Goal: Information Seeking & Learning: Find specific fact

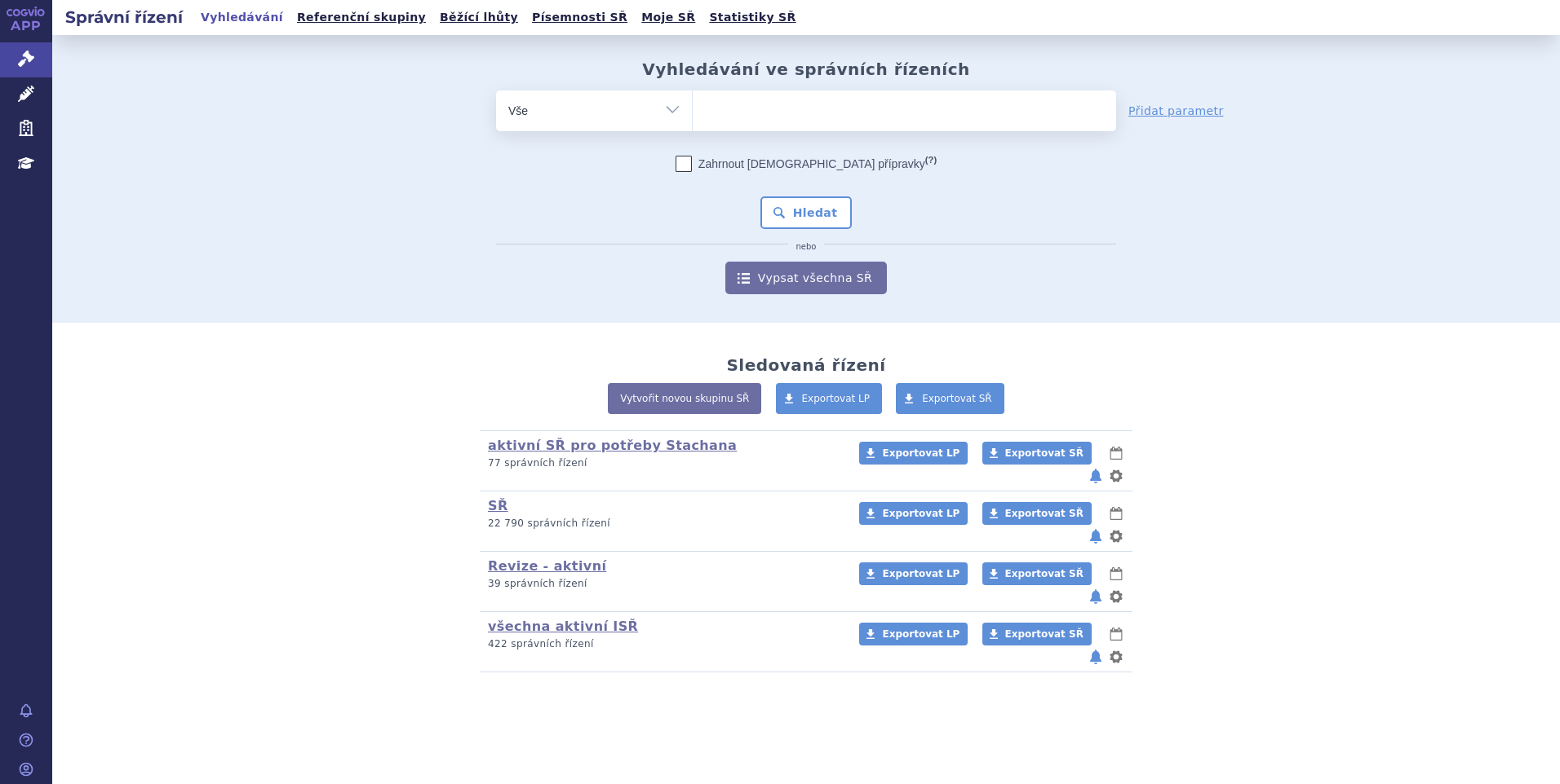
click at [741, 106] on ul at bounding box center [905, 107] width 424 height 34
click at [693, 106] on select at bounding box center [692, 109] width 1 height 41
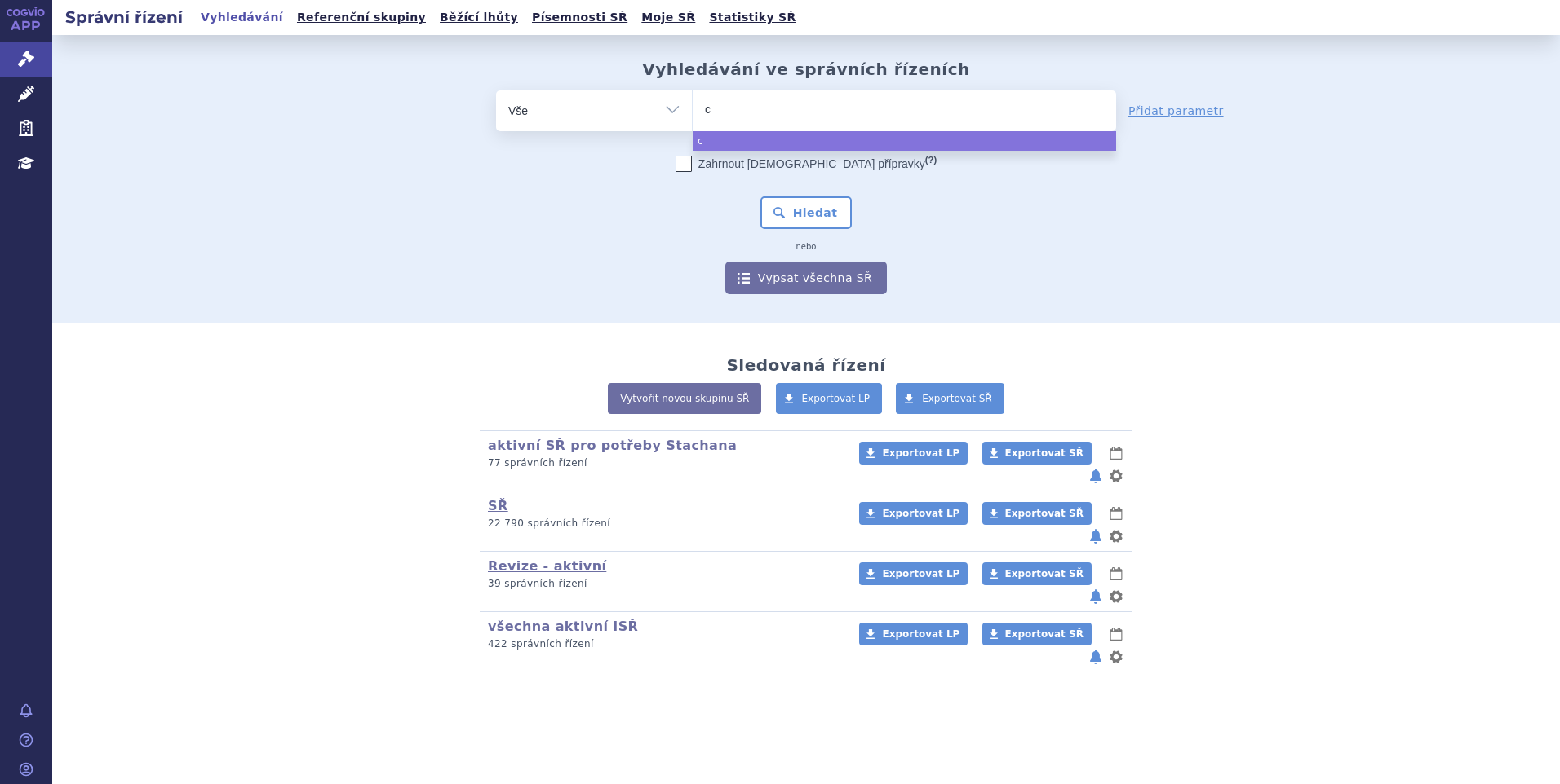
type input "ca"
type input "cab"
type input "cabo"
type input "caboe"
type input "caboey"
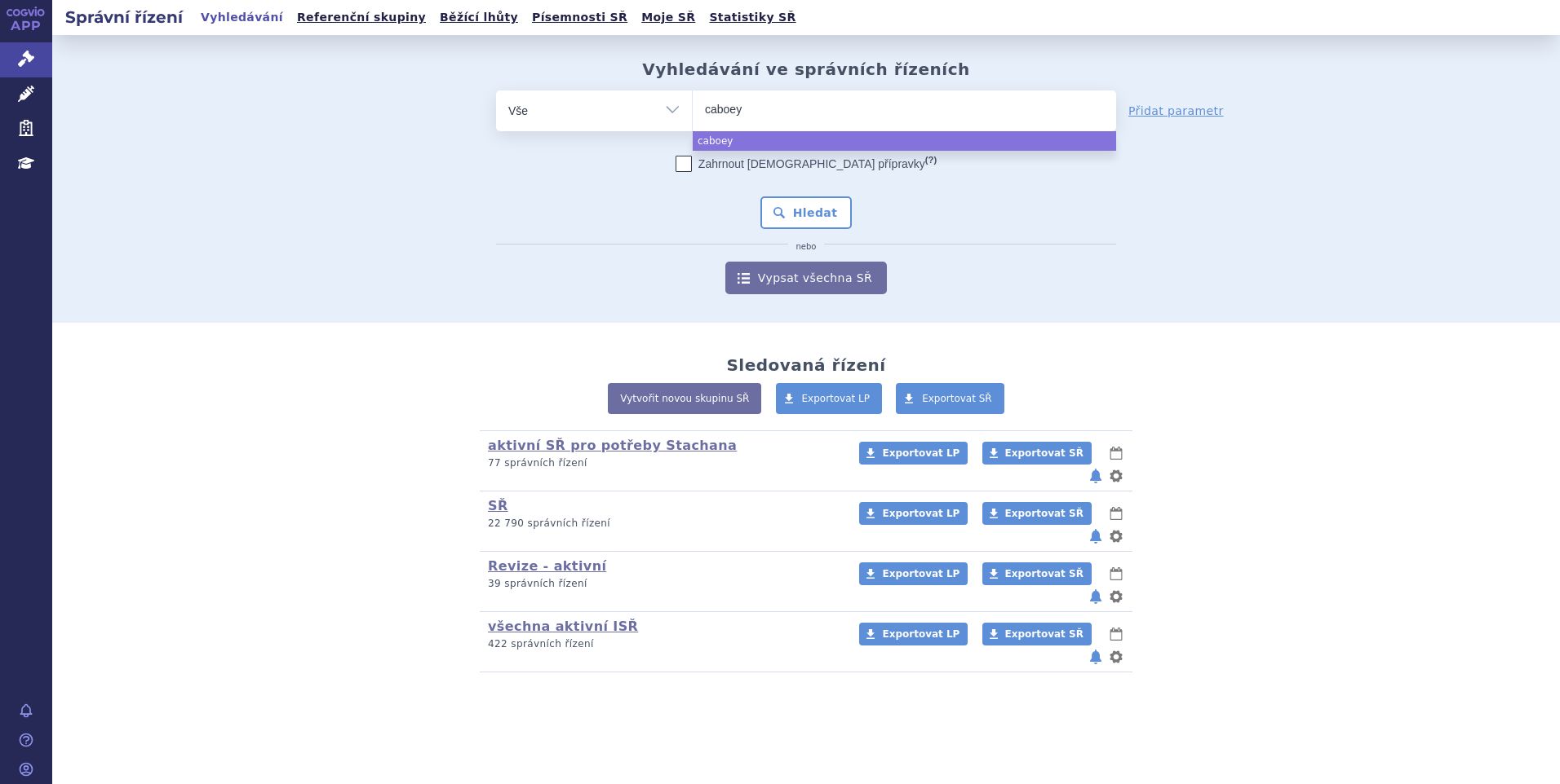
type input "caboeyx"
select select "caboeyx"
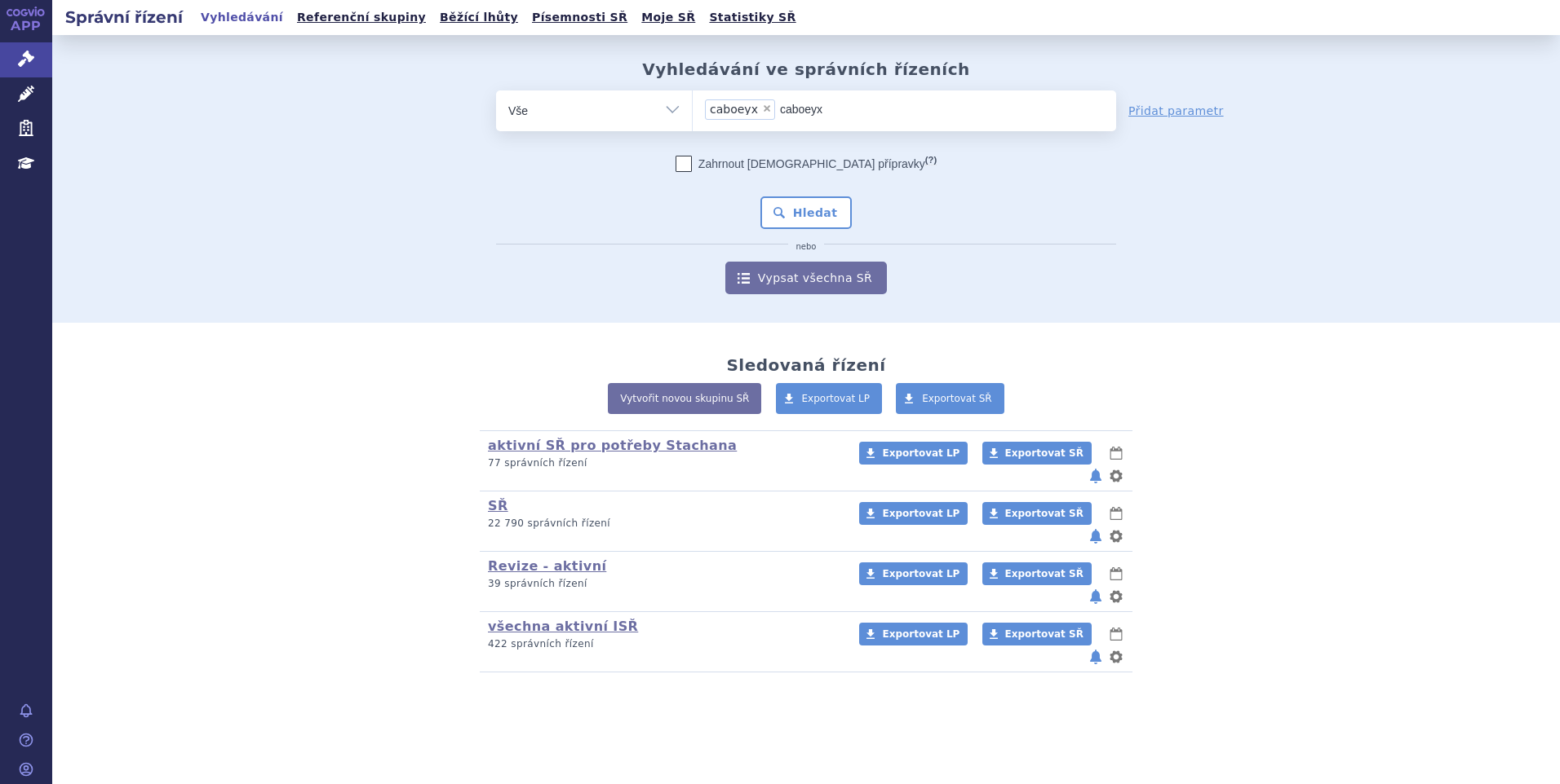
type input "caboey"
select select
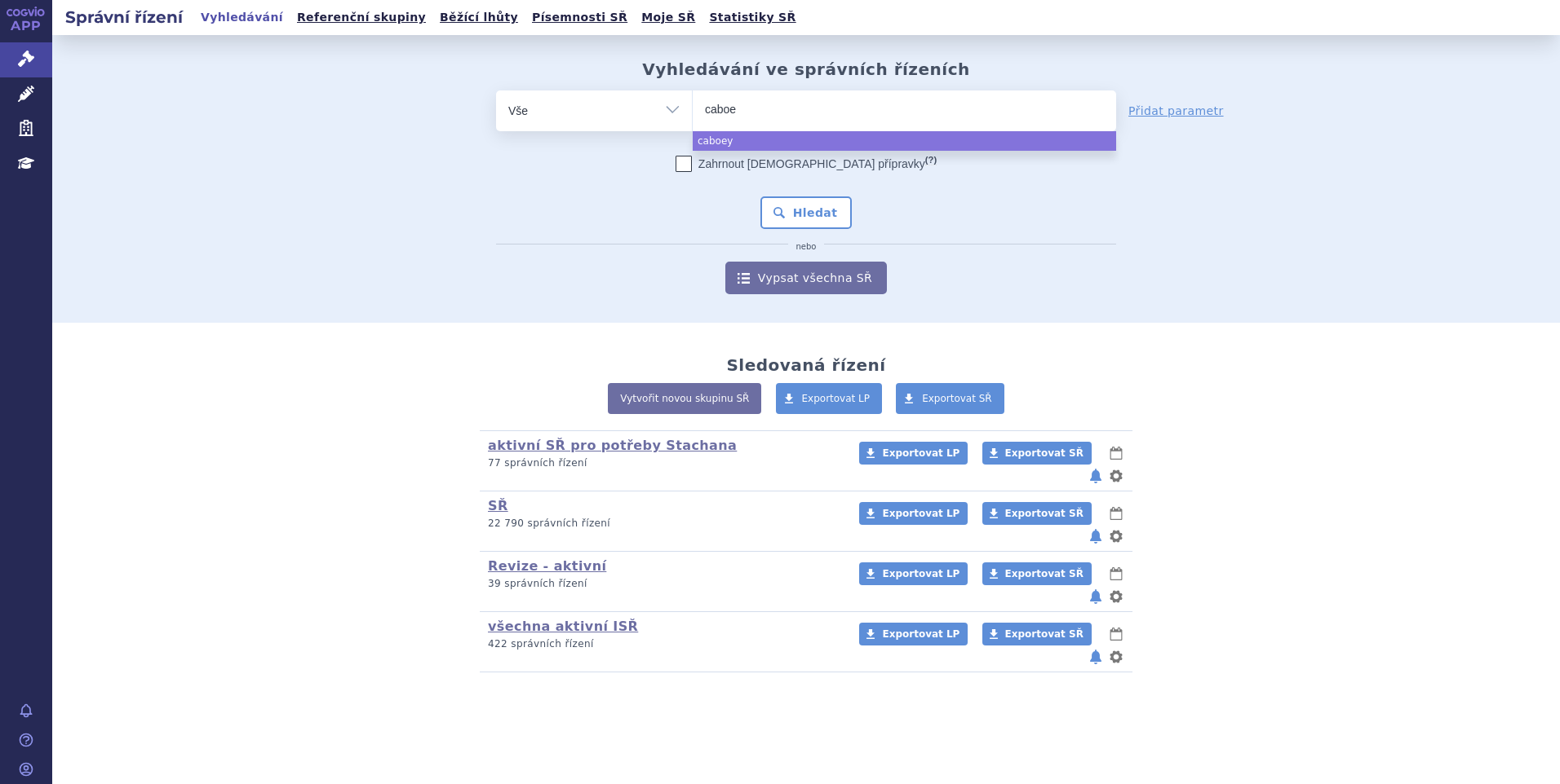
type input "cabo"
type input "cab"
type input "cabm"
type input "cab"
type input "cabom"
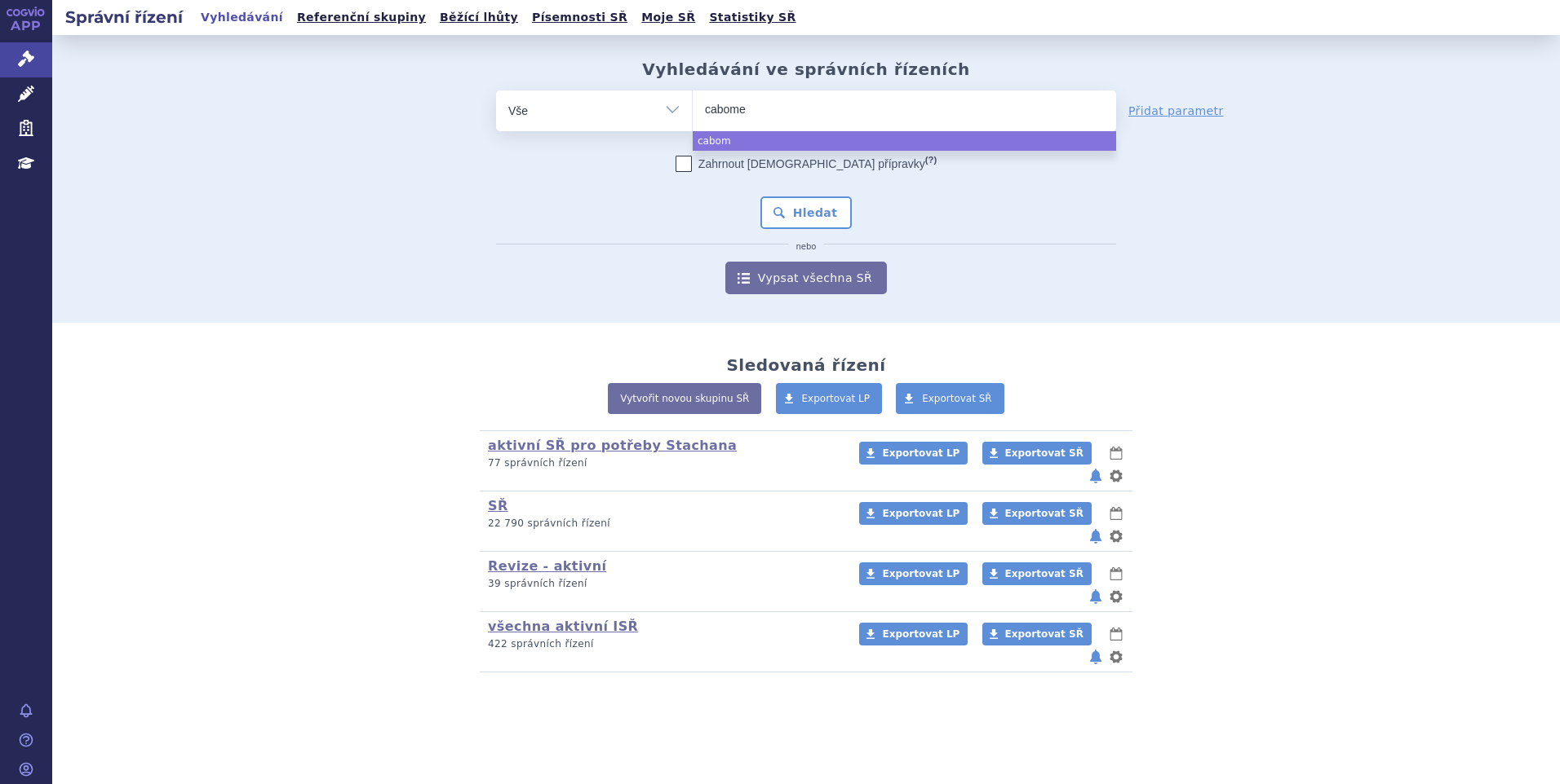
type input "cabomey"
type input "cabome"
type input "cabomet"
select select "cabomet"
click at [804, 222] on button "Hledat" at bounding box center [806, 213] width 92 height 33
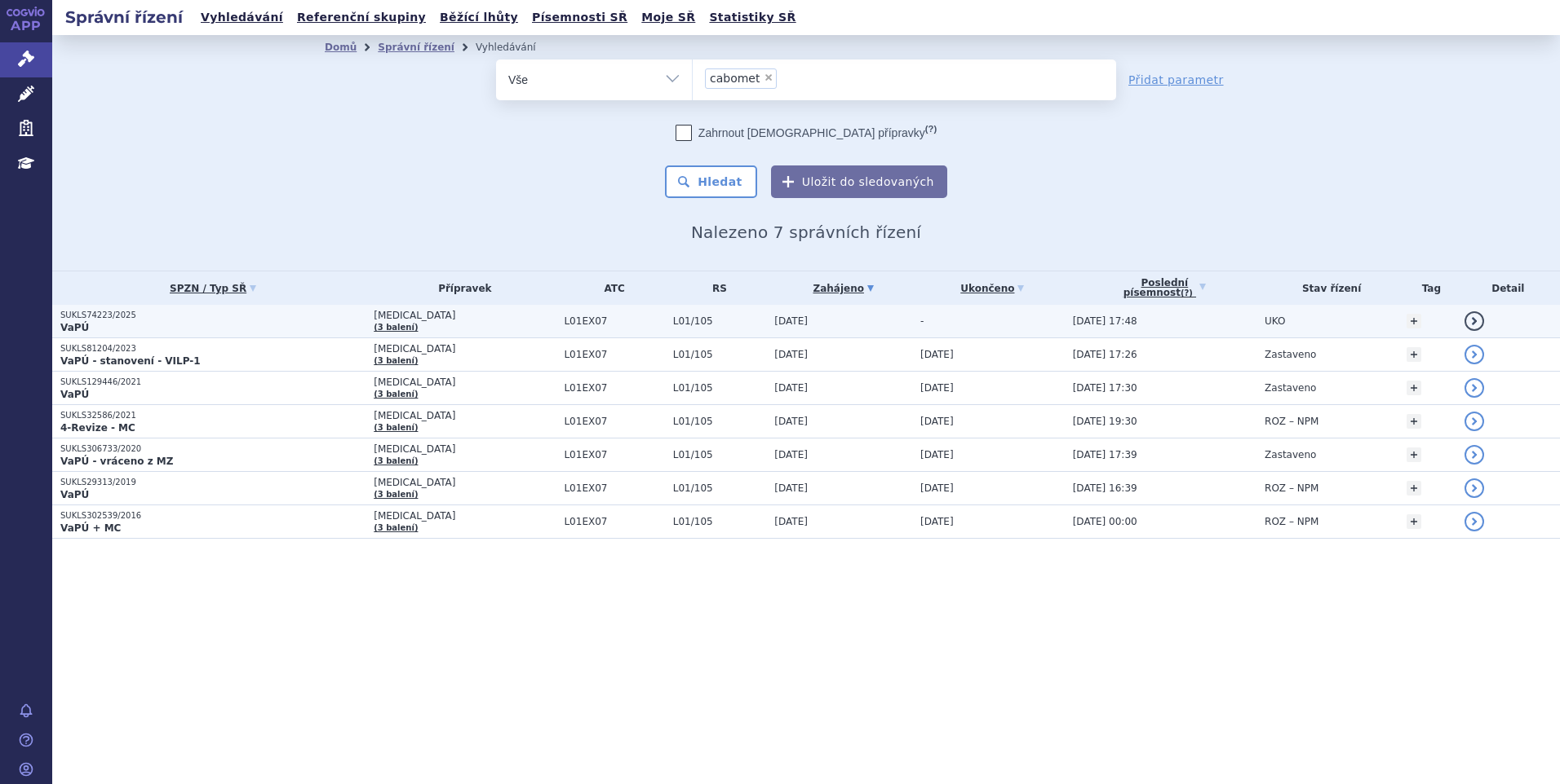
click at [241, 311] on p "SUKLS74223/2025" at bounding box center [213, 315] width 305 height 11
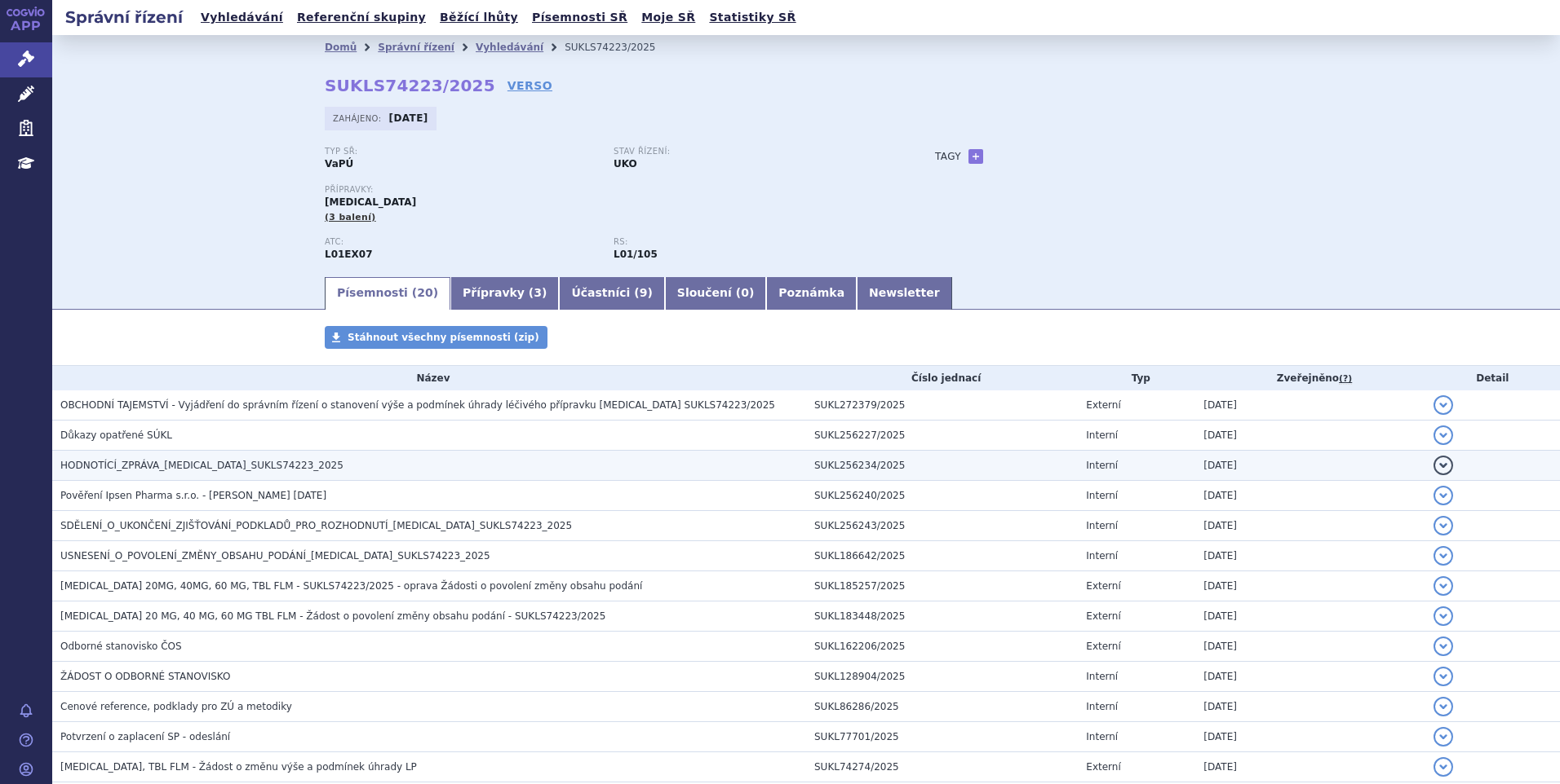
click at [185, 468] on span "HODNOTÍCÍ_ZPRÁVA_CABOMETYX_SUKLS74223_2025" at bounding box center [202, 465] width 283 height 11
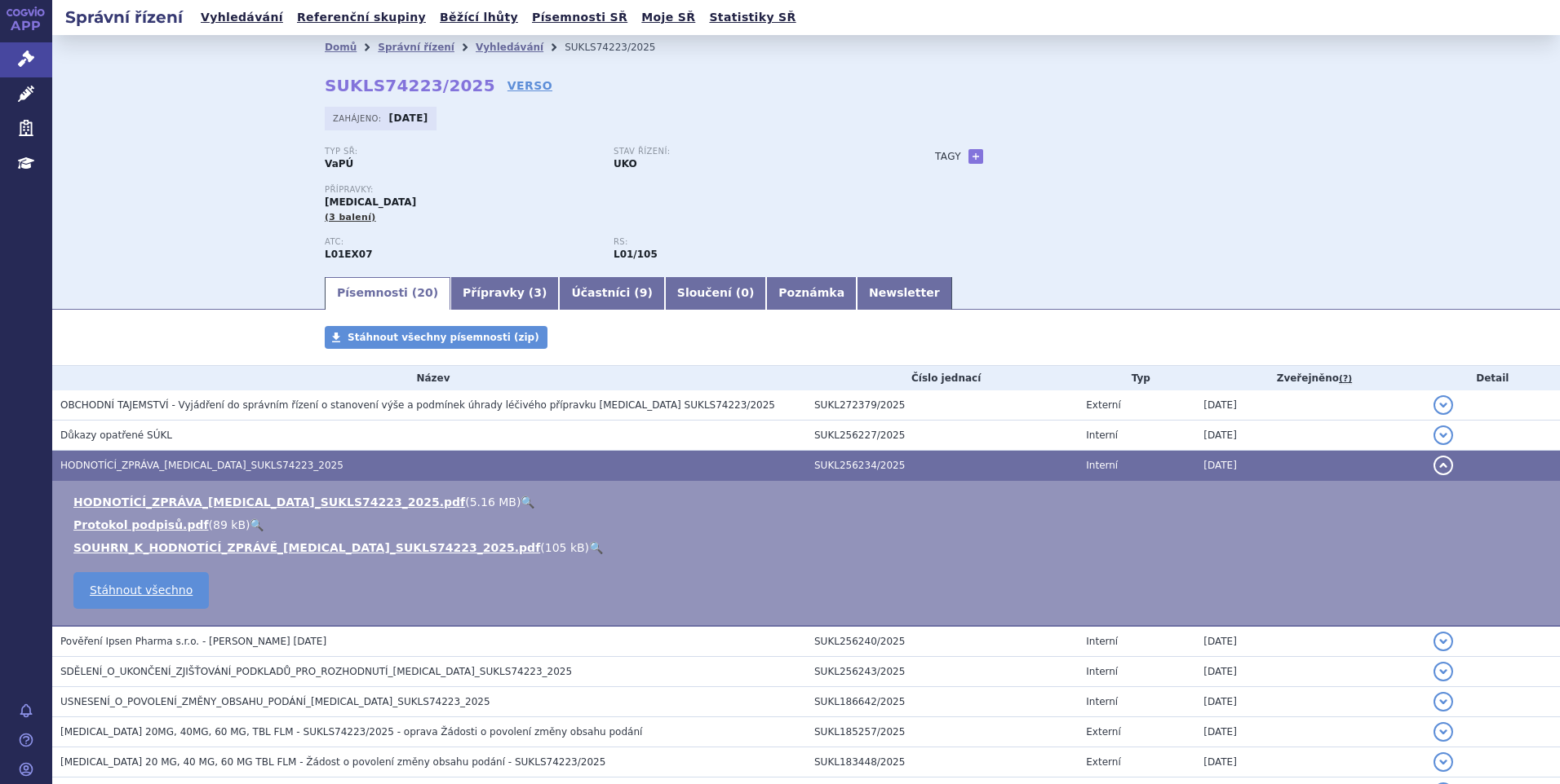
click at [520, 496] on link "🔍" at bounding box center [527, 502] width 14 height 13
drag, startPoint x: 34, startPoint y: 63, endPoint x: 264, endPoint y: 64, distance: 230.0
click at [34, 63] on link "Správní řízení" at bounding box center [26, 60] width 53 height 34
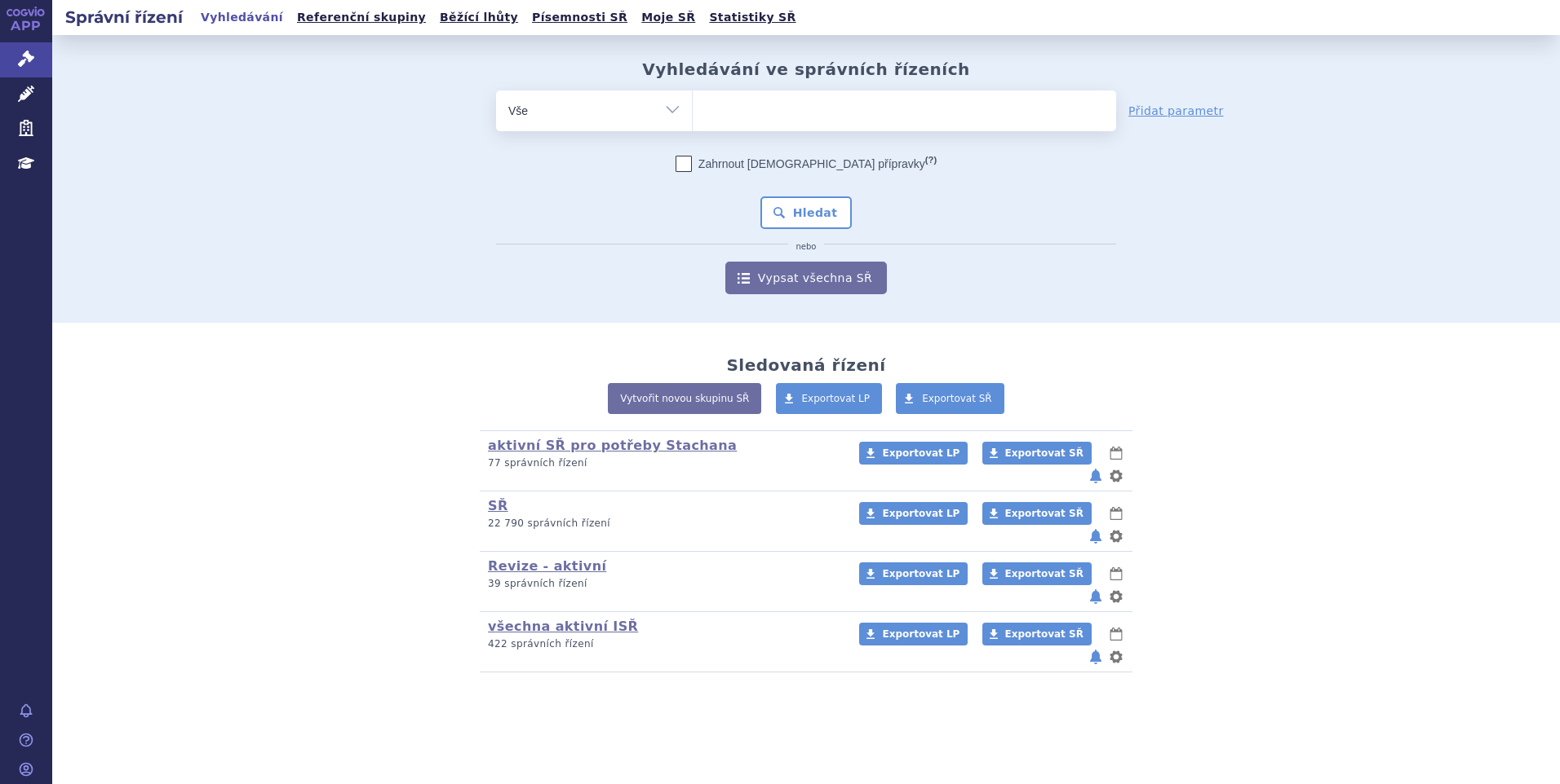
click at [741, 115] on ul at bounding box center [905, 107] width 424 height 34
click at [693, 115] on select at bounding box center [692, 109] width 1 height 41
type input "co"
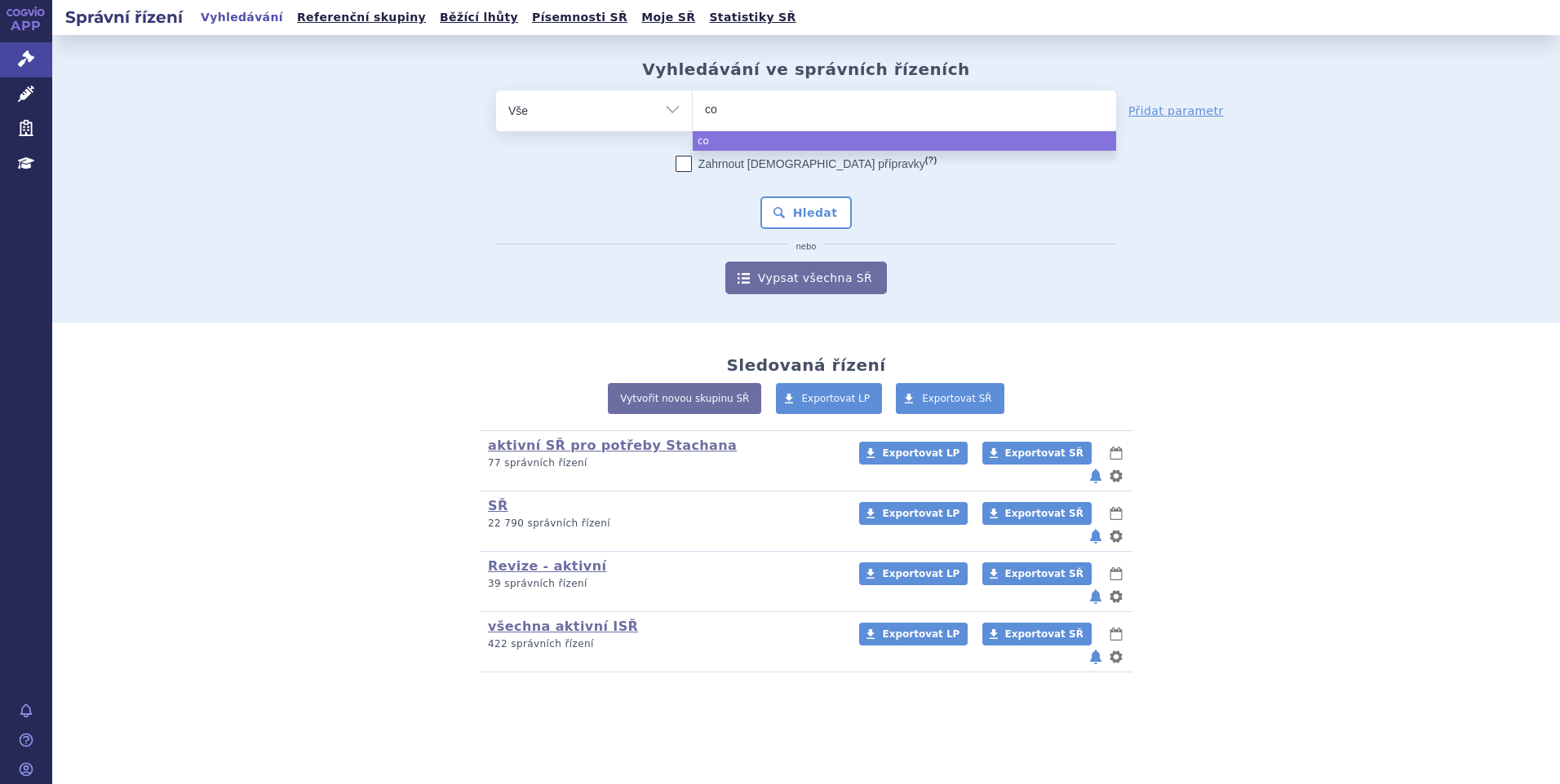
type input "col"
type input "colis"
type input "colist"
type input "colisti"
type input "colistime"
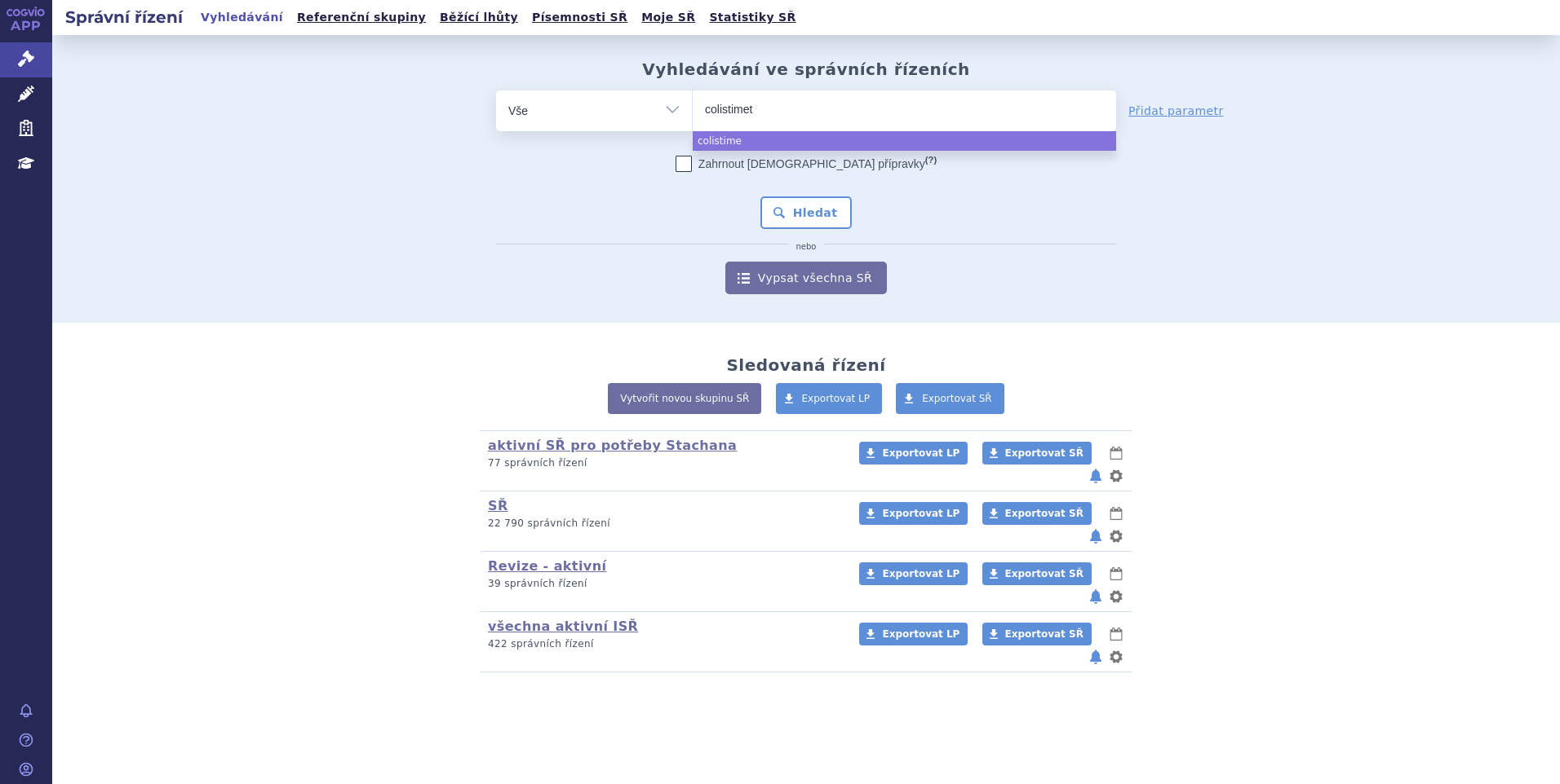
type input "colistimeta"
select select "colistimeta"
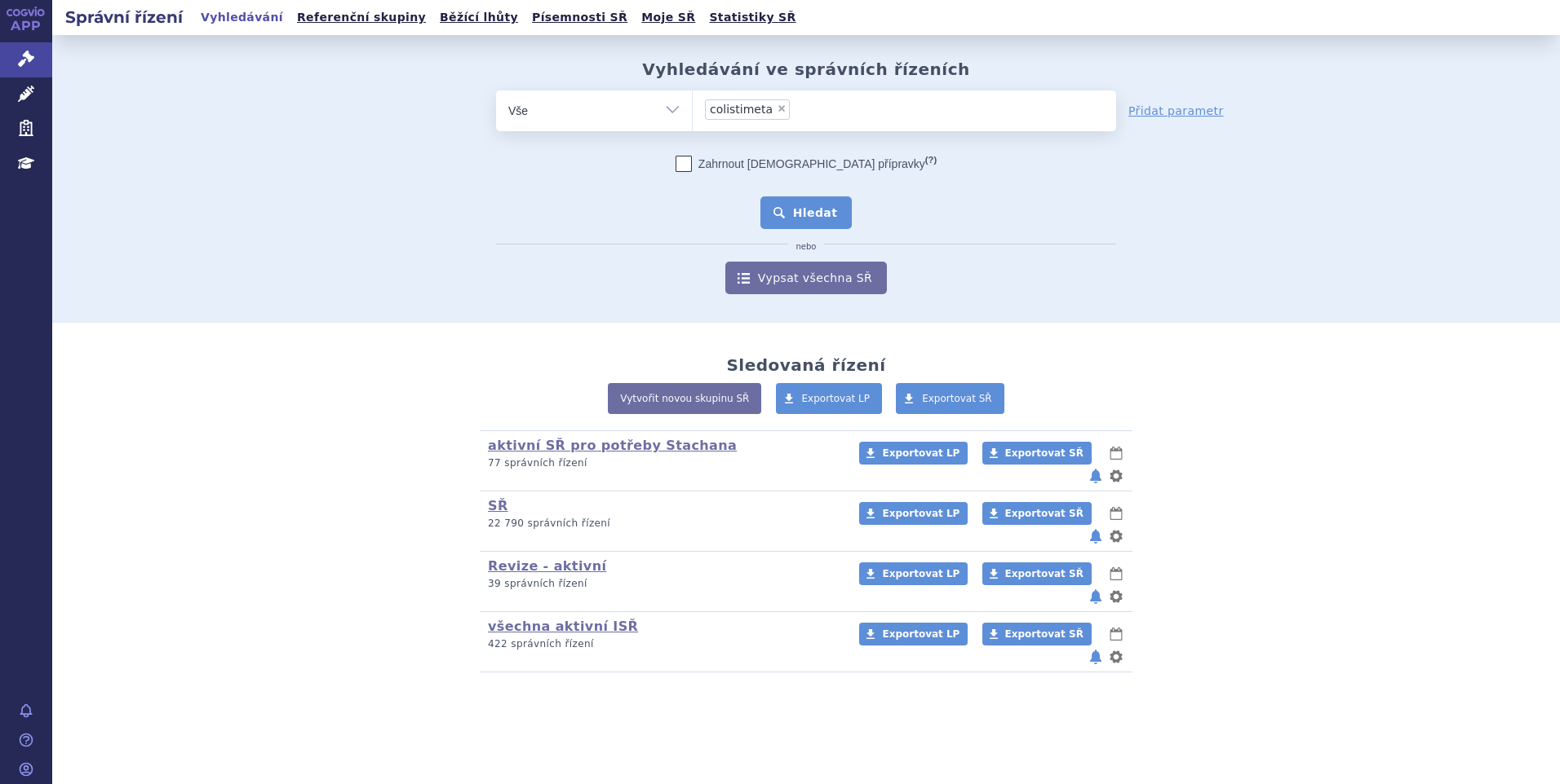
click at [797, 211] on button "Hledat" at bounding box center [806, 213] width 92 height 33
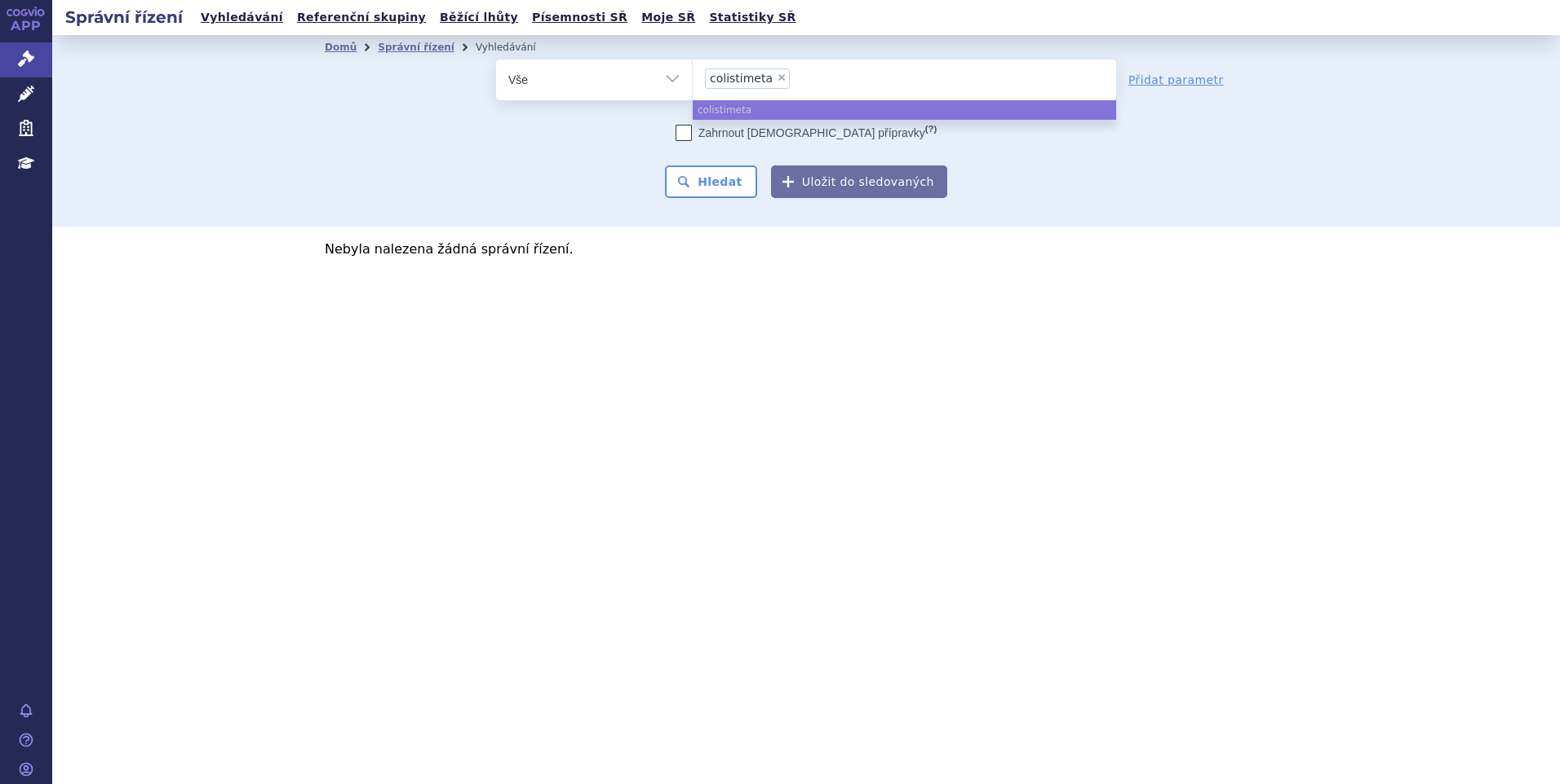
select select
type input "colistimeta"
type input "colistime"
type input "colisti"
type input "colist"
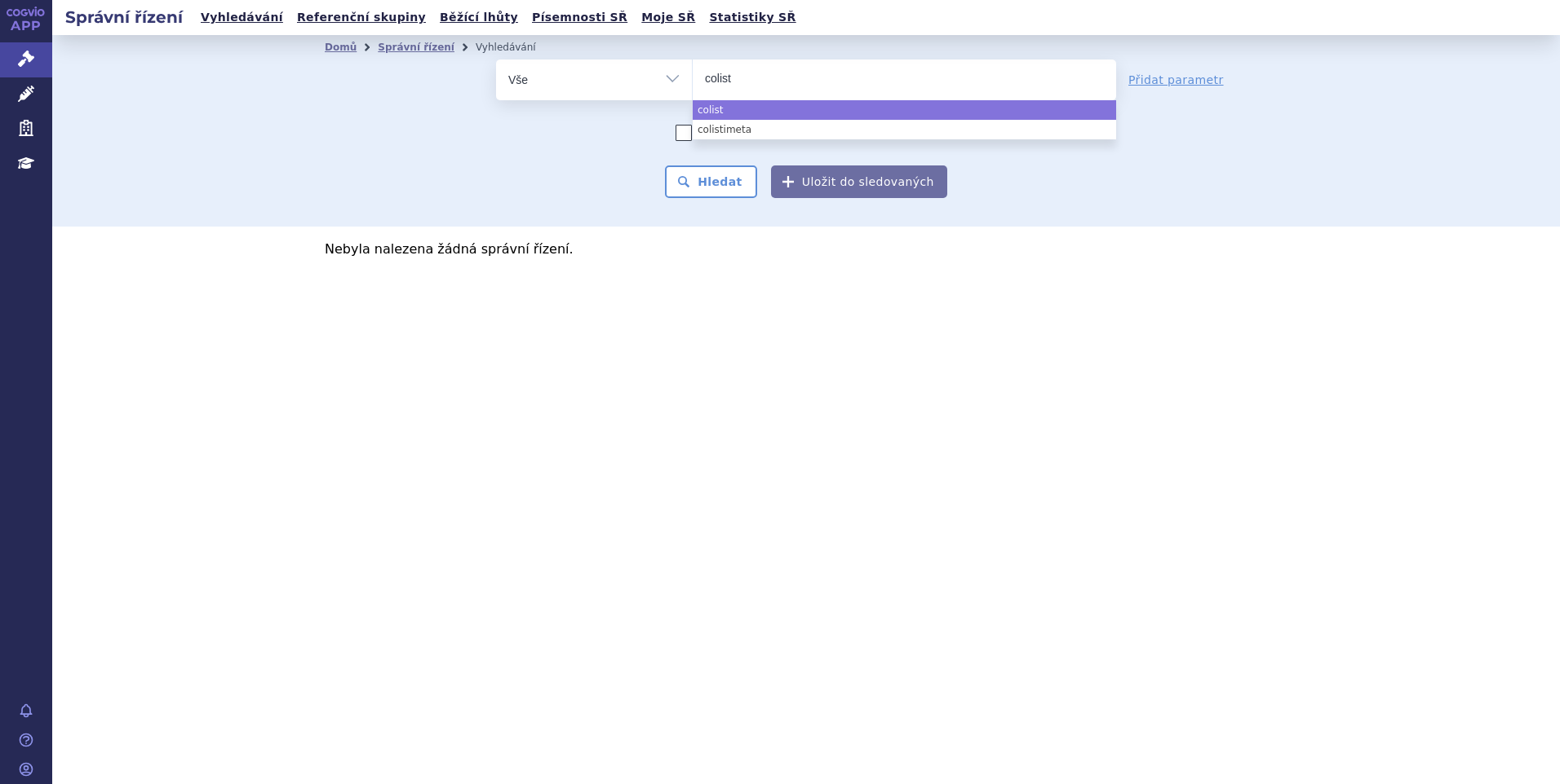
select select "colist"
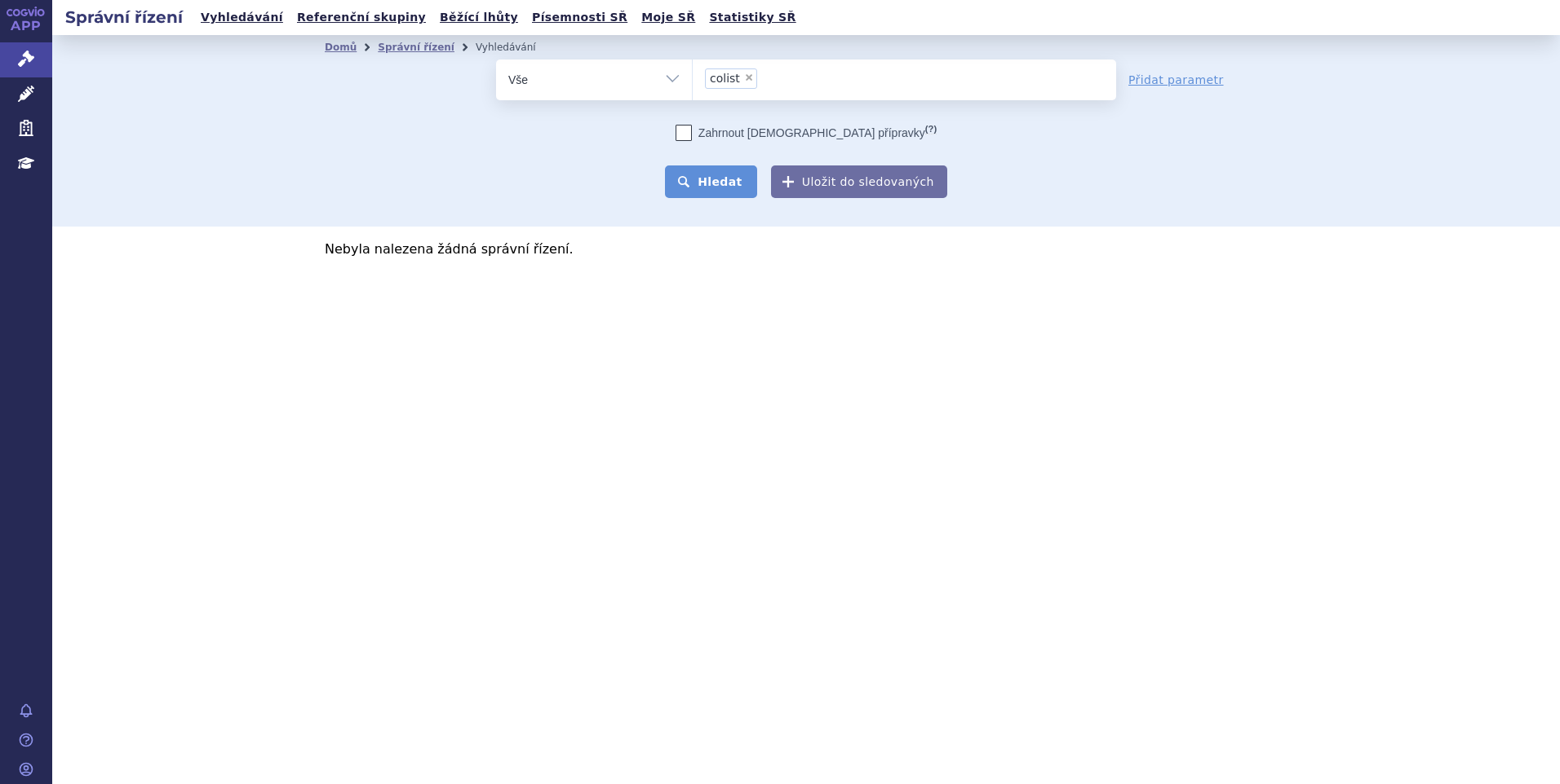
click at [721, 181] on button "Hledat" at bounding box center [711, 182] width 92 height 33
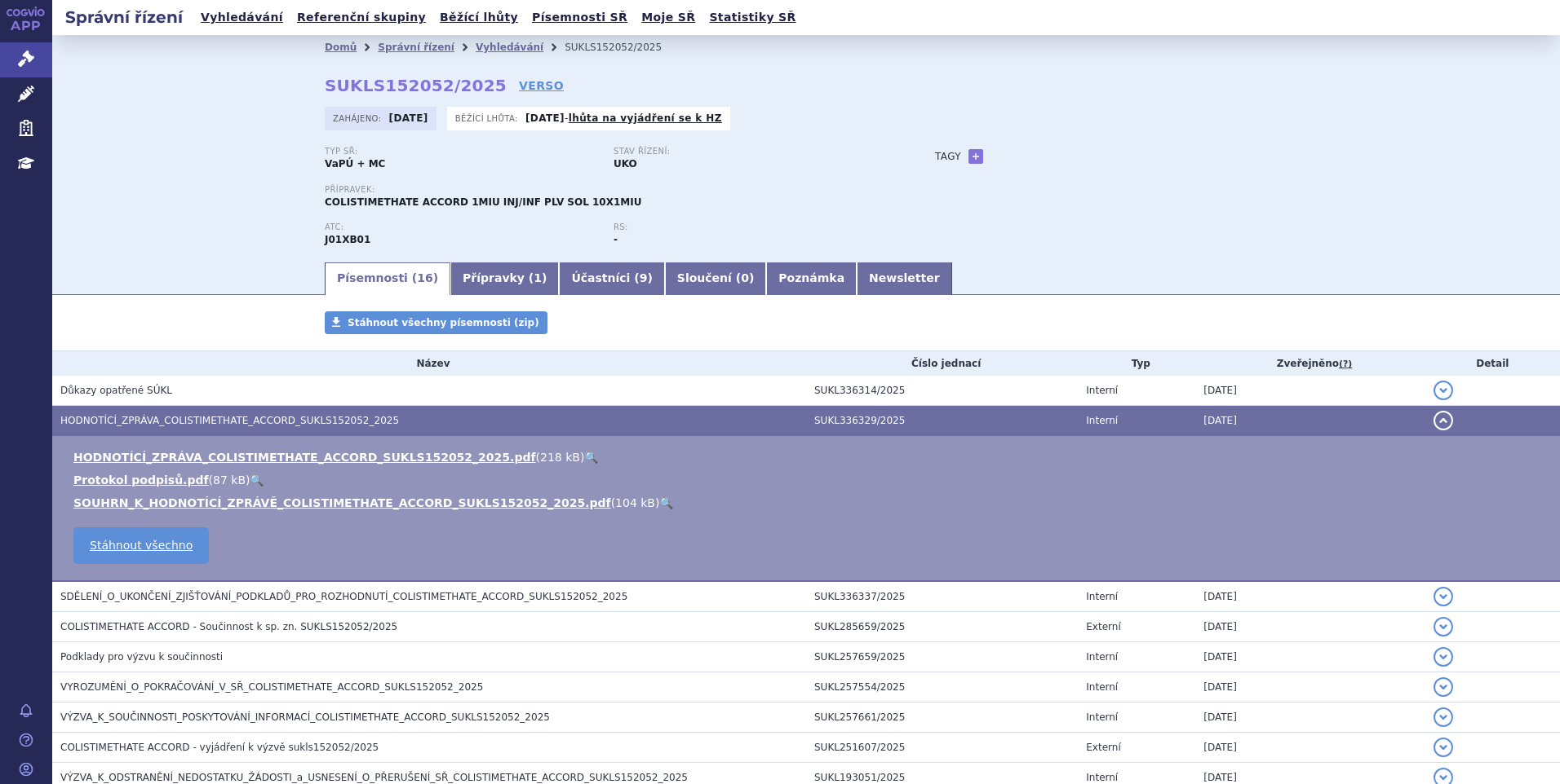
click at [584, 453] on link "🔍" at bounding box center [591, 457] width 14 height 13
click at [30, 94] on icon at bounding box center [26, 93] width 16 height 16
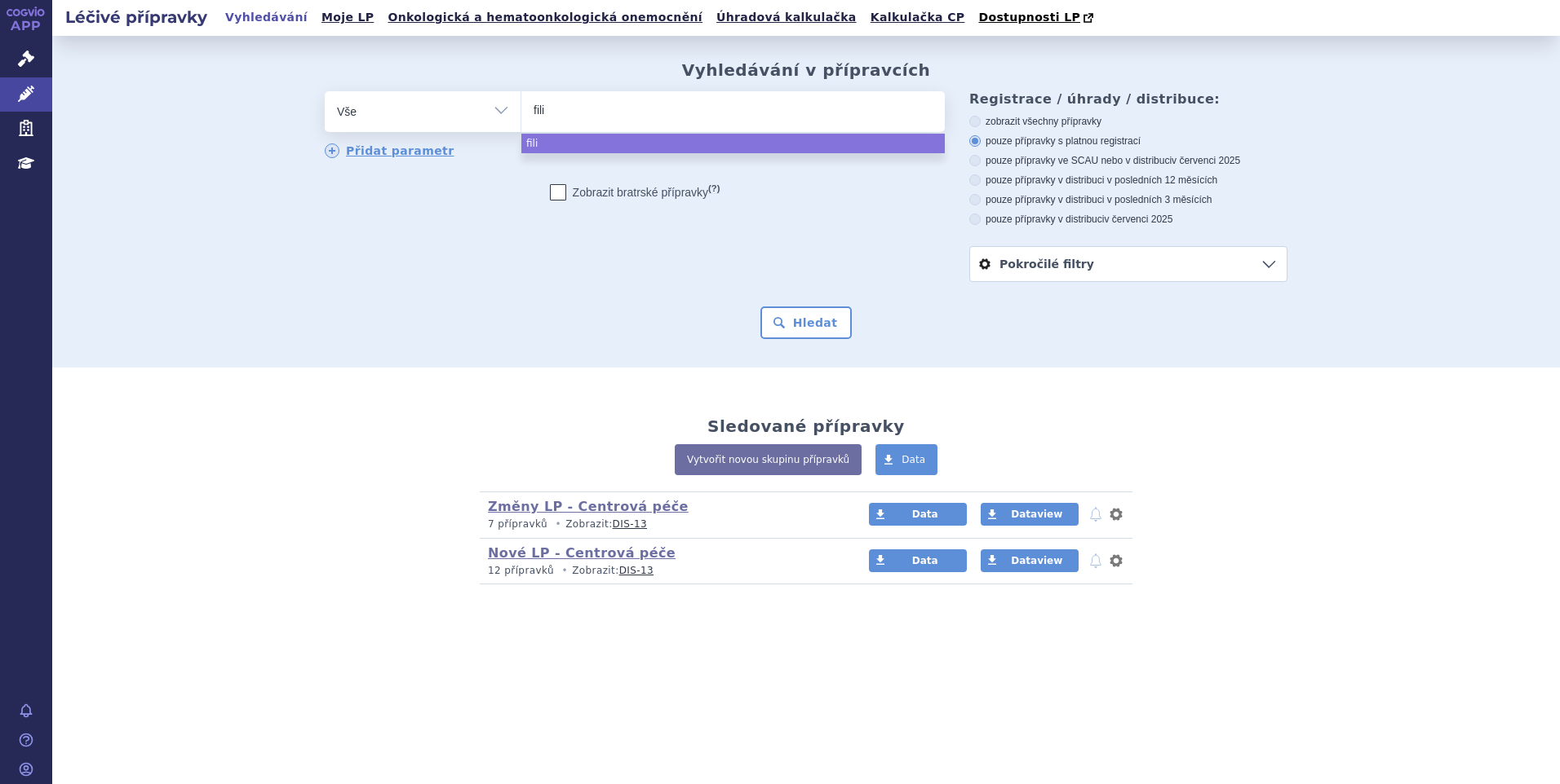
select select "fili"
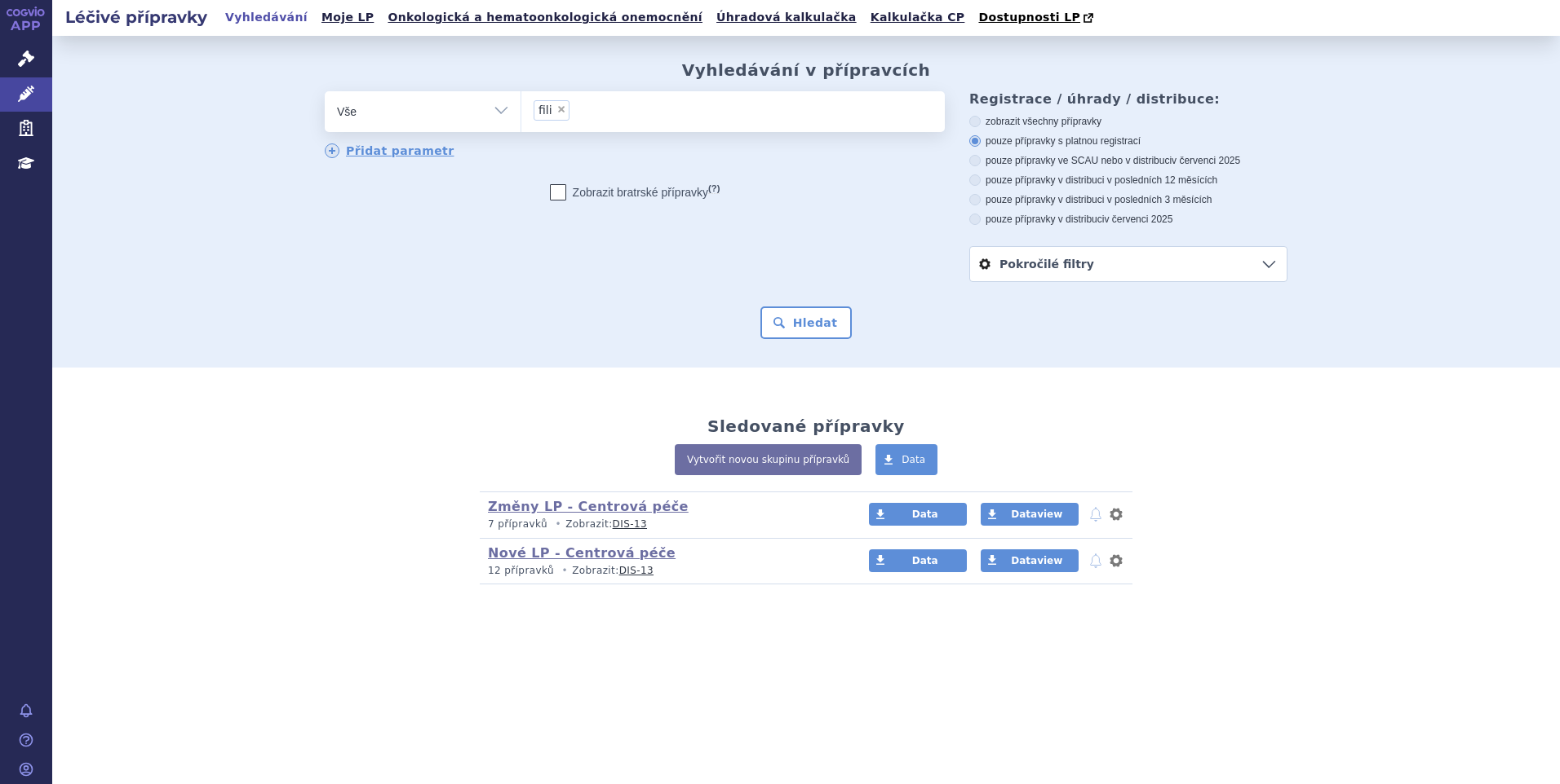
type input "fili"
select select
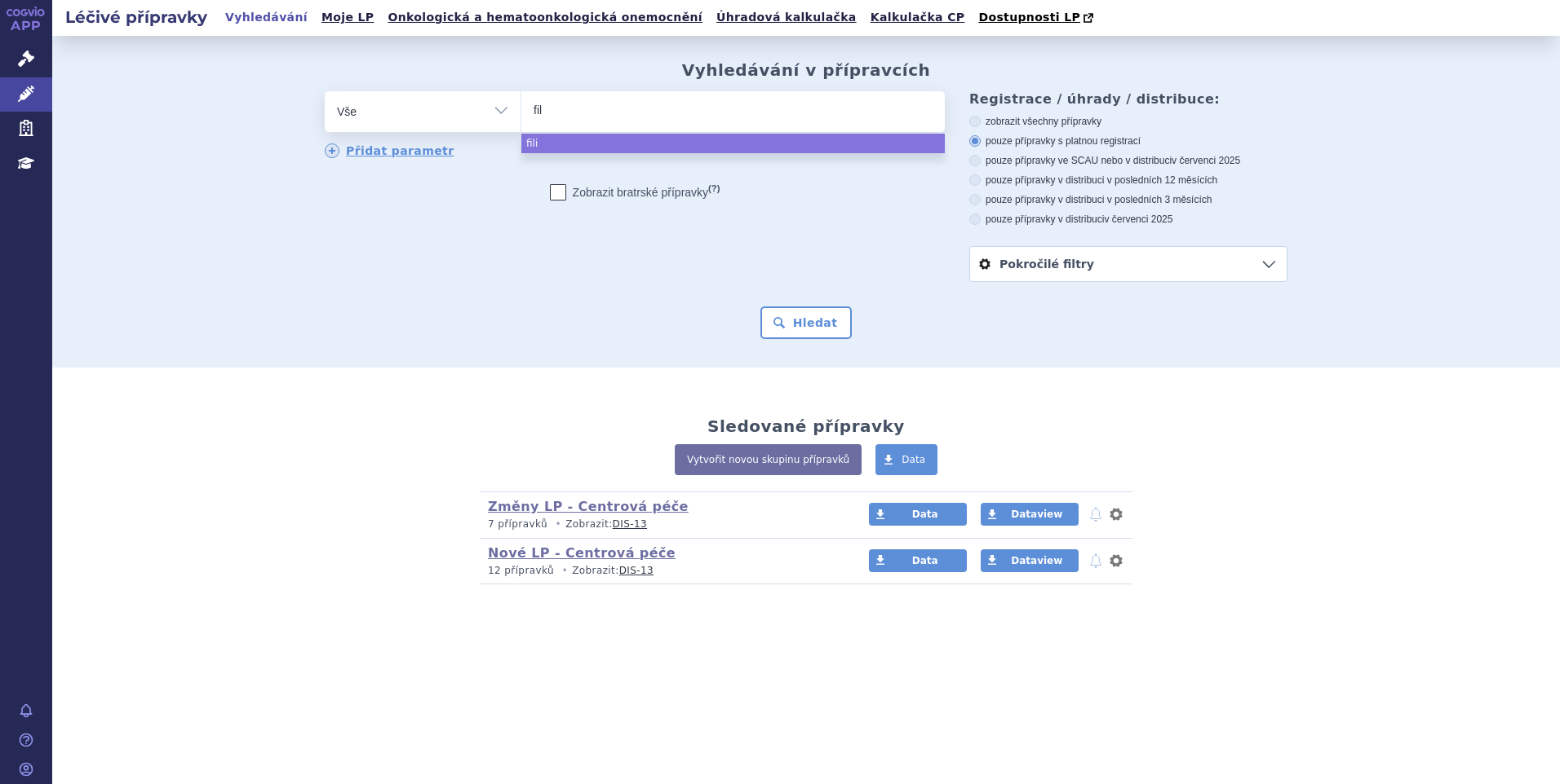
type input "fi"
type input "fin"
type input "fing"
type input "fingol"
type input "fingoli"
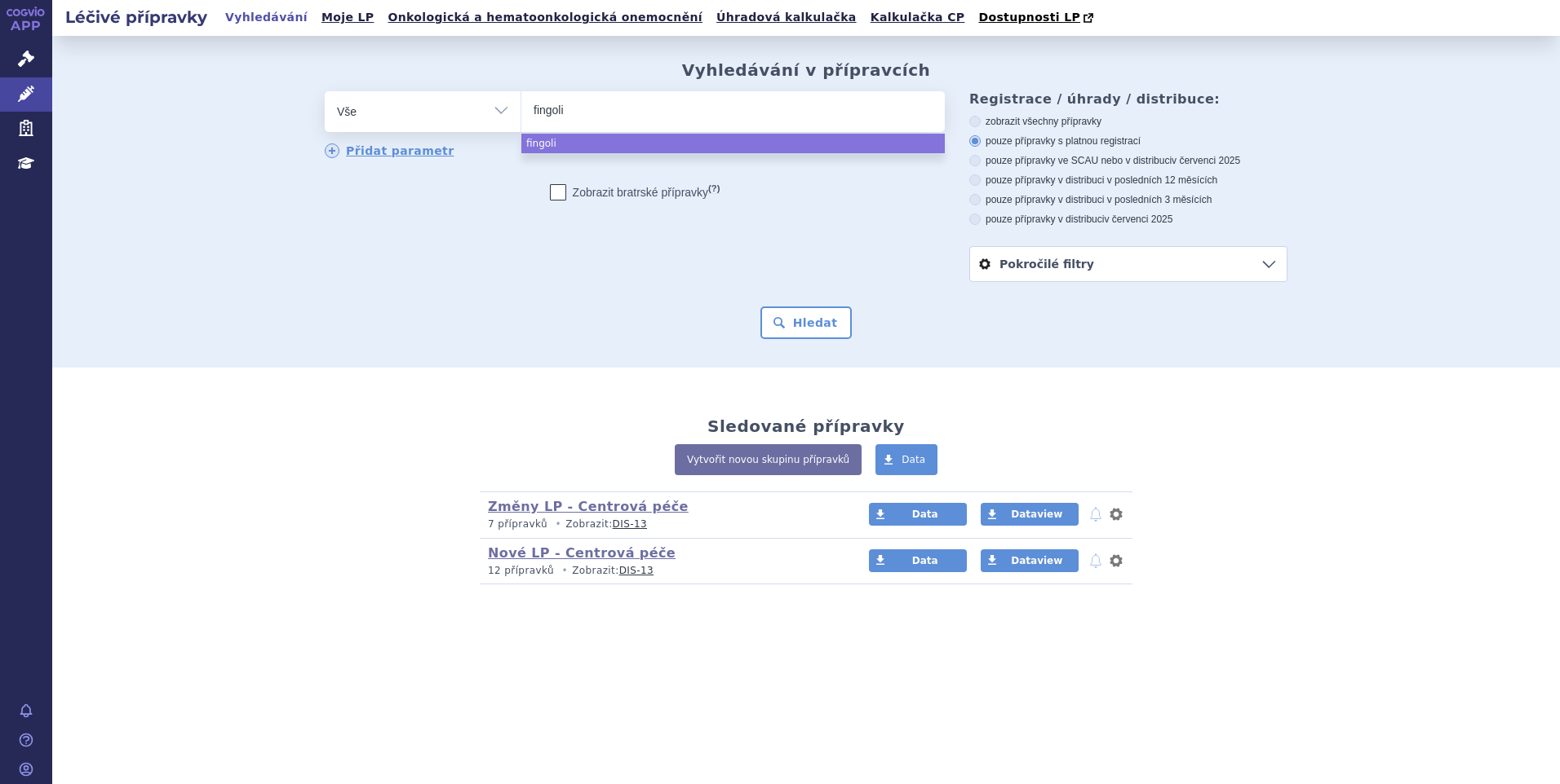
type input "fingolim"
select select "fingolim"
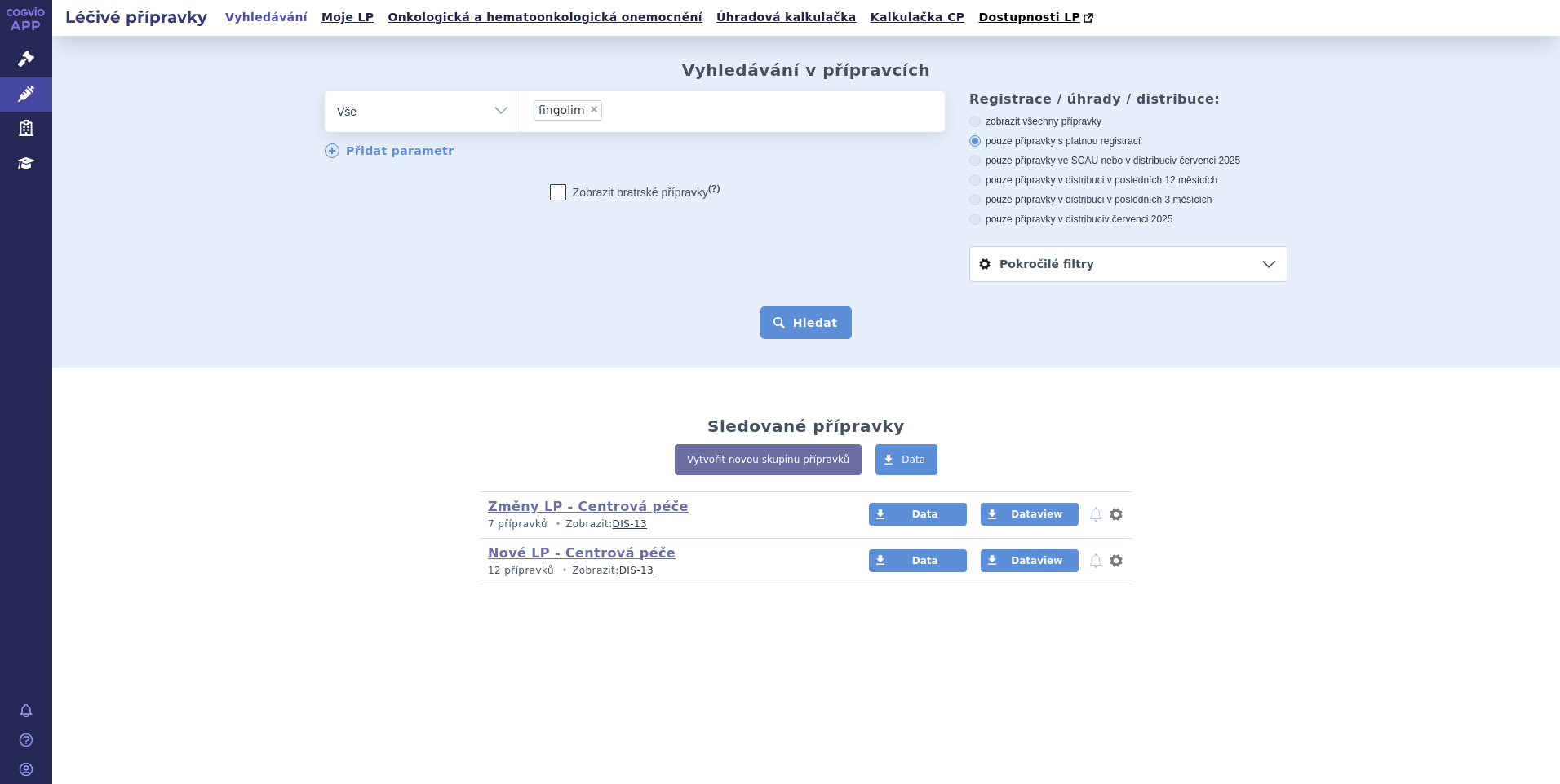
click at [816, 314] on button "Hledat" at bounding box center [806, 322] width 92 height 33
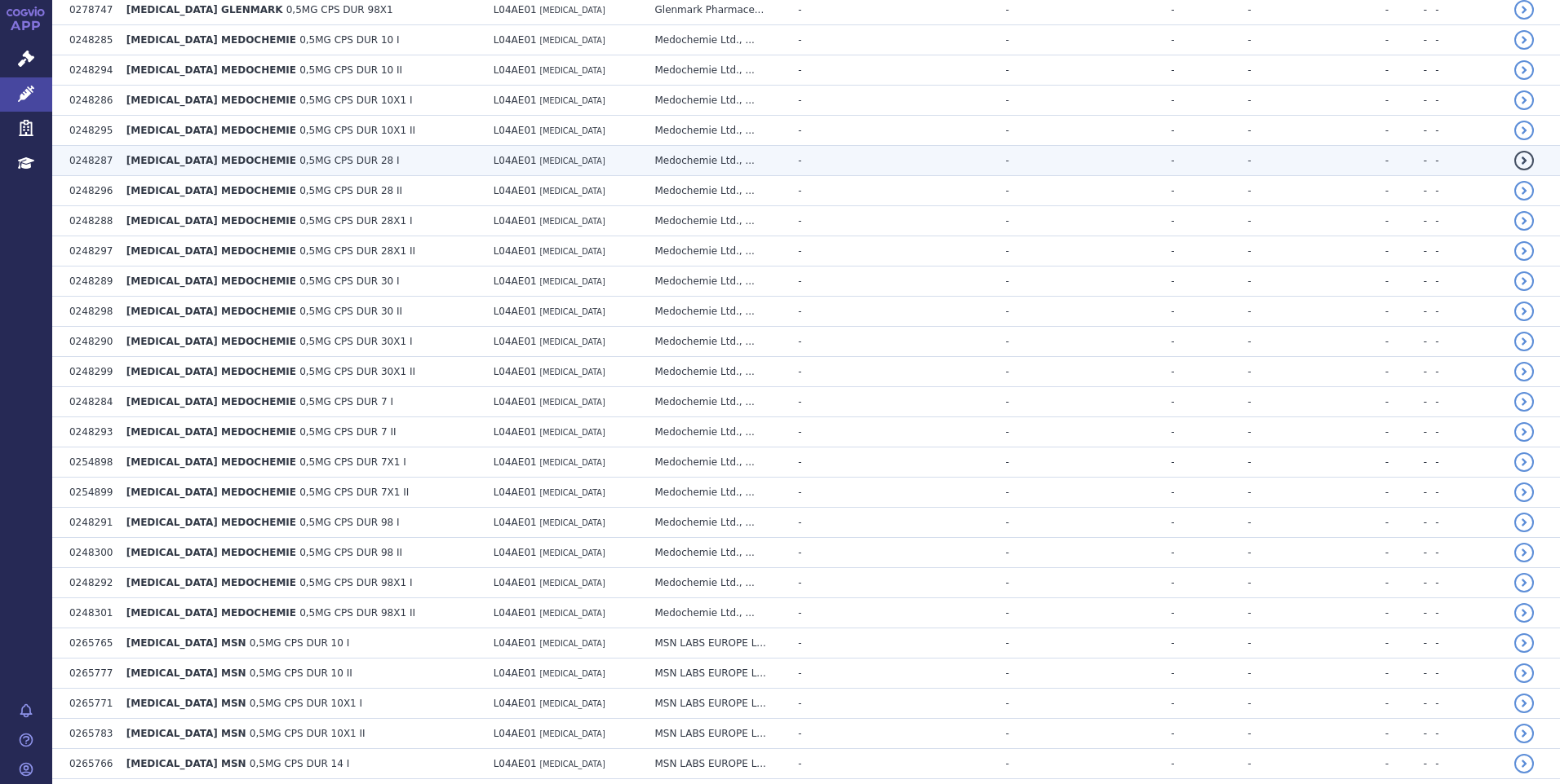
scroll to position [2836, 0]
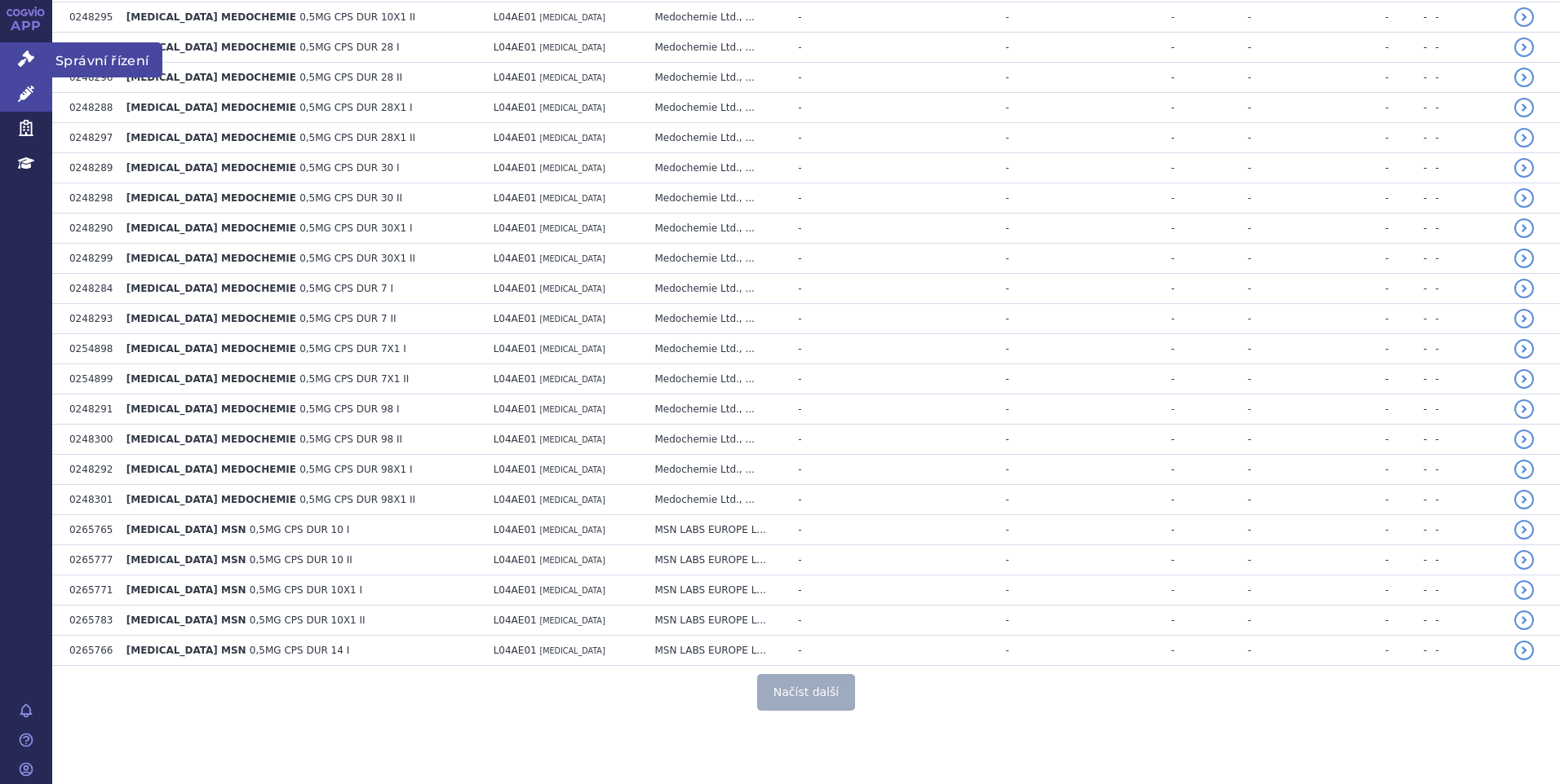
click at [14, 56] on link "Správní řízení" at bounding box center [26, 60] width 53 height 34
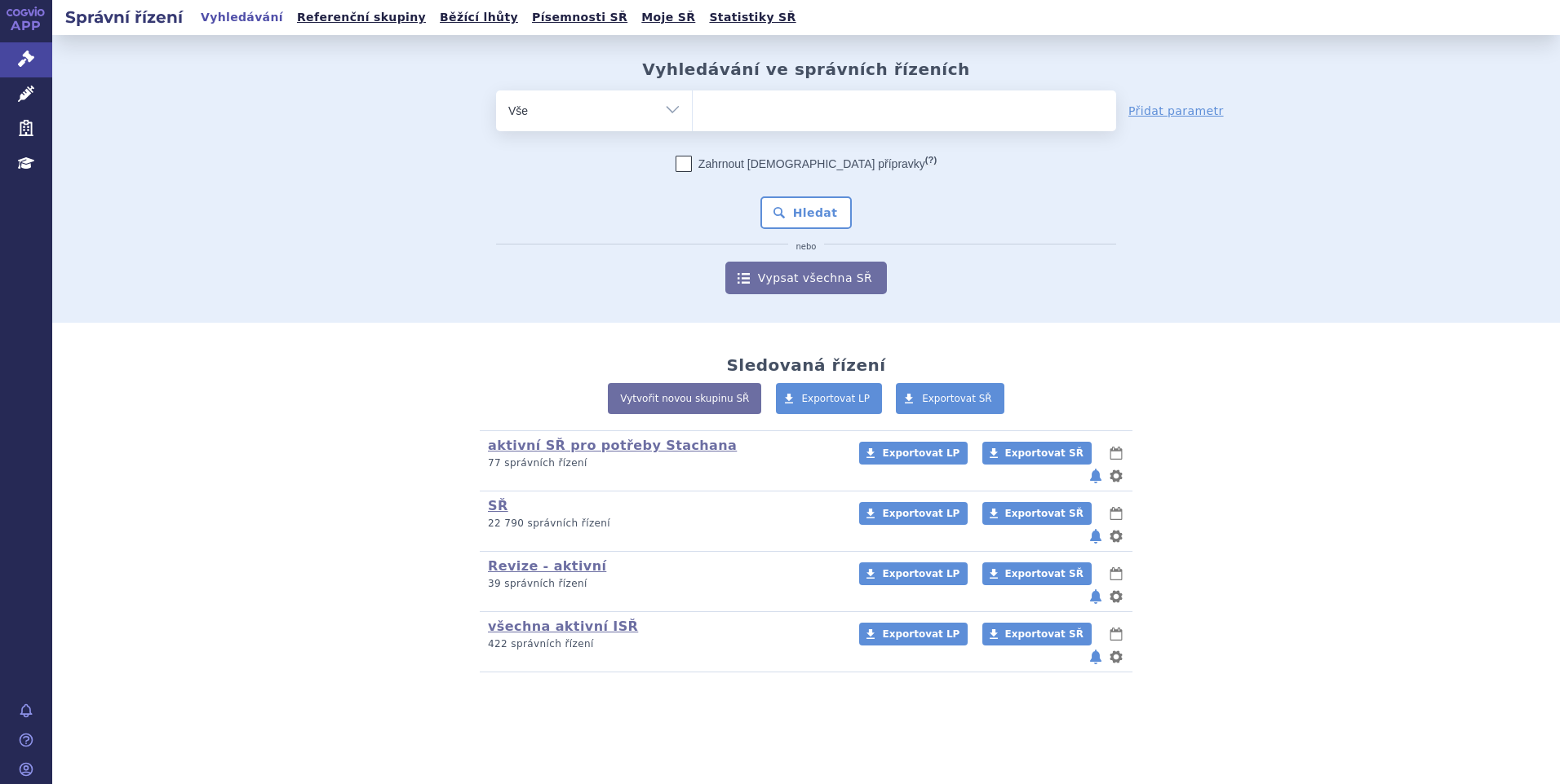
click at [718, 108] on ul at bounding box center [905, 107] width 424 height 34
click at [693, 108] on select at bounding box center [692, 109] width 1 height 41
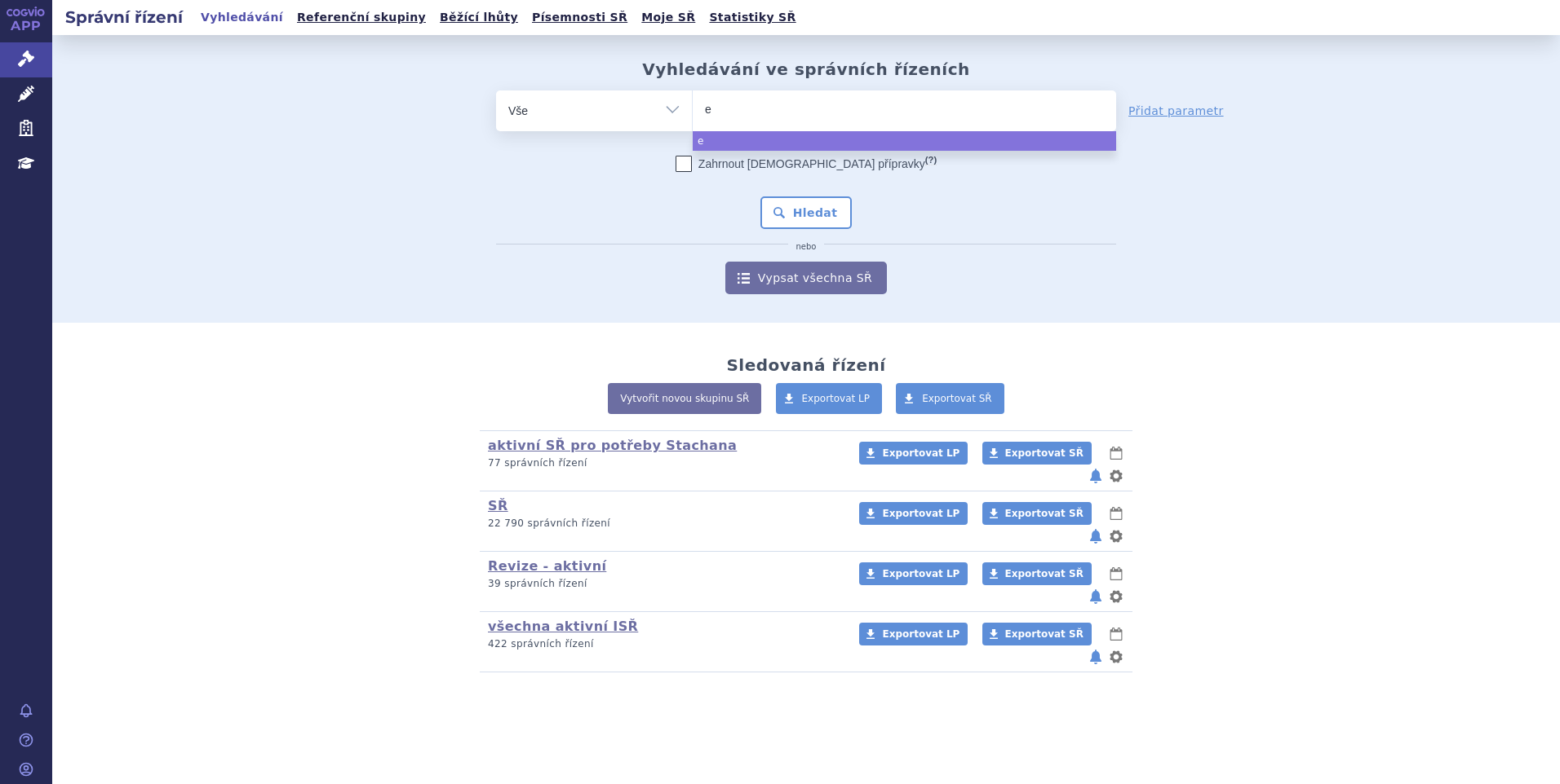
type input "ey"
type input "eyl"
type input "[MEDICAL_DATA]"
select select "[MEDICAL_DATA]"
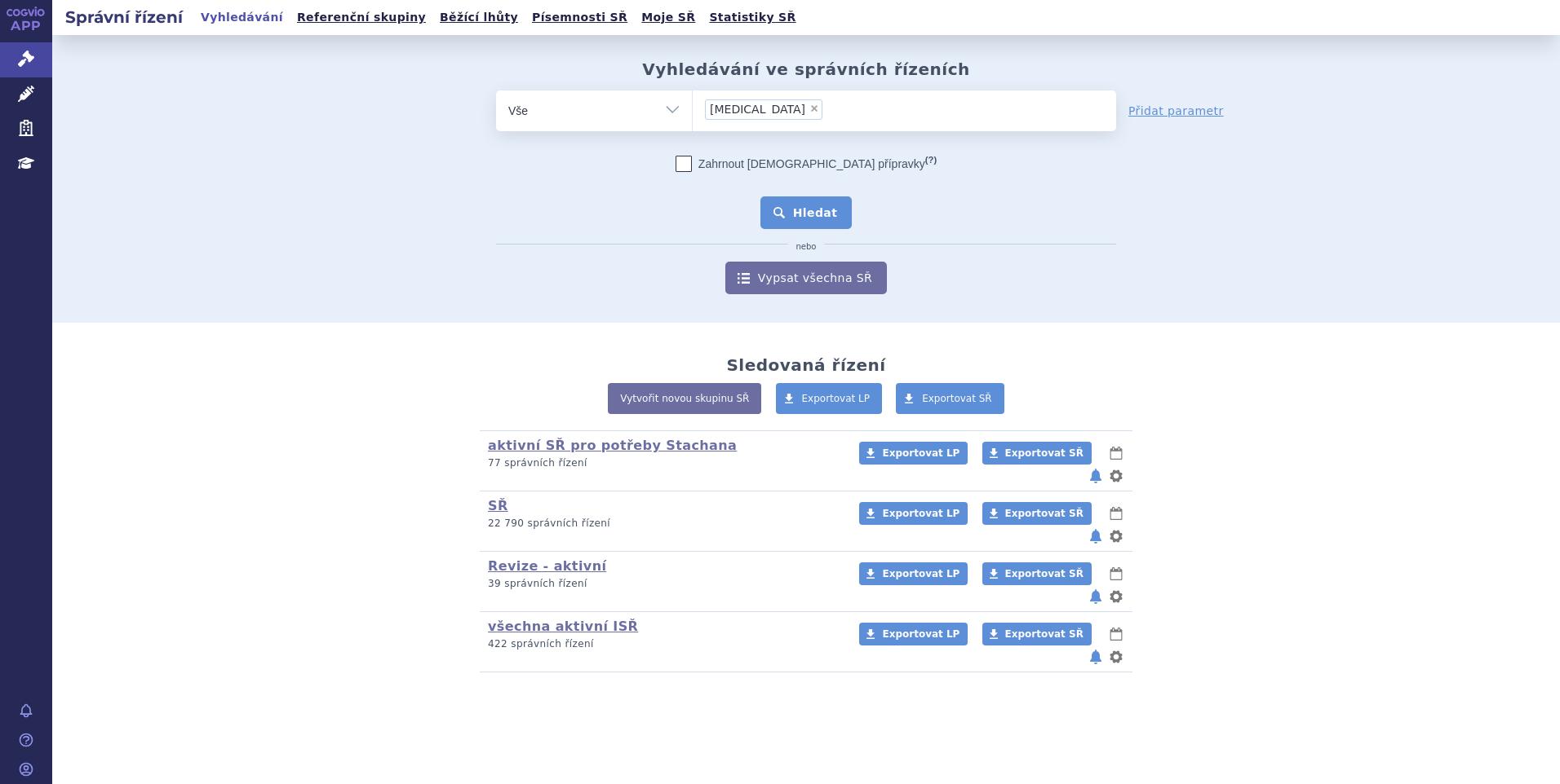
click at [810, 211] on button "Hledat" at bounding box center [806, 213] width 92 height 33
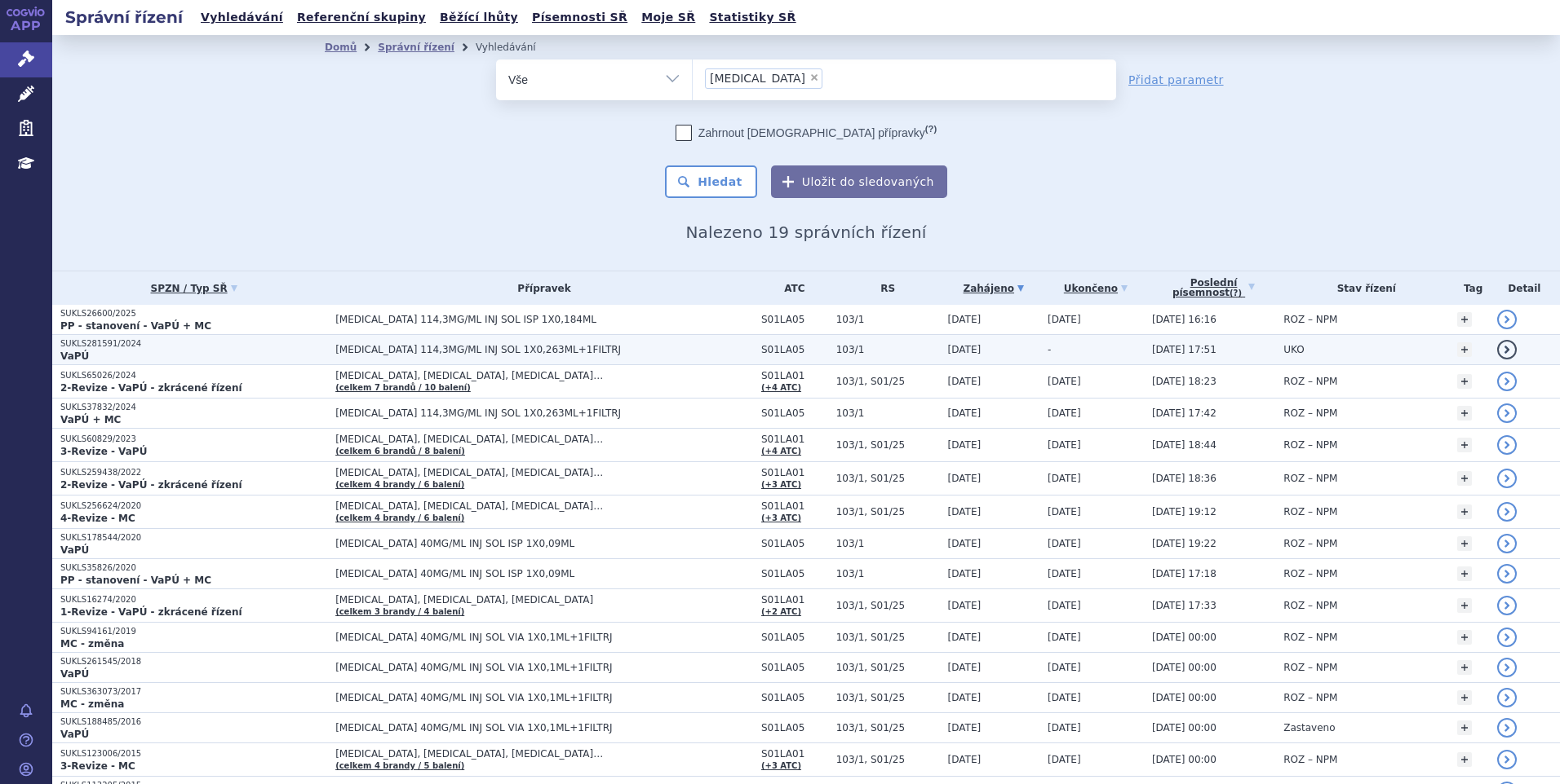
click at [497, 359] on td "EYLEA 114,3MG/ML INJ SOL 1X0,263ML+1FILTRJ" at bounding box center [540, 350] width 426 height 30
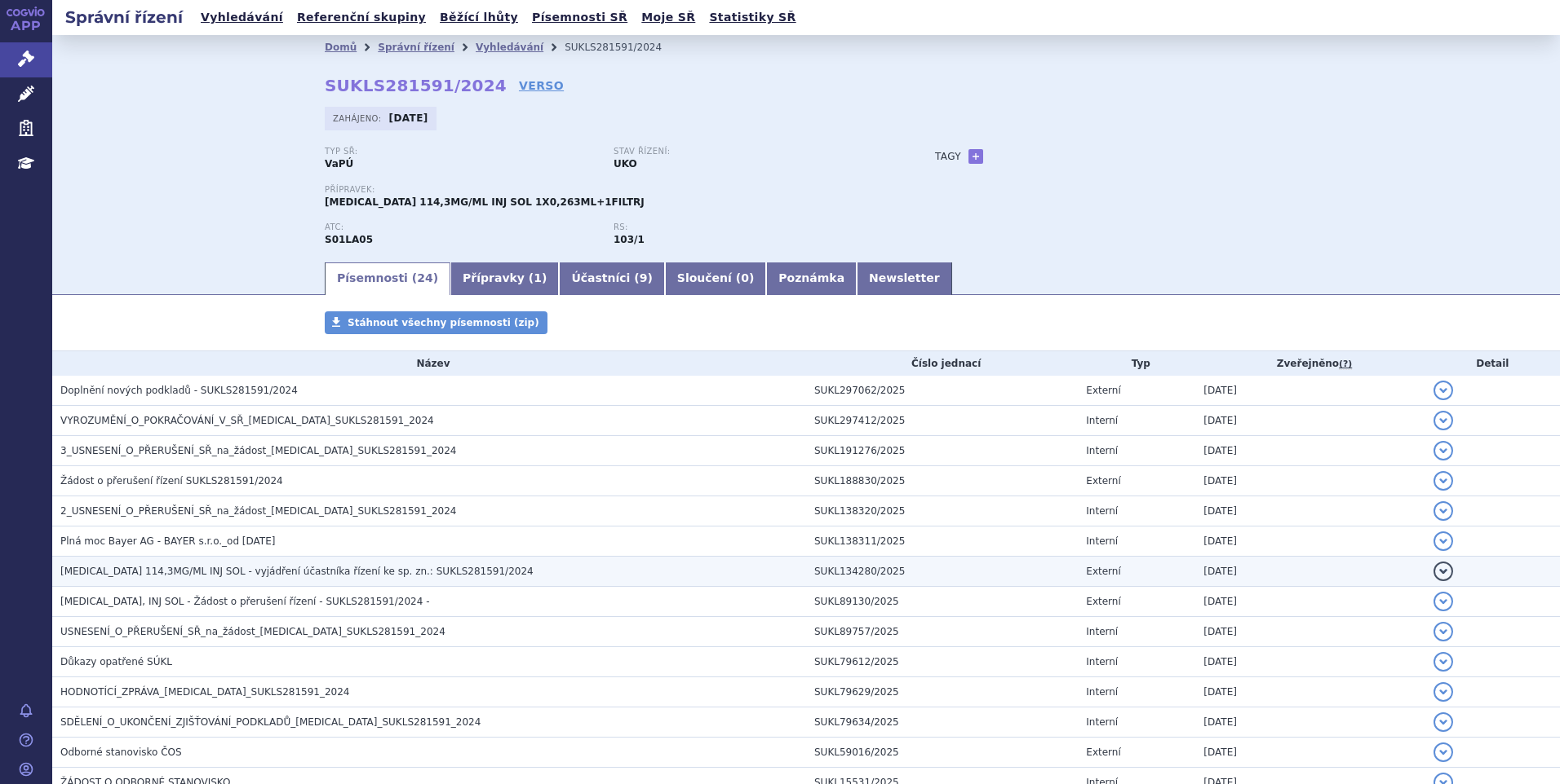
click at [291, 571] on span "EYLEA 114,3MG/ML INJ SOL - vyjádření účastníka řízení ke sp. zn.: SUKLS281591/2…" at bounding box center [297, 570] width 473 height 11
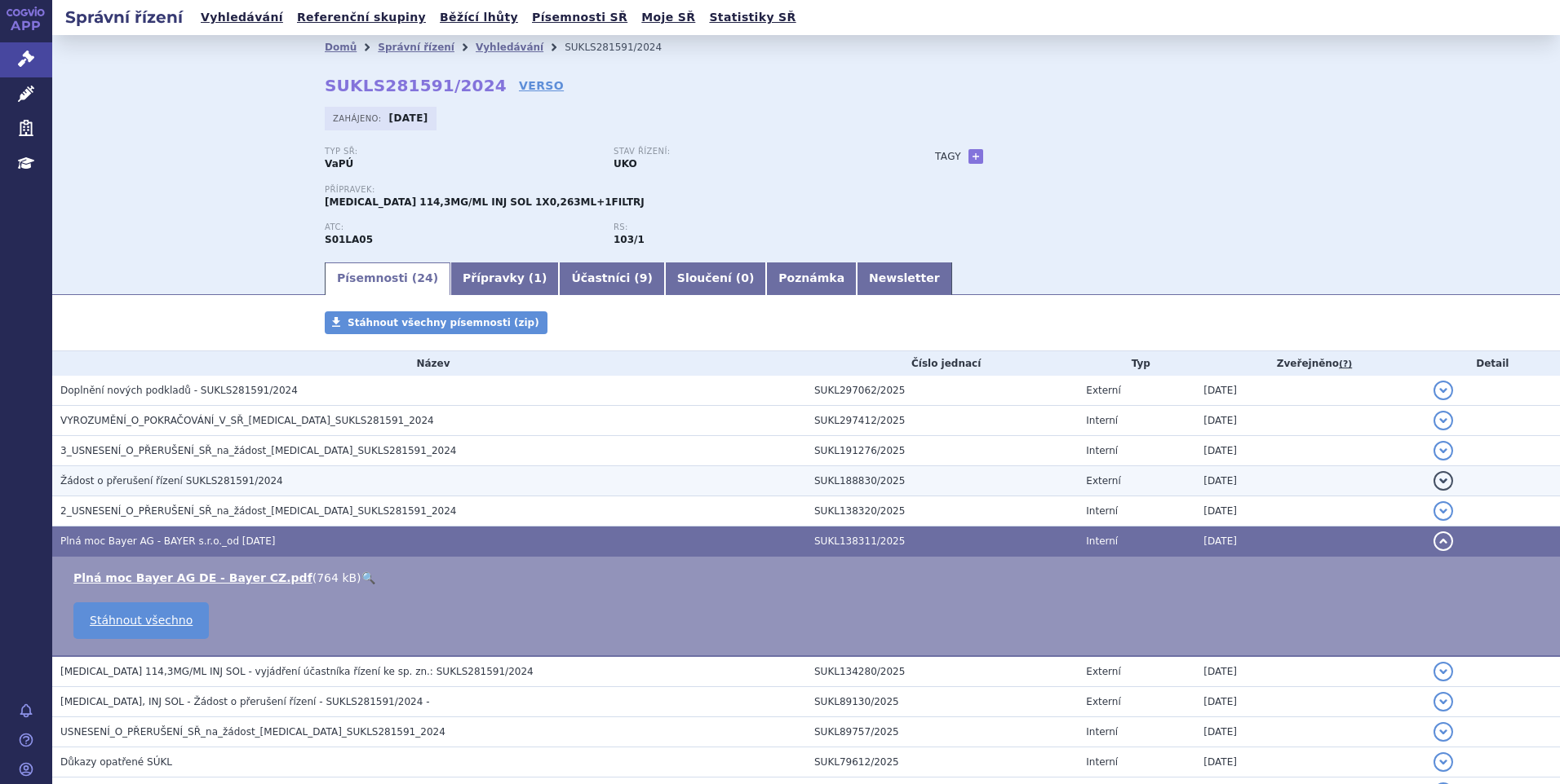
drag, startPoint x: 202, startPoint y: 529, endPoint x: 135, endPoint y: 479, distance: 83.6
click at [135, 479] on span "Žádost o přerušení řízení SUKLS281591/2024" at bounding box center [172, 480] width 223 height 11
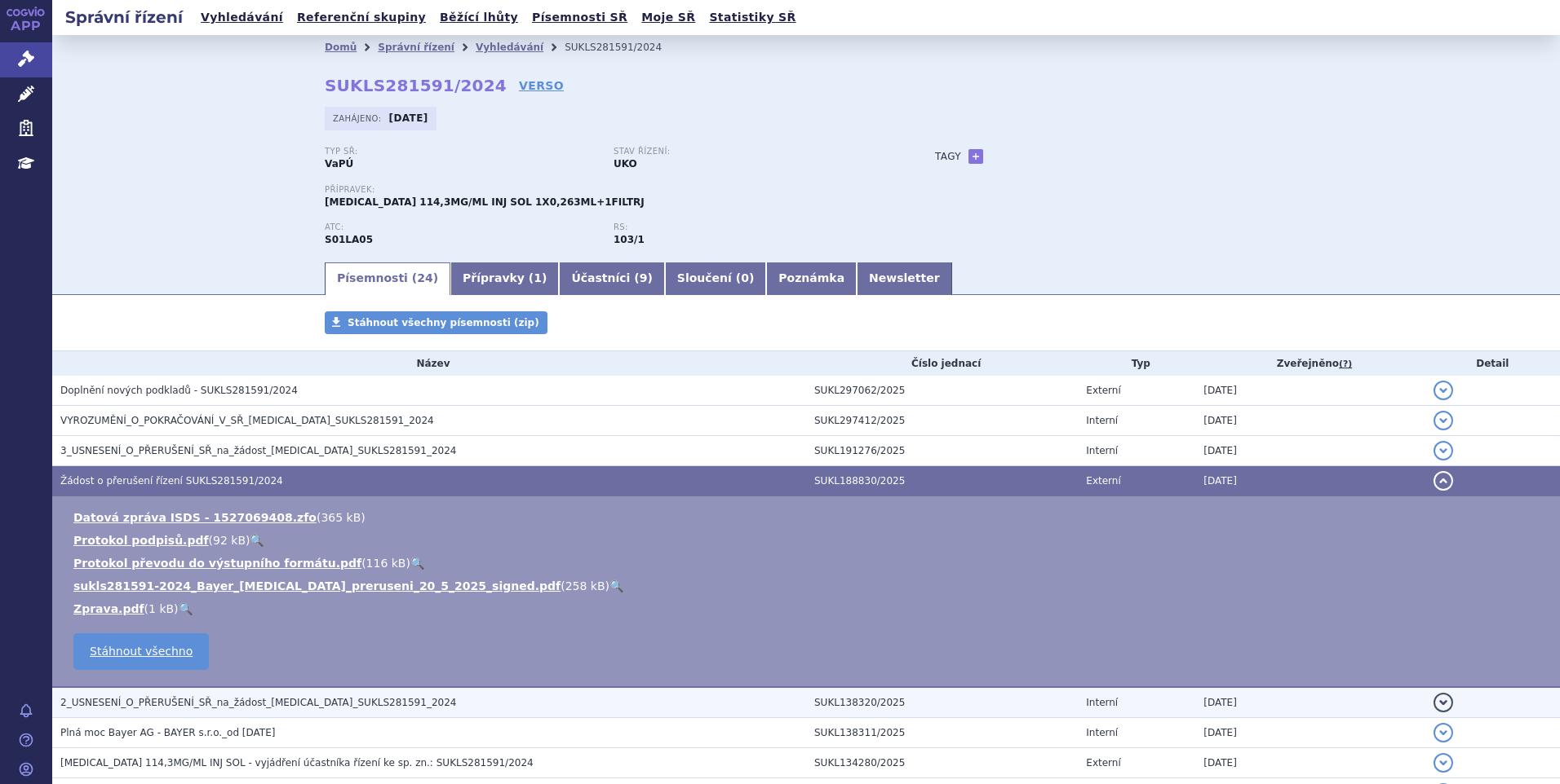
click at [211, 695] on h3 "2_USNESENÍ_O_PŘERUŠENÍ_SŘ_na_žádost_EYLEA_SUKLS281591_2024" at bounding box center [433, 703] width 746 height 16
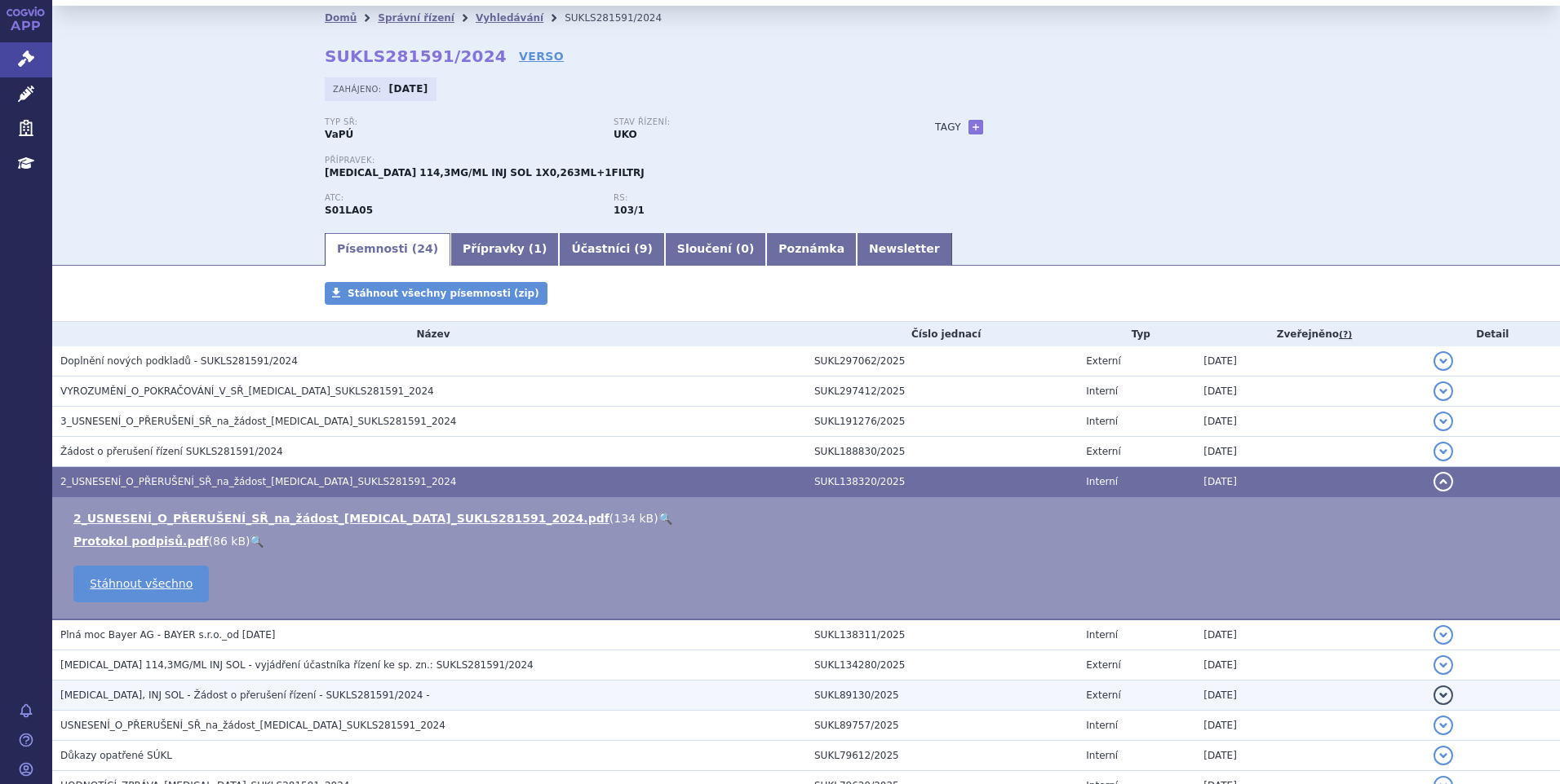
scroll to position [81, 0]
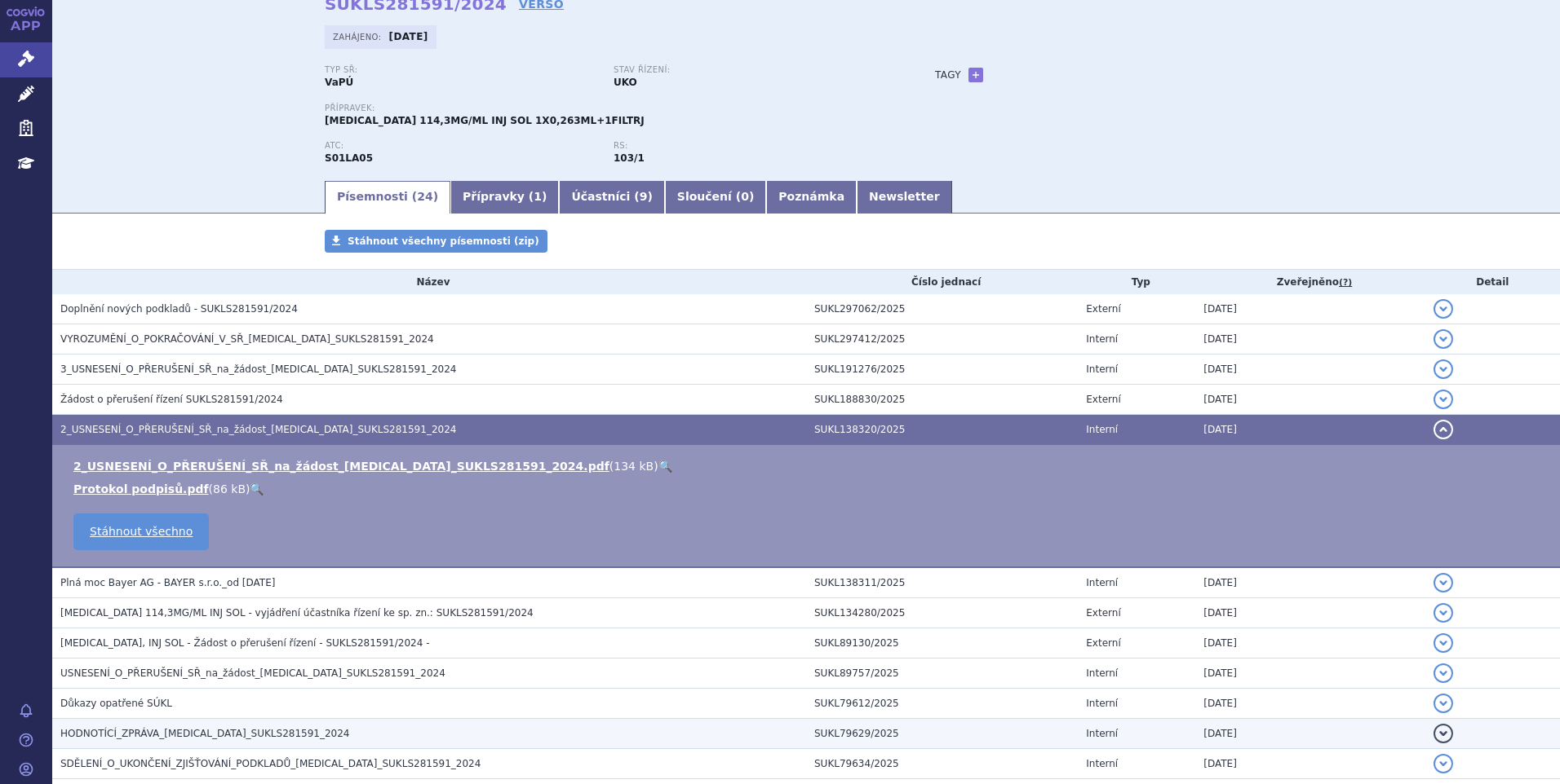
click at [125, 733] on span "HODNOTÍCÍ_ZPRÁVA_EYLEA_SUKLS281591_2024" at bounding box center [205, 733] width 289 height 11
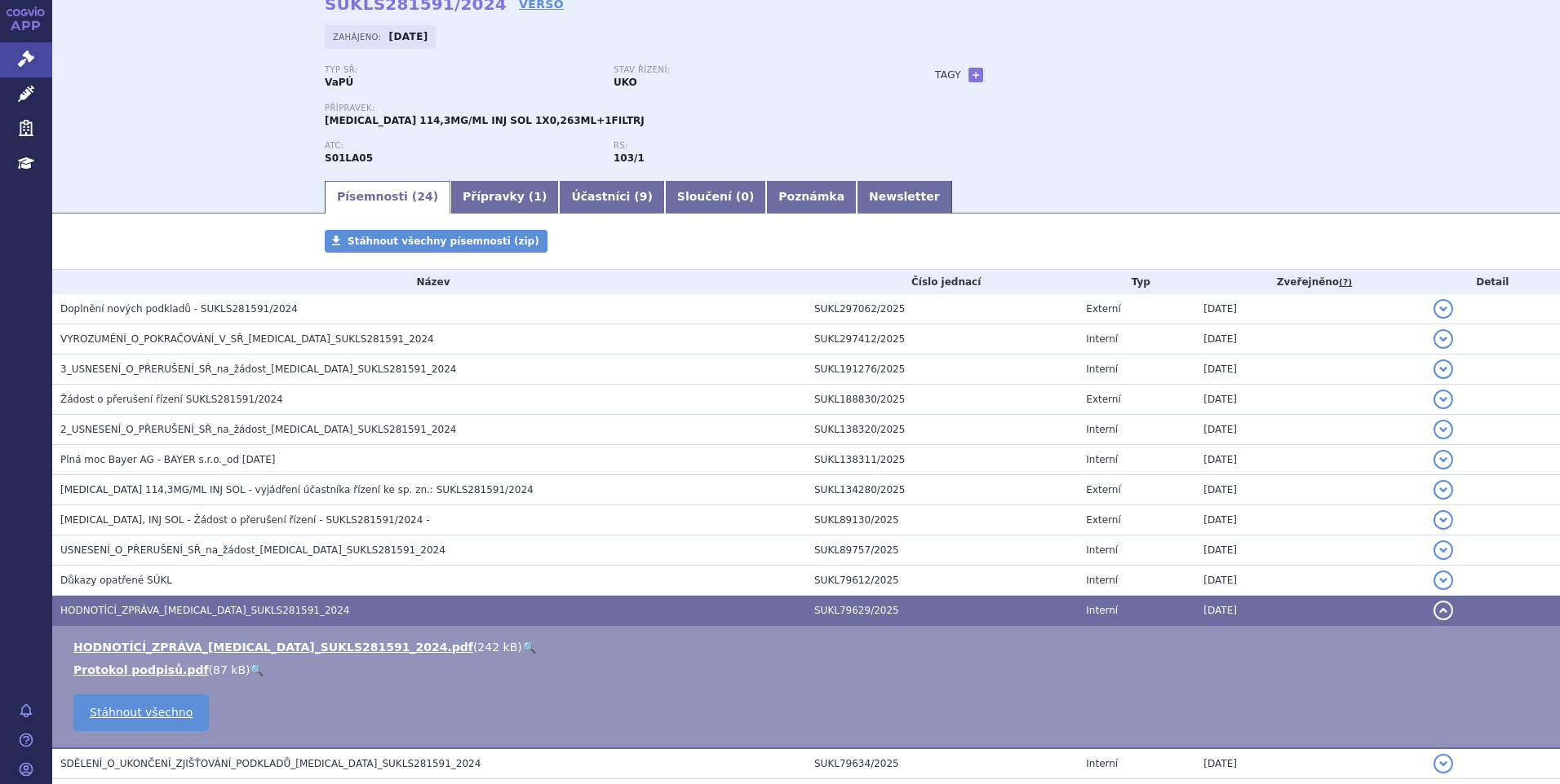
click at [522, 644] on link "🔍" at bounding box center [529, 647] width 14 height 13
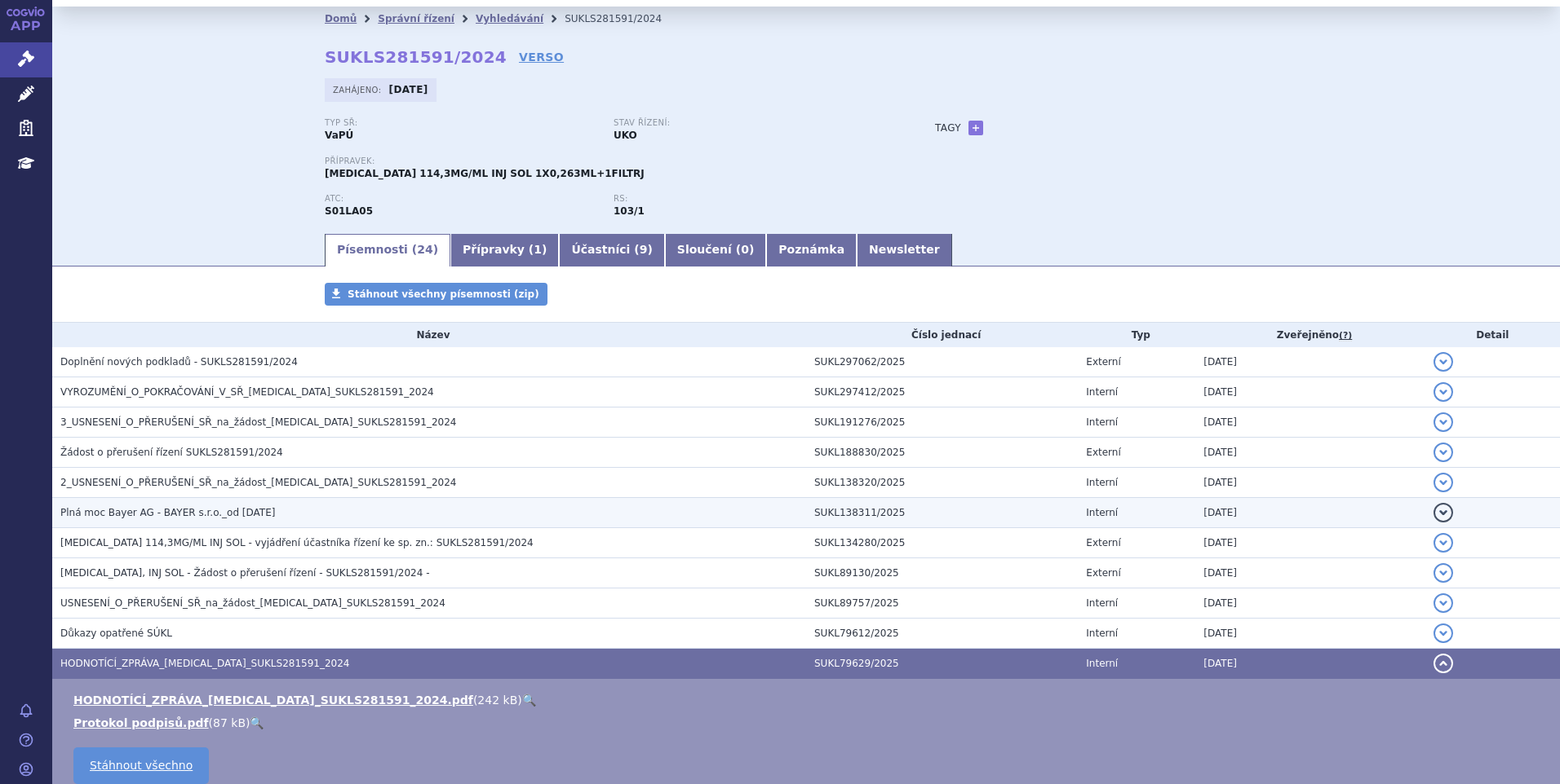
scroll to position [0, 0]
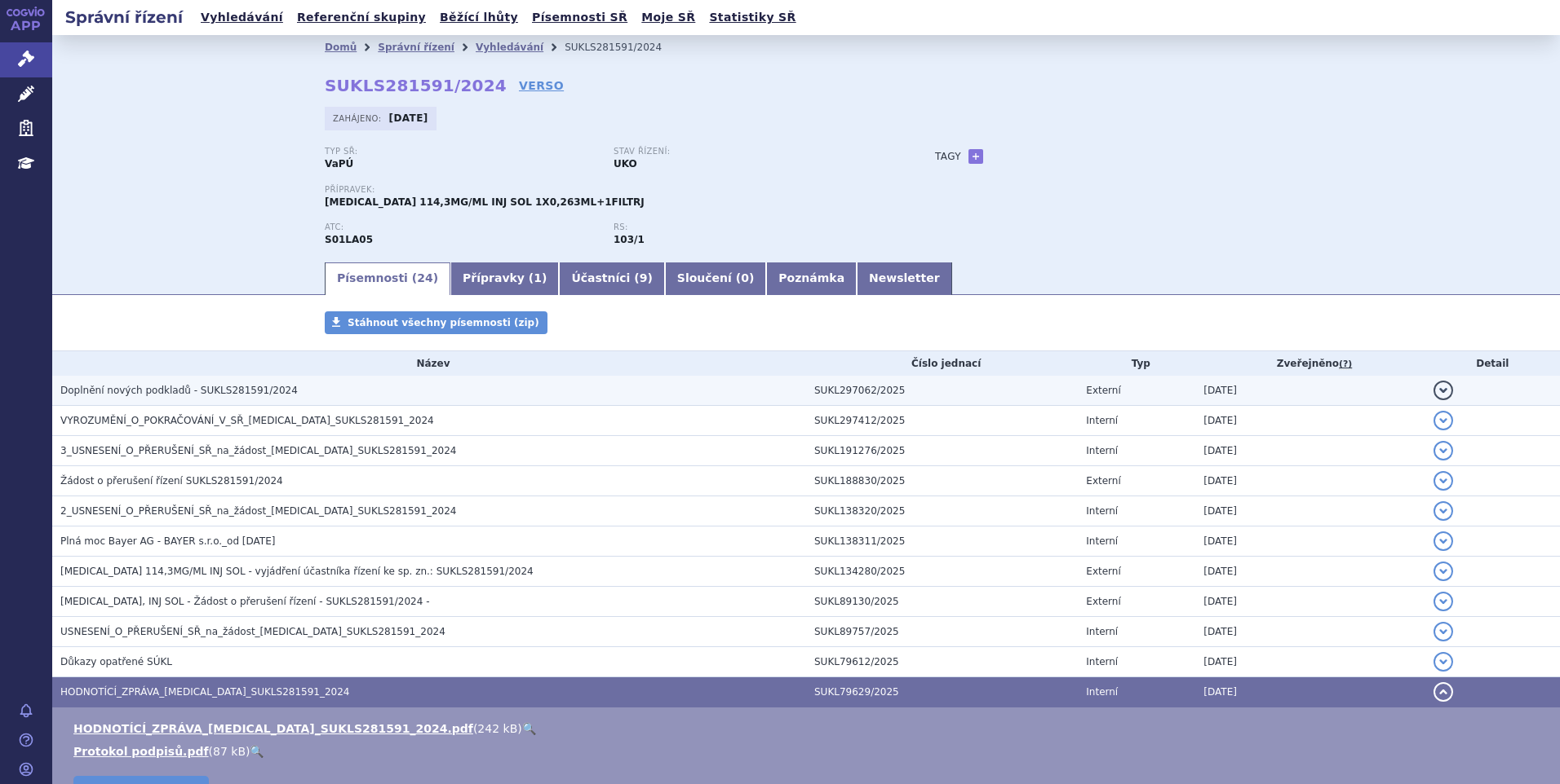
click at [166, 392] on span "Doplnění nových podkladů - SUKLS281591/2024" at bounding box center [179, 390] width 238 height 11
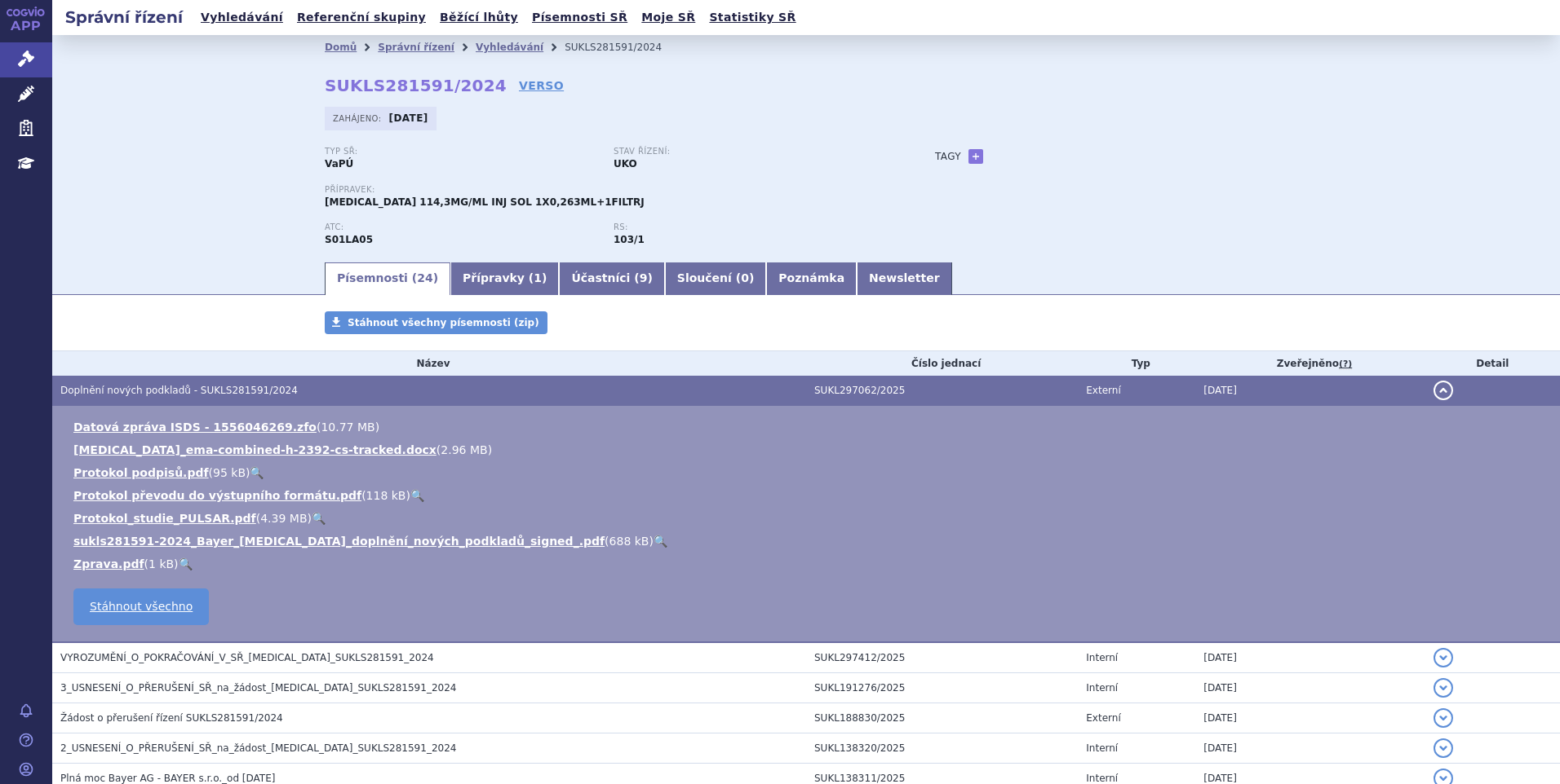
click at [653, 540] on link "🔍" at bounding box center [660, 541] width 14 height 13
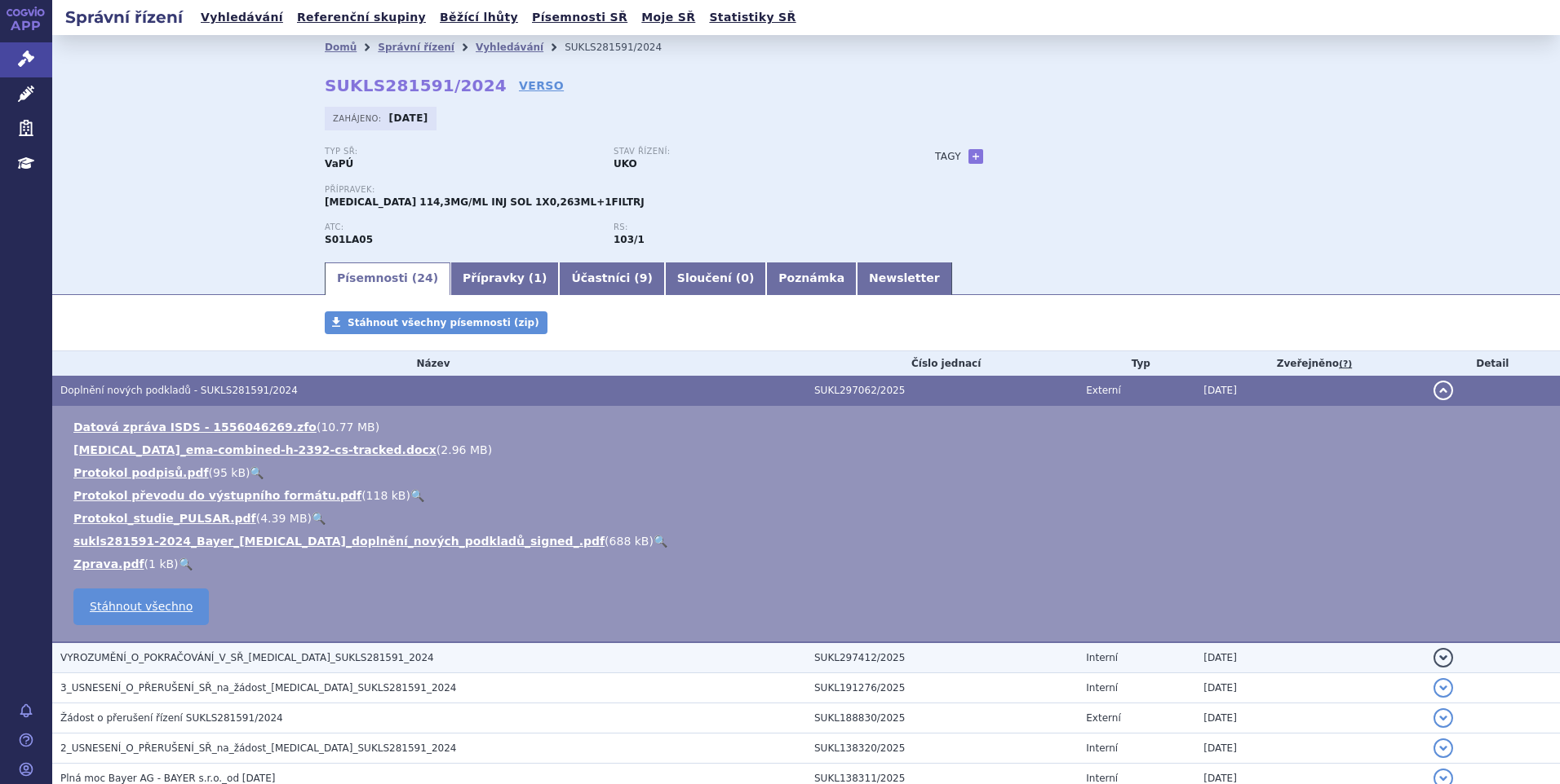
click at [176, 666] on h3 "VYROZUMĚNÍ_O_POKRAČOVÁNÍ_V_SŘ_EYLEA_SUKLS281591_2024" at bounding box center [433, 658] width 746 height 16
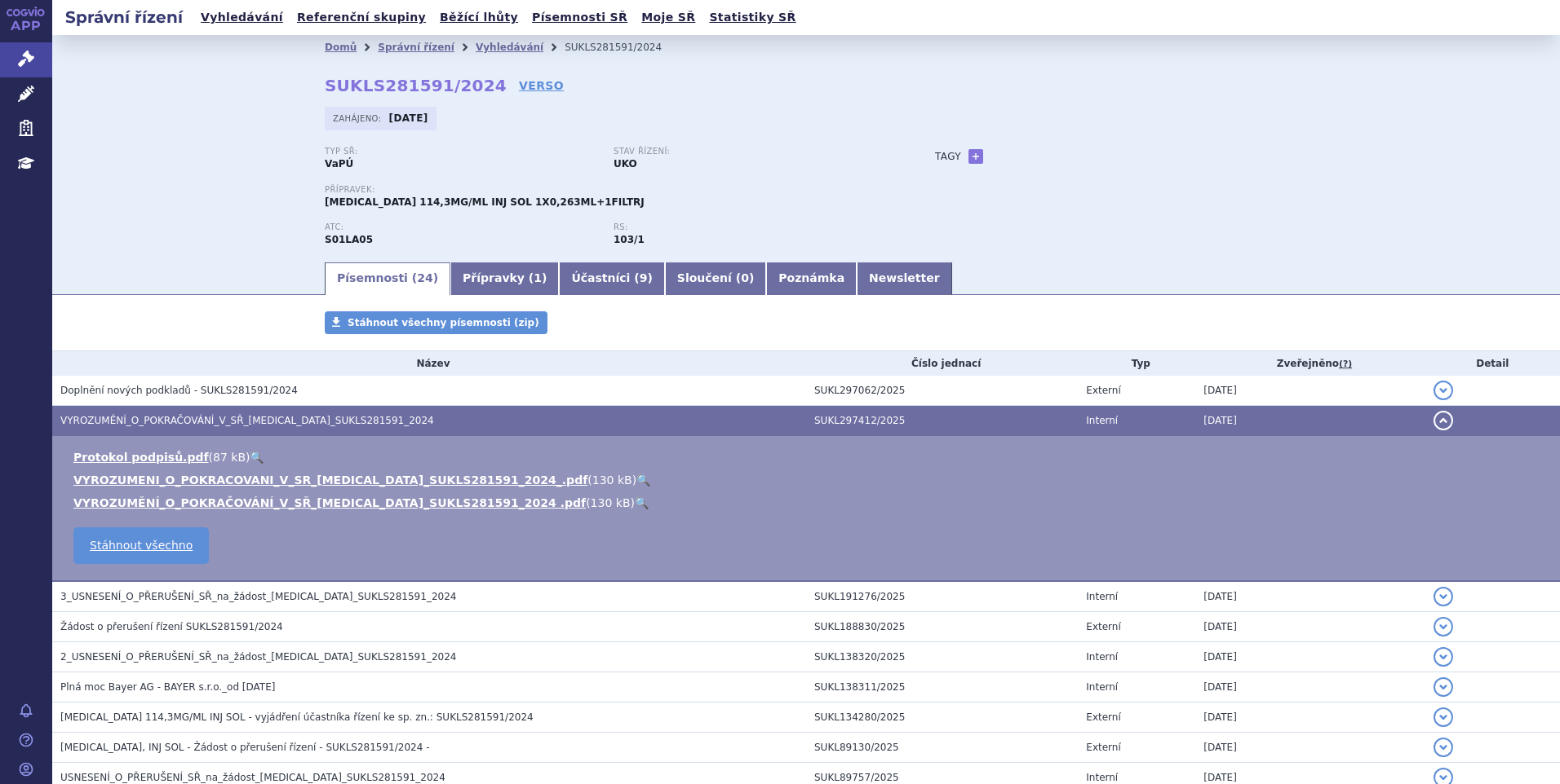
click at [120, 94] on div "Domů Správní řízení Vyhledávání SUKLS281591/2024 SUKLS281591/2024 VERSO Zahájen…" at bounding box center [806, 147] width 1507 height 225
click at [475, 45] on link "Vyhledávání" at bounding box center [509, 47] width 68 height 11
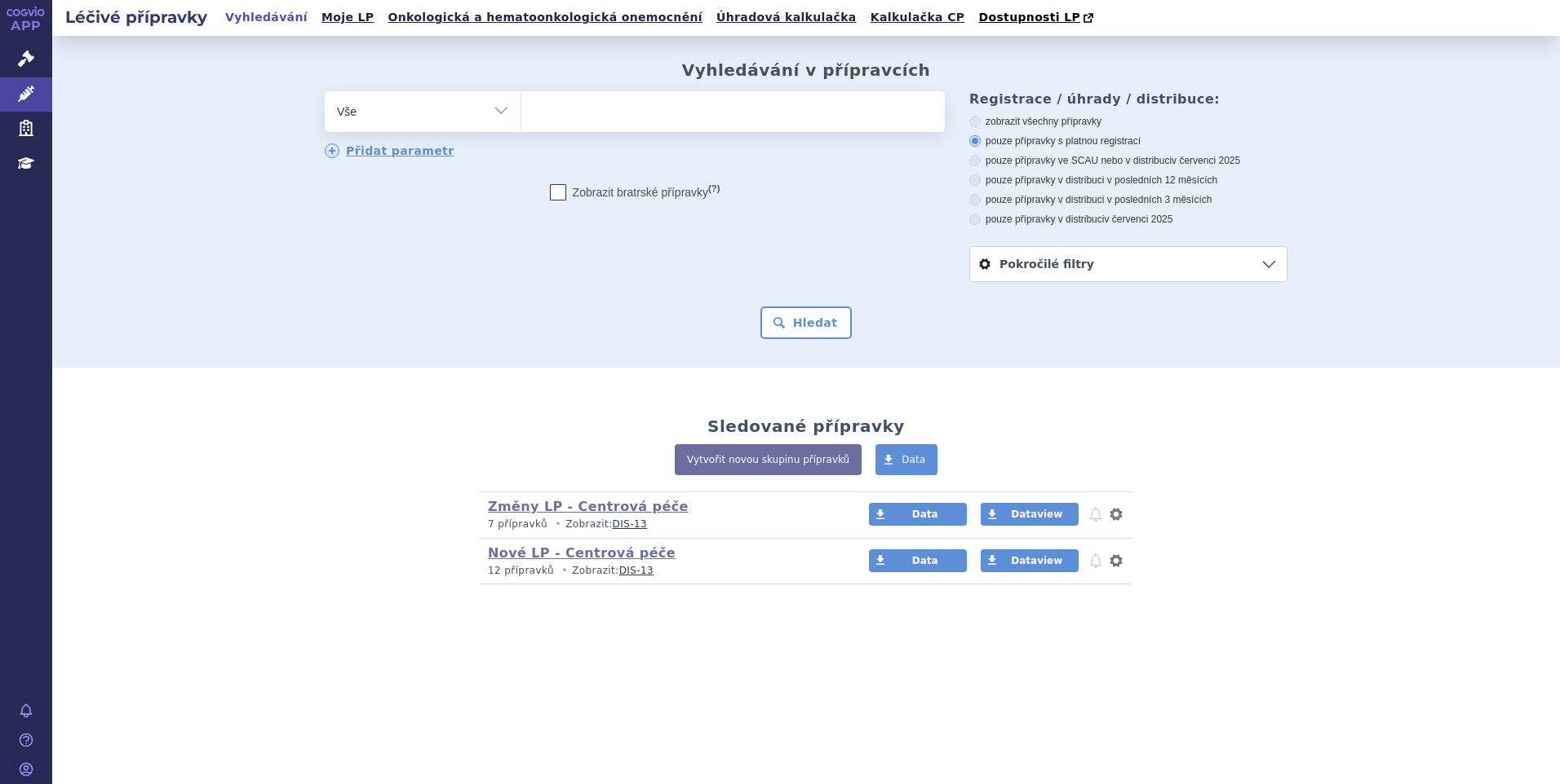
click at [574, 115] on ul at bounding box center [733, 108] width 424 height 34
click at [521, 115] on select at bounding box center [520, 110] width 1 height 41
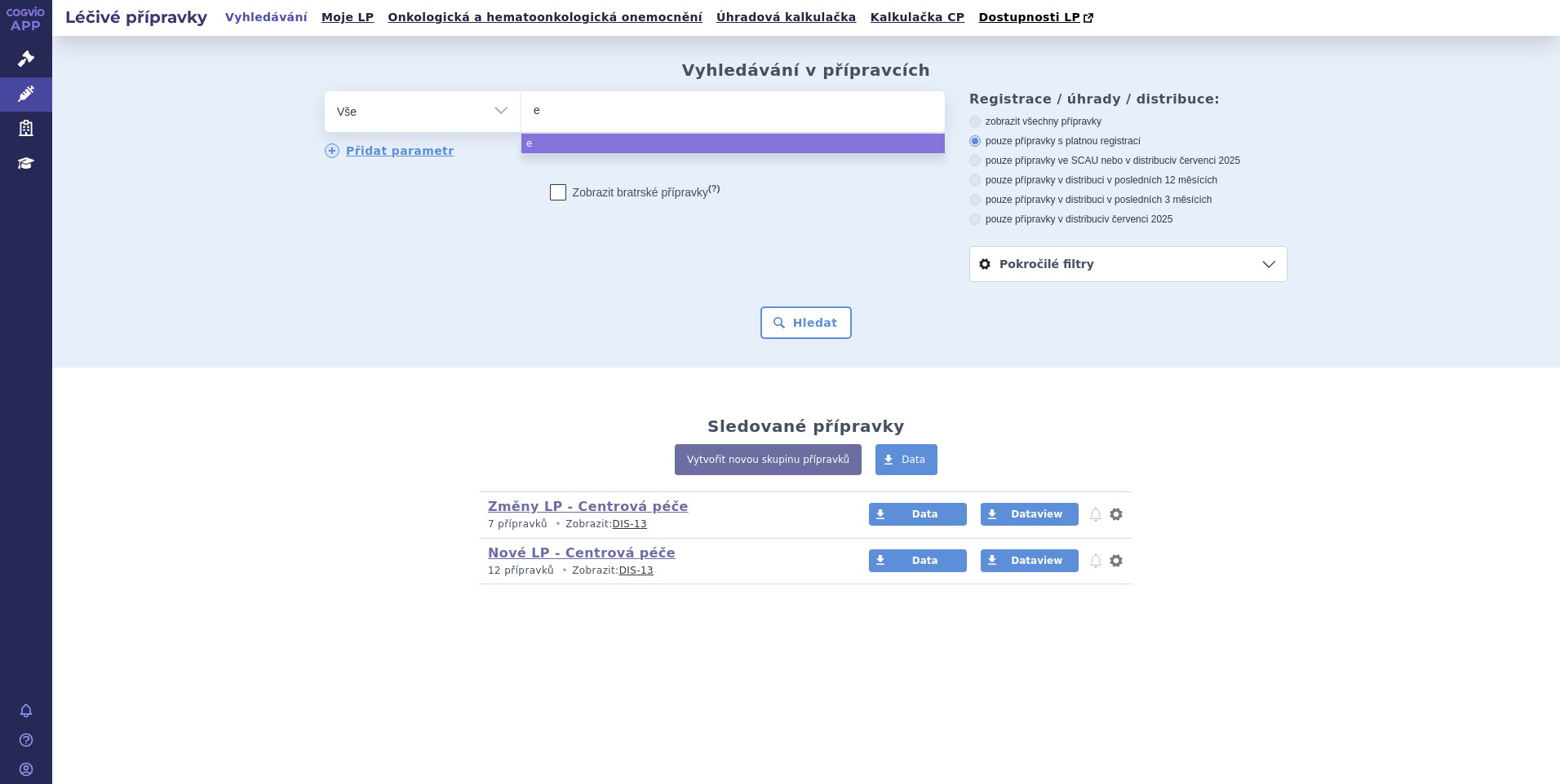
type input "ey"
type input "eyl"
type input "eyle"
type input "[MEDICAL_DATA]"
select select "[MEDICAL_DATA]"
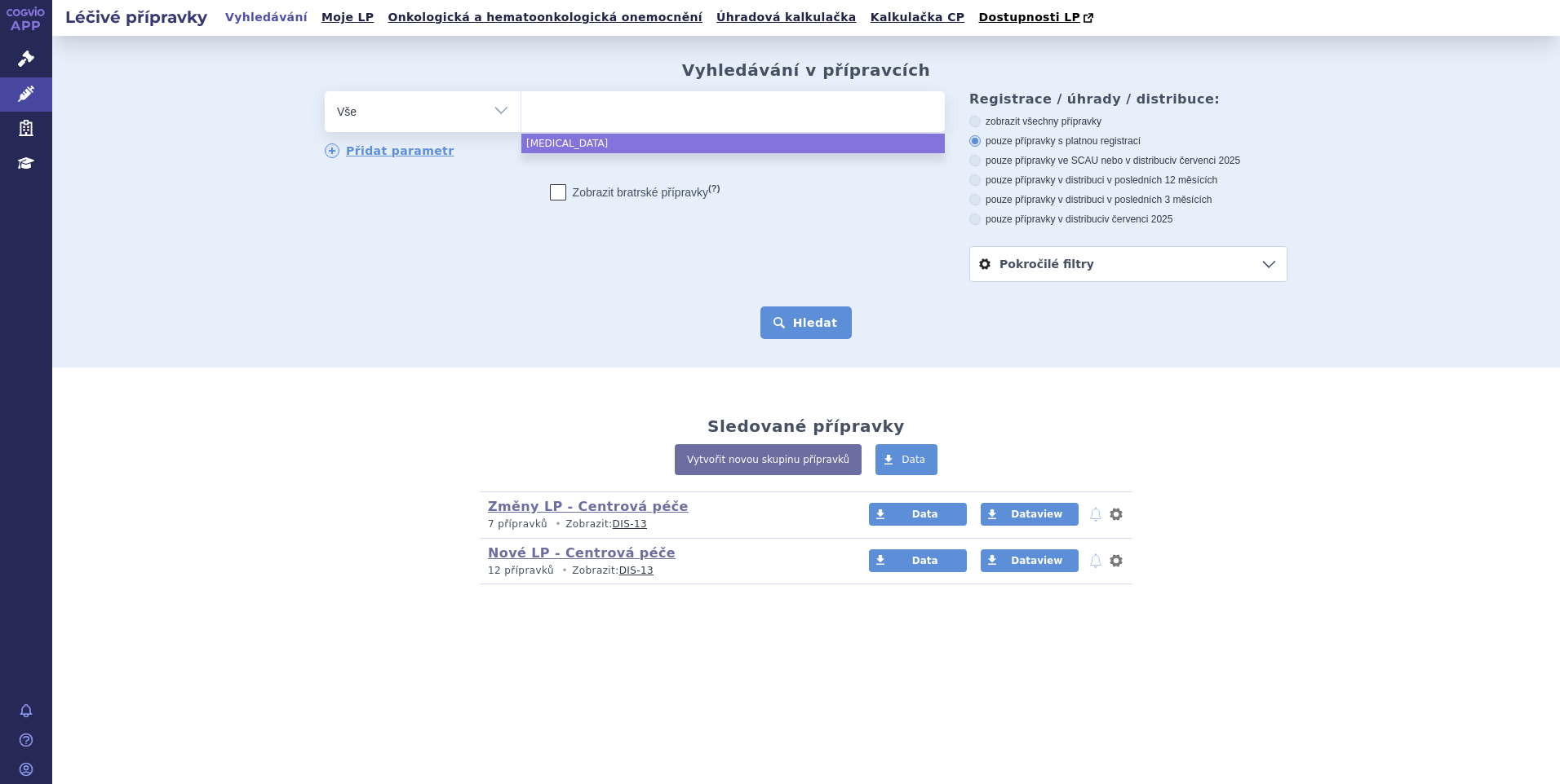
click at [780, 317] on button "Hledat" at bounding box center [806, 322] width 92 height 33
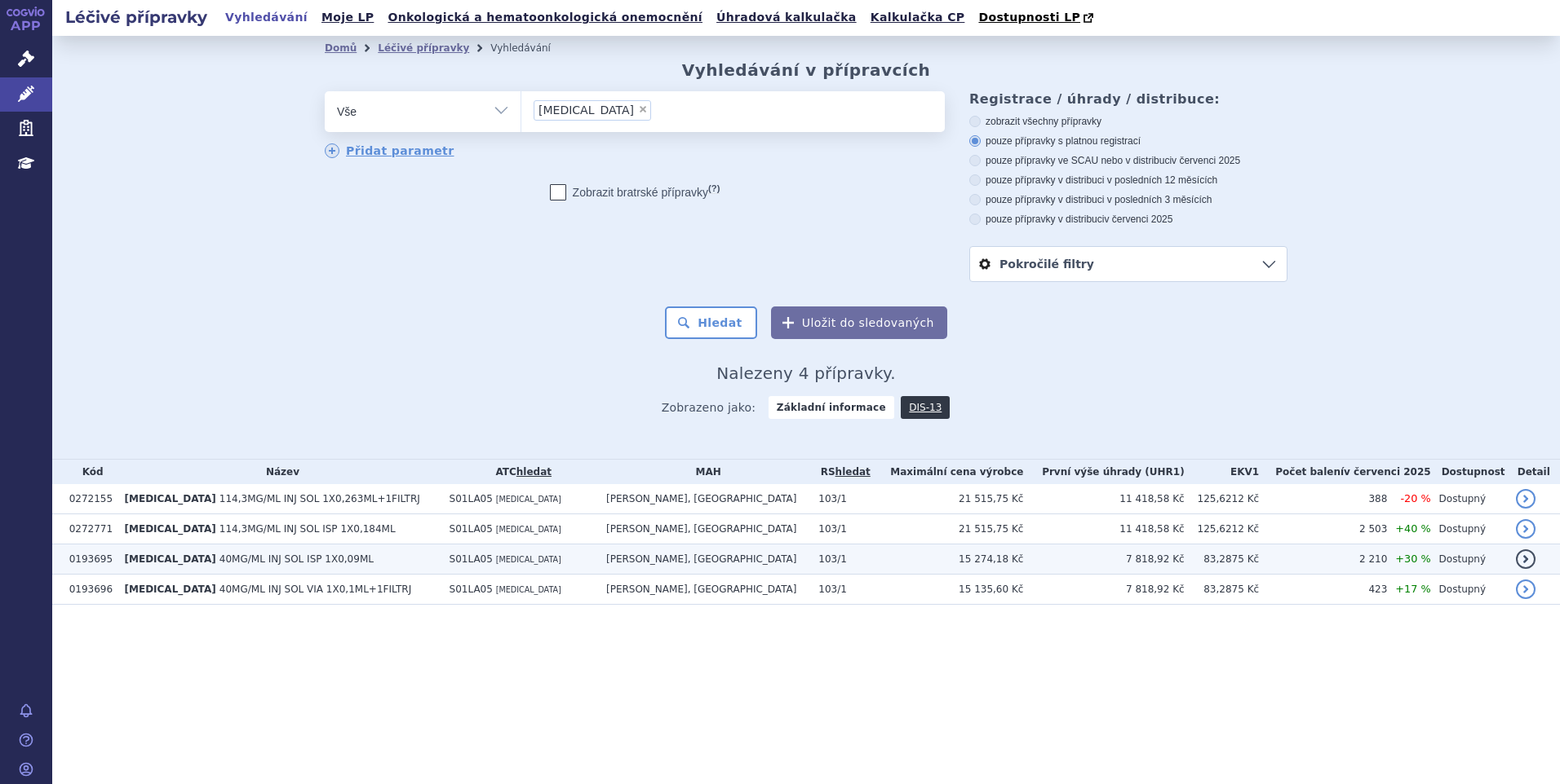
click at [233, 562] on span "40MG/ML INJ SOL ISP 1X0,09ML" at bounding box center [296, 558] width 154 height 11
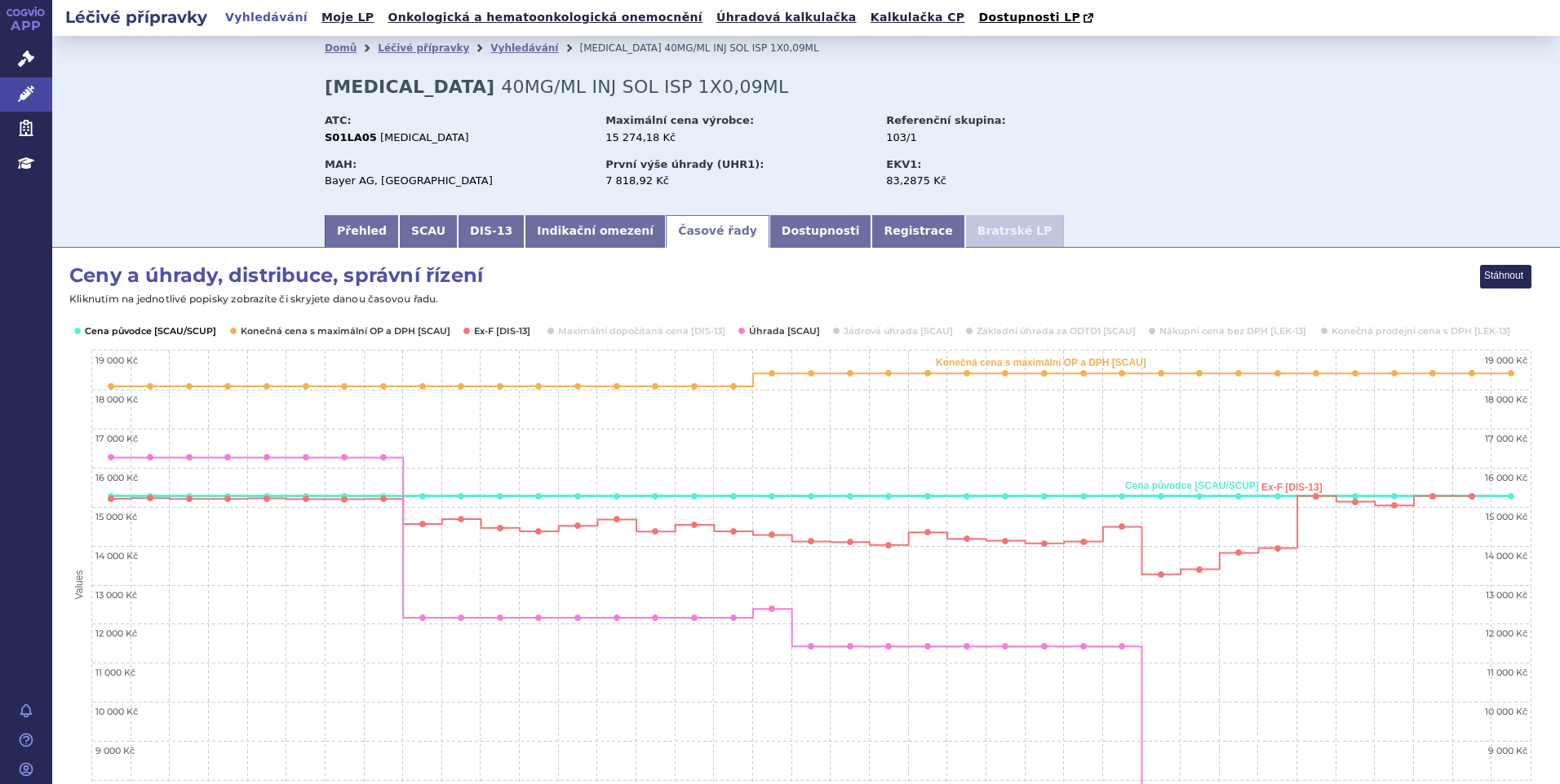
drag, startPoint x: 162, startPoint y: 328, endPoint x: 231, endPoint y: 330, distance: 69.0
click at [163, 328] on button "Show Cena původce [SCAU/SCUP]" at bounding box center [149, 331] width 129 height 13
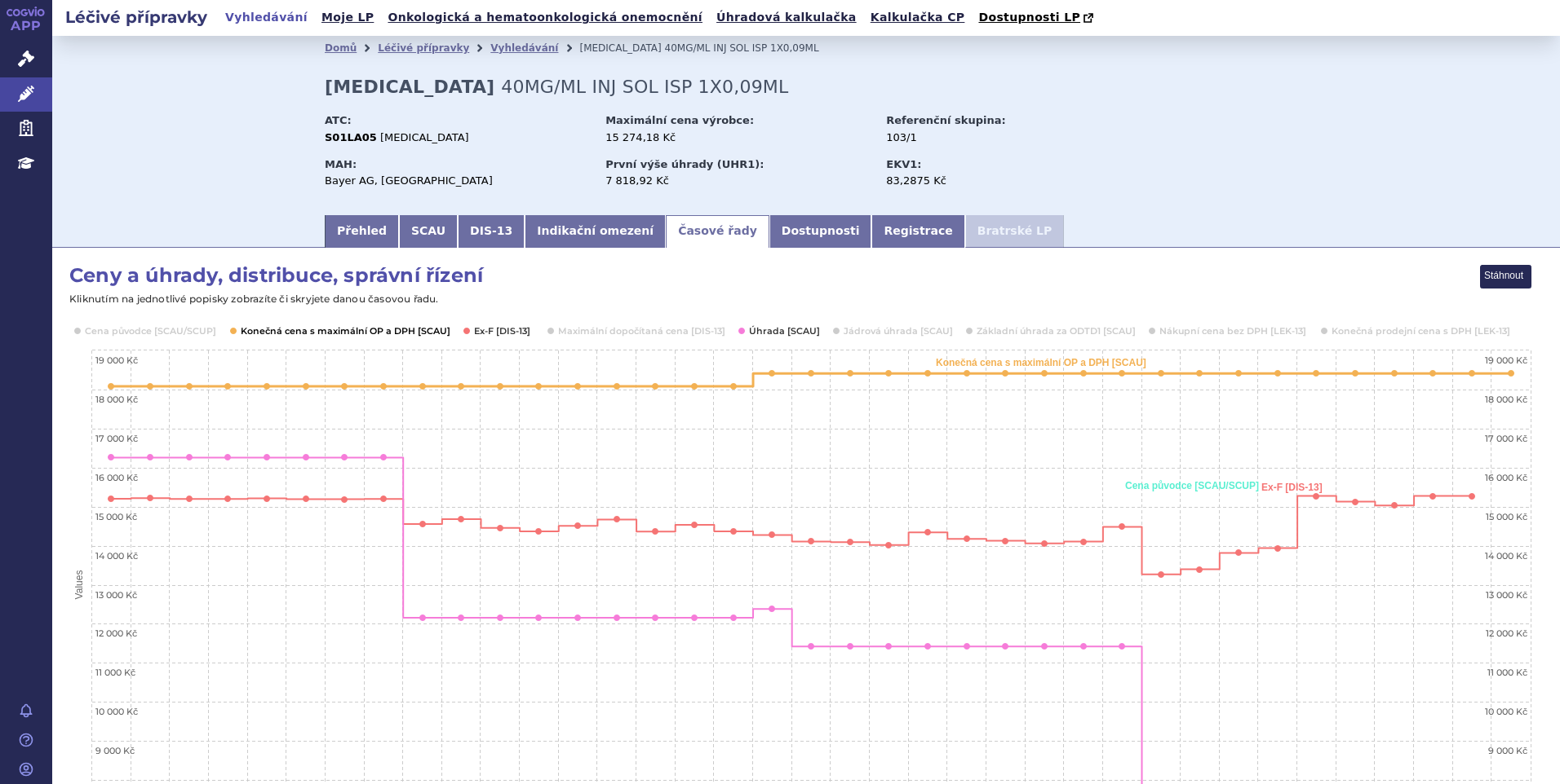
drag, startPoint x: 289, startPoint y: 335, endPoint x: 430, endPoint y: 334, distance: 141.0
click at [291, 335] on button "Show Konečná cena s maximální OP a DPH [SCAU]" at bounding box center [344, 331] width 207 height 13
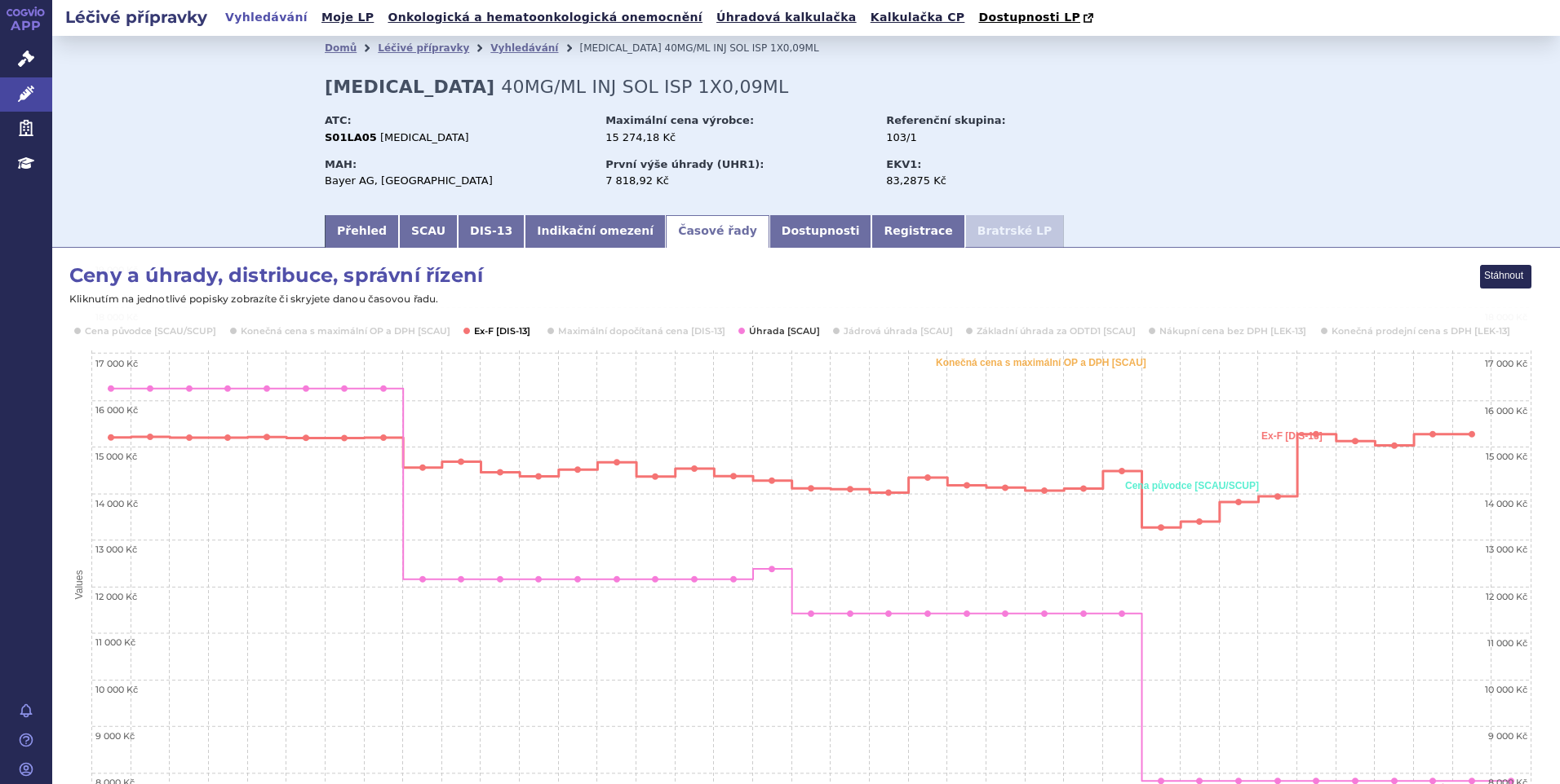
click at [482, 334] on button "Show Ex-F [DIS-13]" at bounding box center [502, 331] width 57 height 13
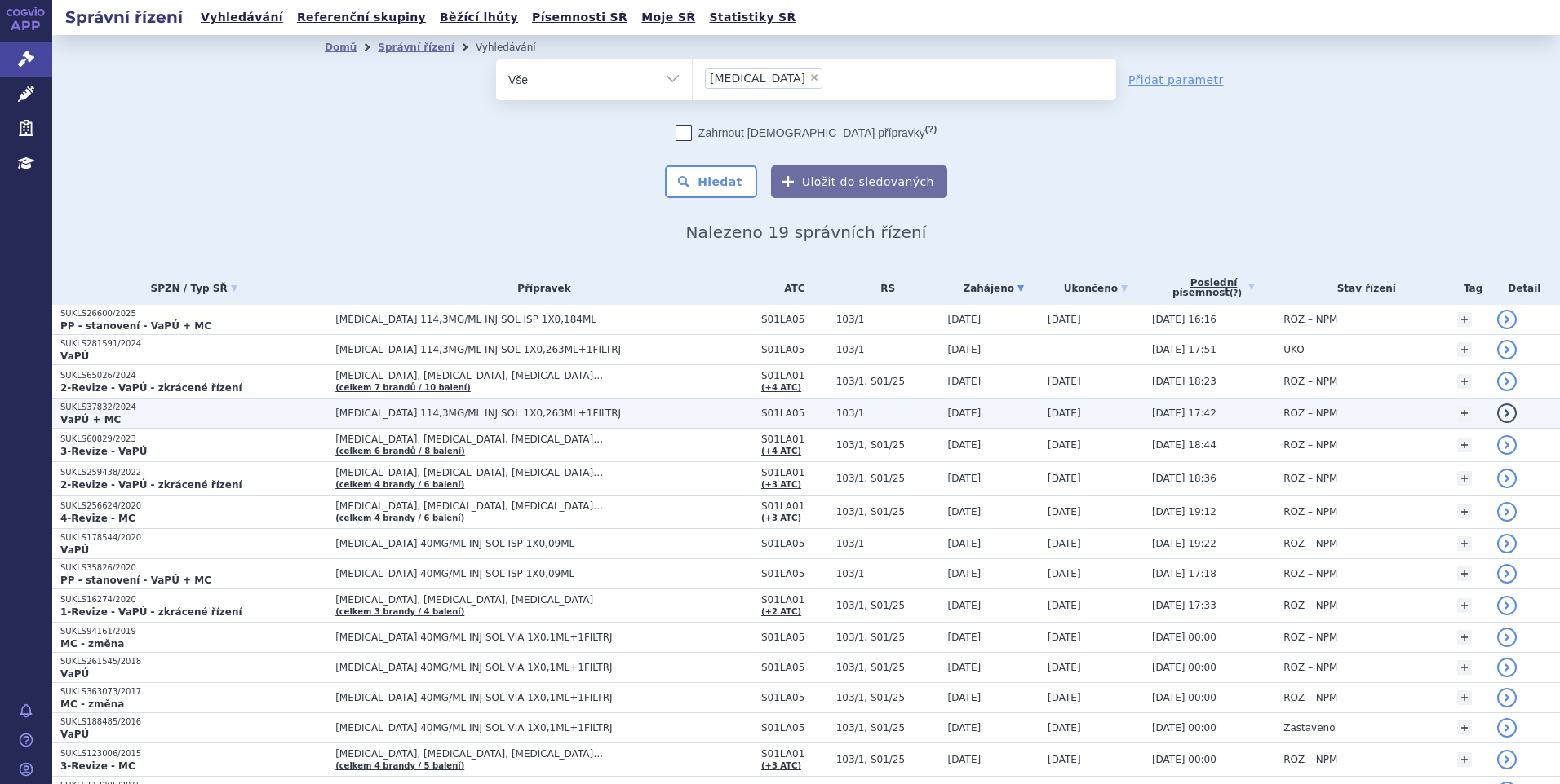
click at [809, 74] on span "×" at bounding box center [814, 78] width 10 height 10
click at [693, 74] on select "[MEDICAL_DATA]" at bounding box center [692, 78] width 1 height 41
click at [739, 75] on ul "× eylea" at bounding box center [905, 78] width 424 height 36
click at [693, 75] on select "eylea" at bounding box center [692, 78] width 1 height 41
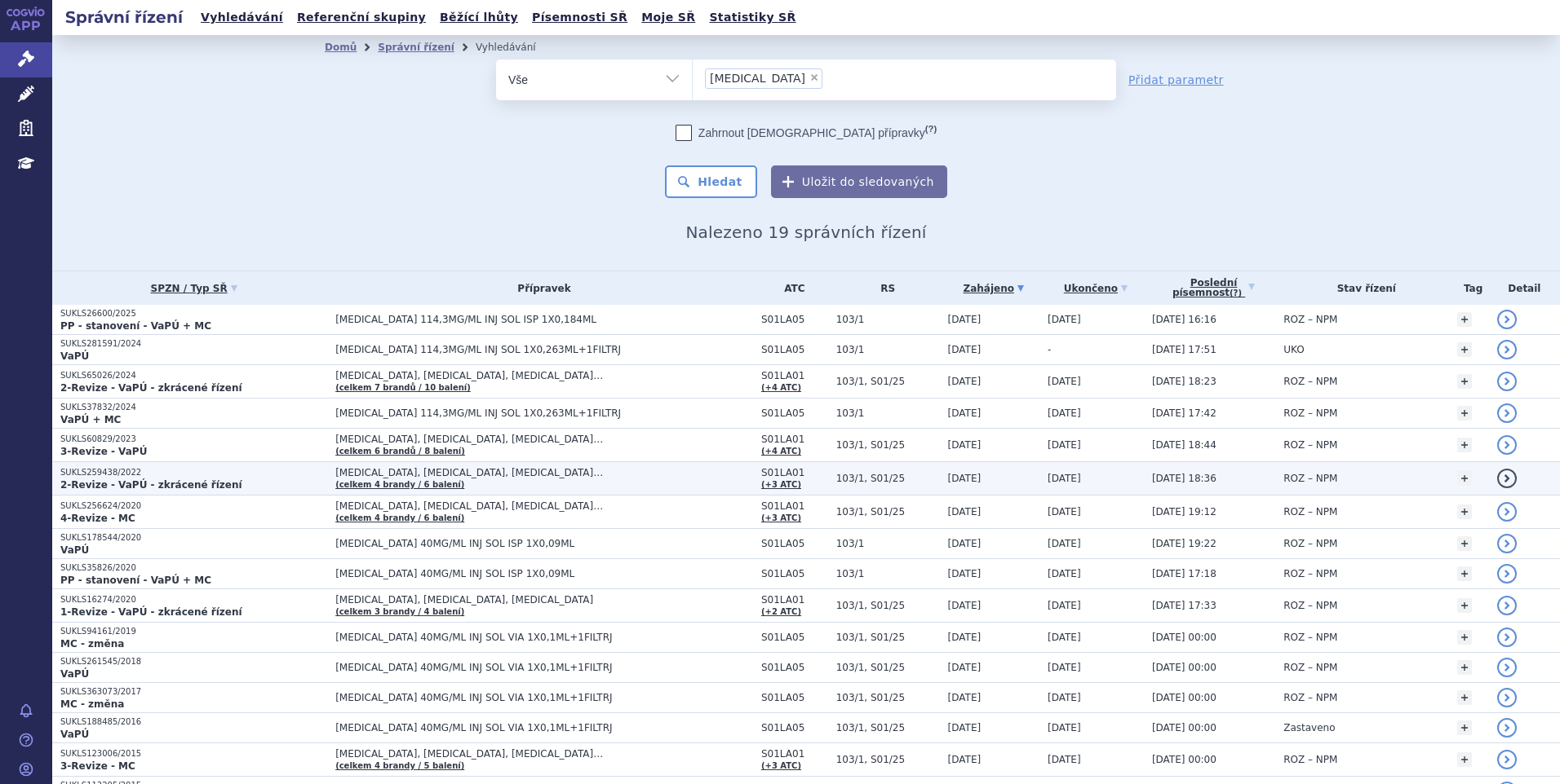
select select "eylea"
click at [174, 479] on strong "2-Revize - VaPÚ - zkrácené řízení" at bounding box center [151, 484] width 182 height 11
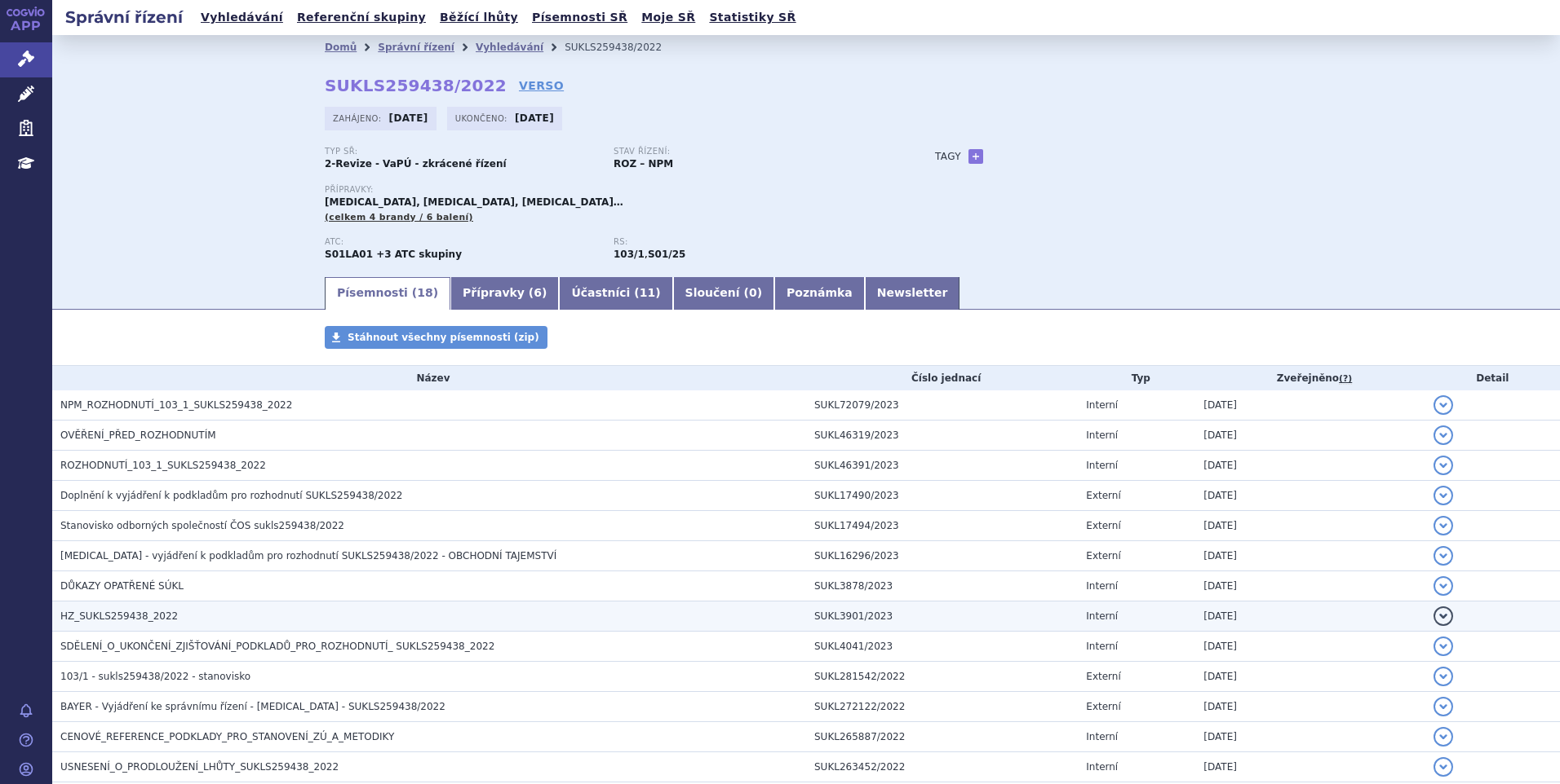
click at [140, 611] on span "HZ_SUKLS259438_2022" at bounding box center [119, 615] width 117 height 11
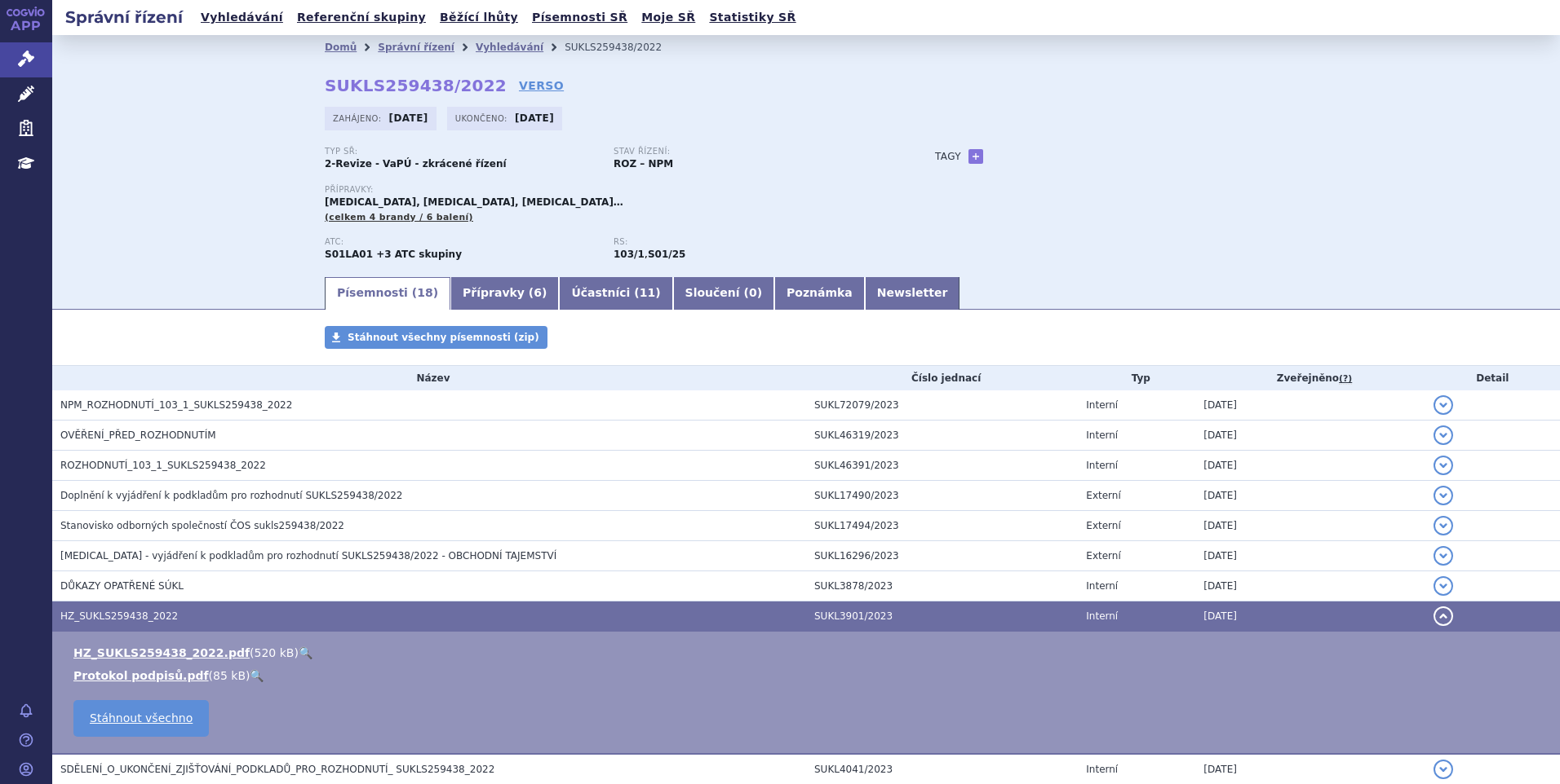
click at [298, 653] on link "🔍" at bounding box center [305, 653] width 14 height 13
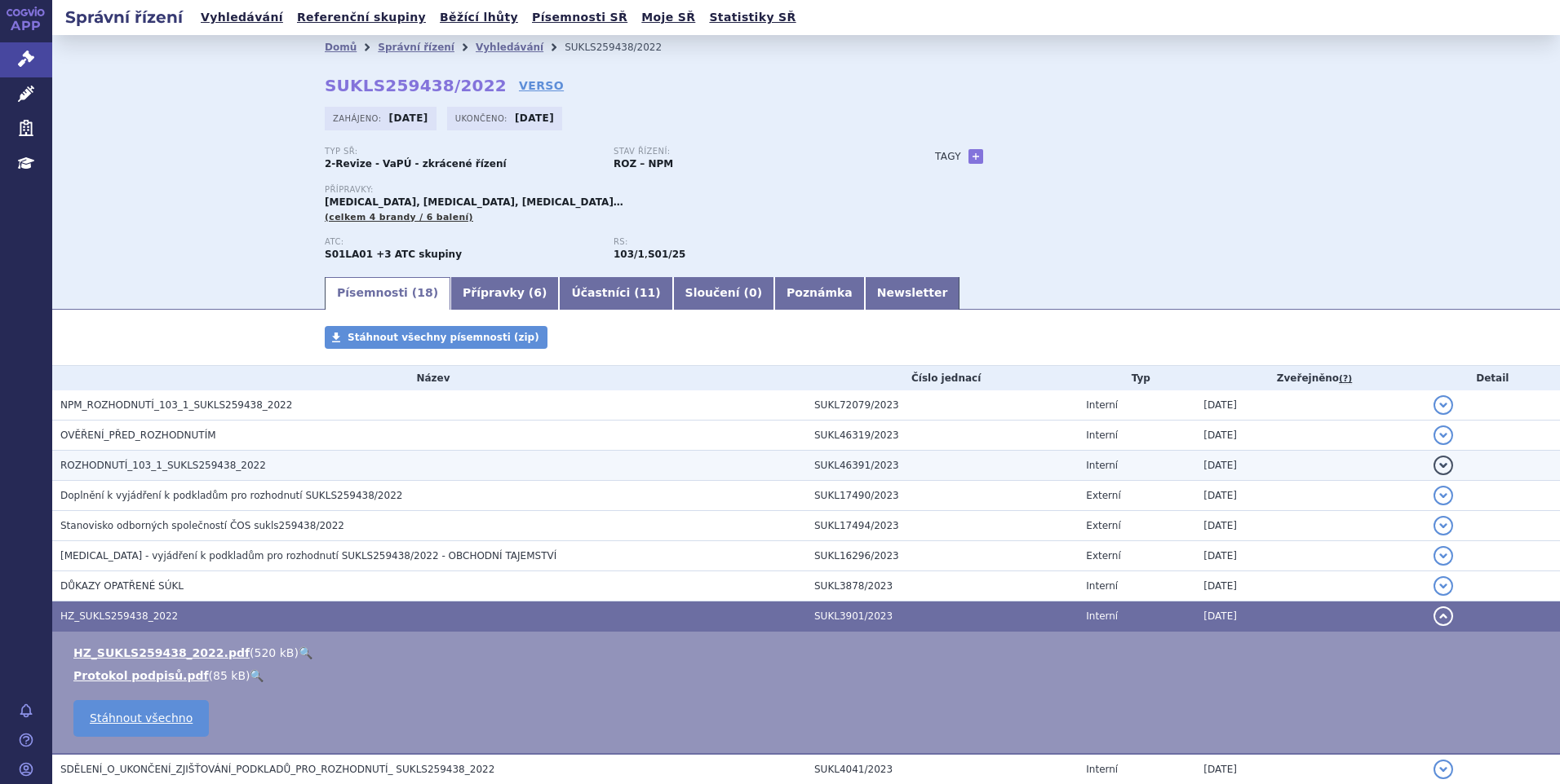
click at [105, 468] on span "ROZHODNUTÍ_103_1_SUKLS259438_2022" at bounding box center [163, 465] width 206 height 11
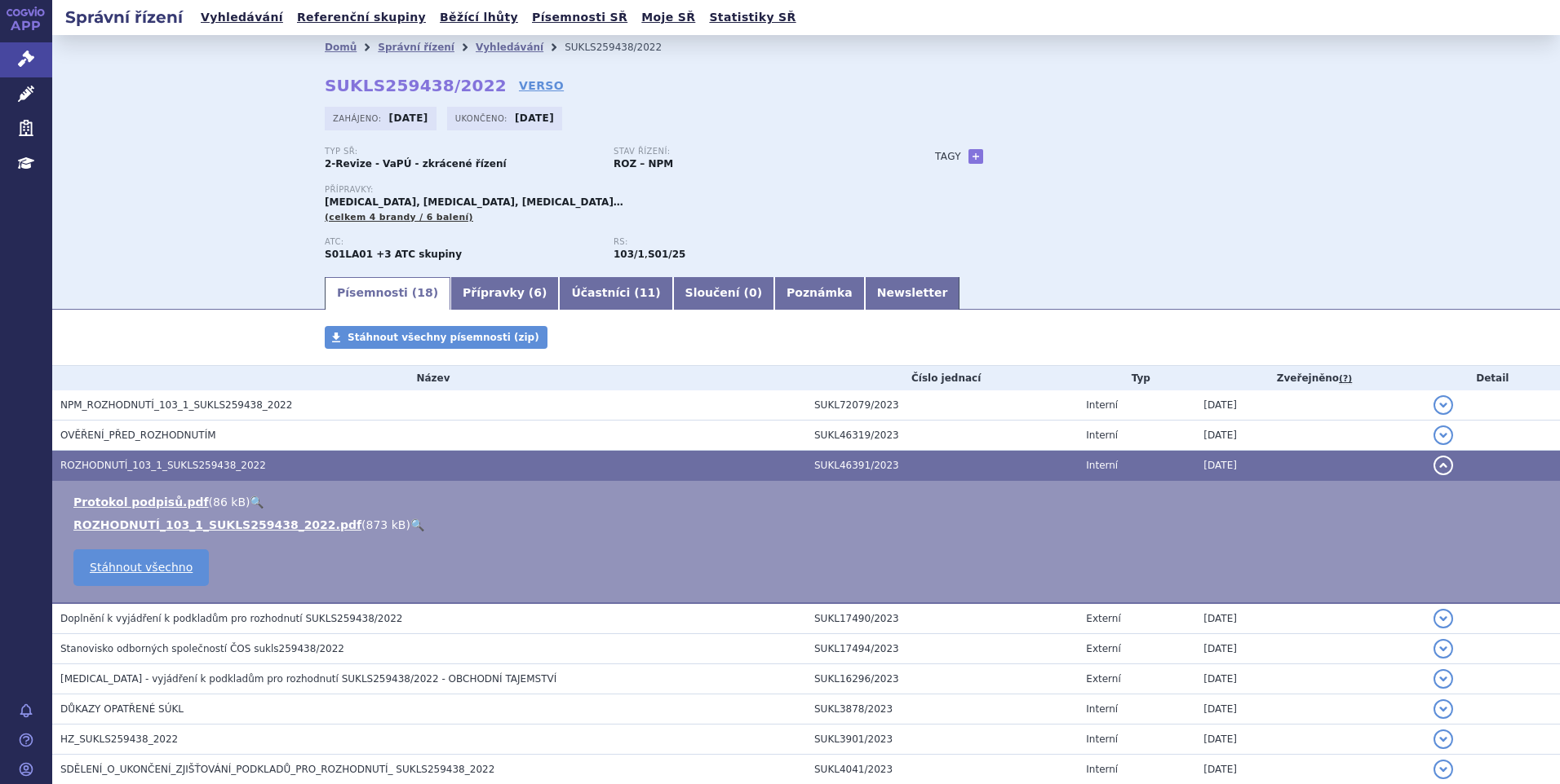
click at [411, 523] on link "🔍" at bounding box center [418, 525] width 14 height 13
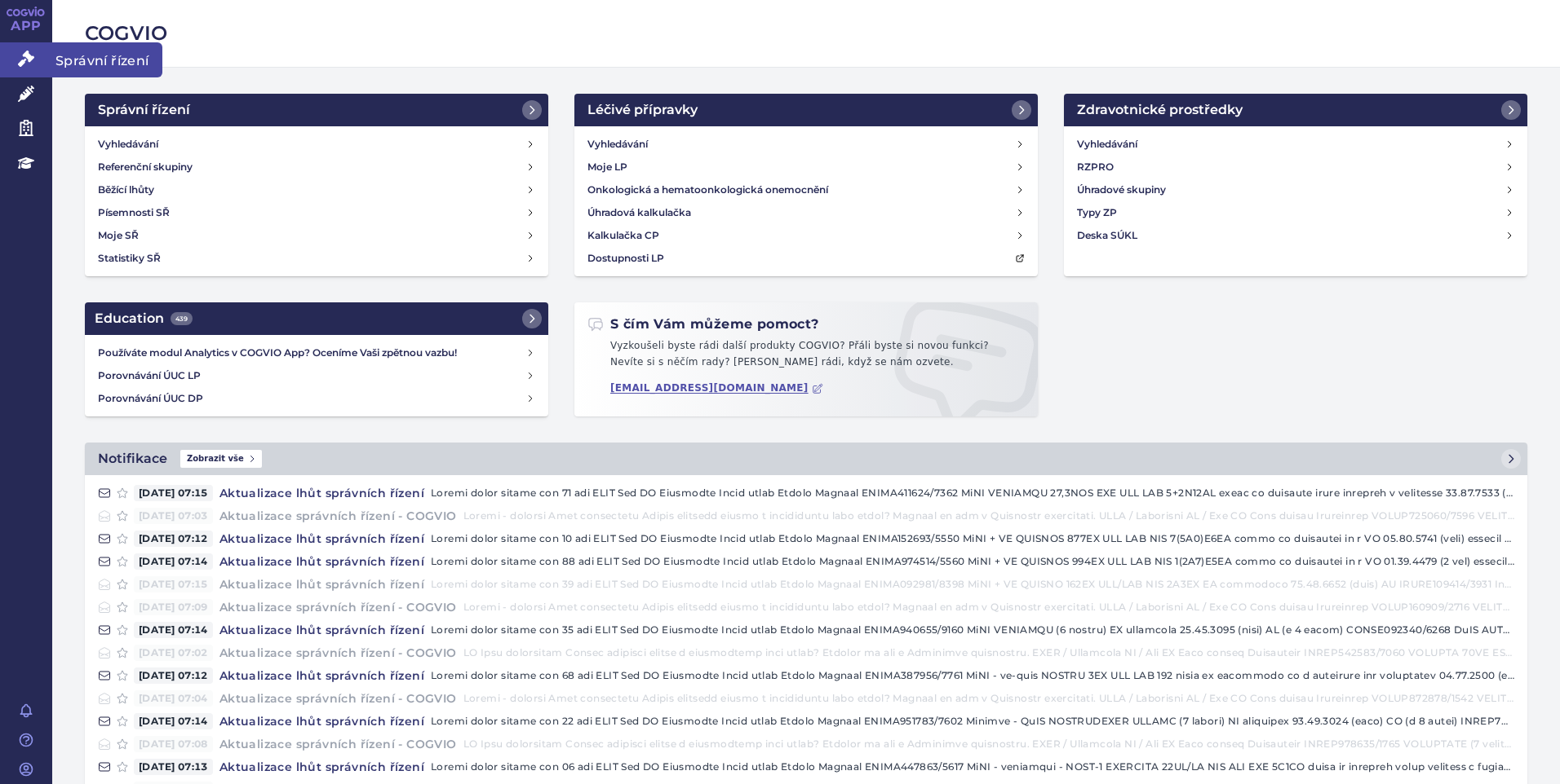
click at [26, 67] on icon at bounding box center [26, 59] width 16 height 16
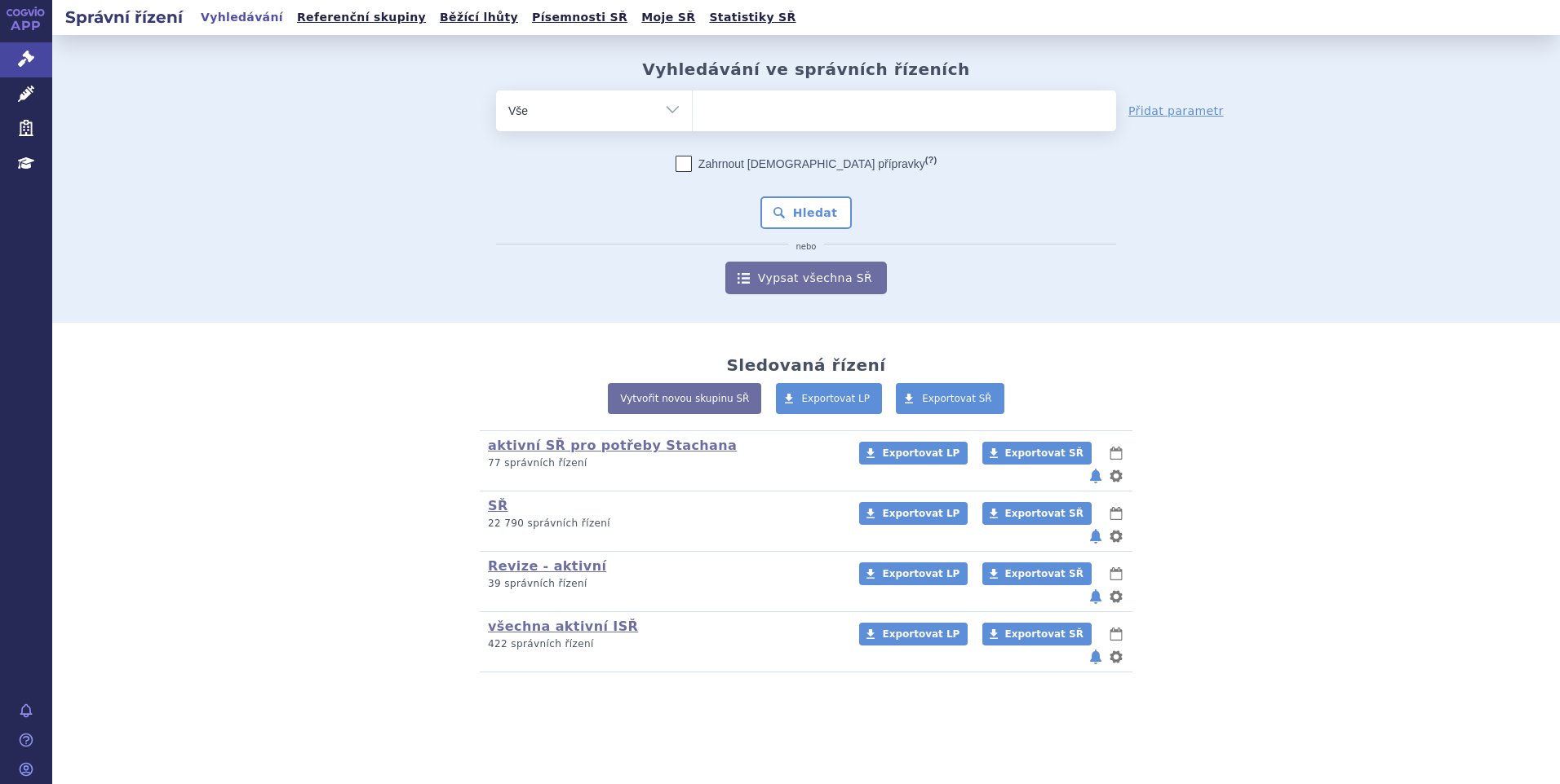
click at [730, 110] on ul at bounding box center [905, 107] width 424 height 34
click at [693, 110] on select at bounding box center [692, 109] width 1 height 41
type input "is"
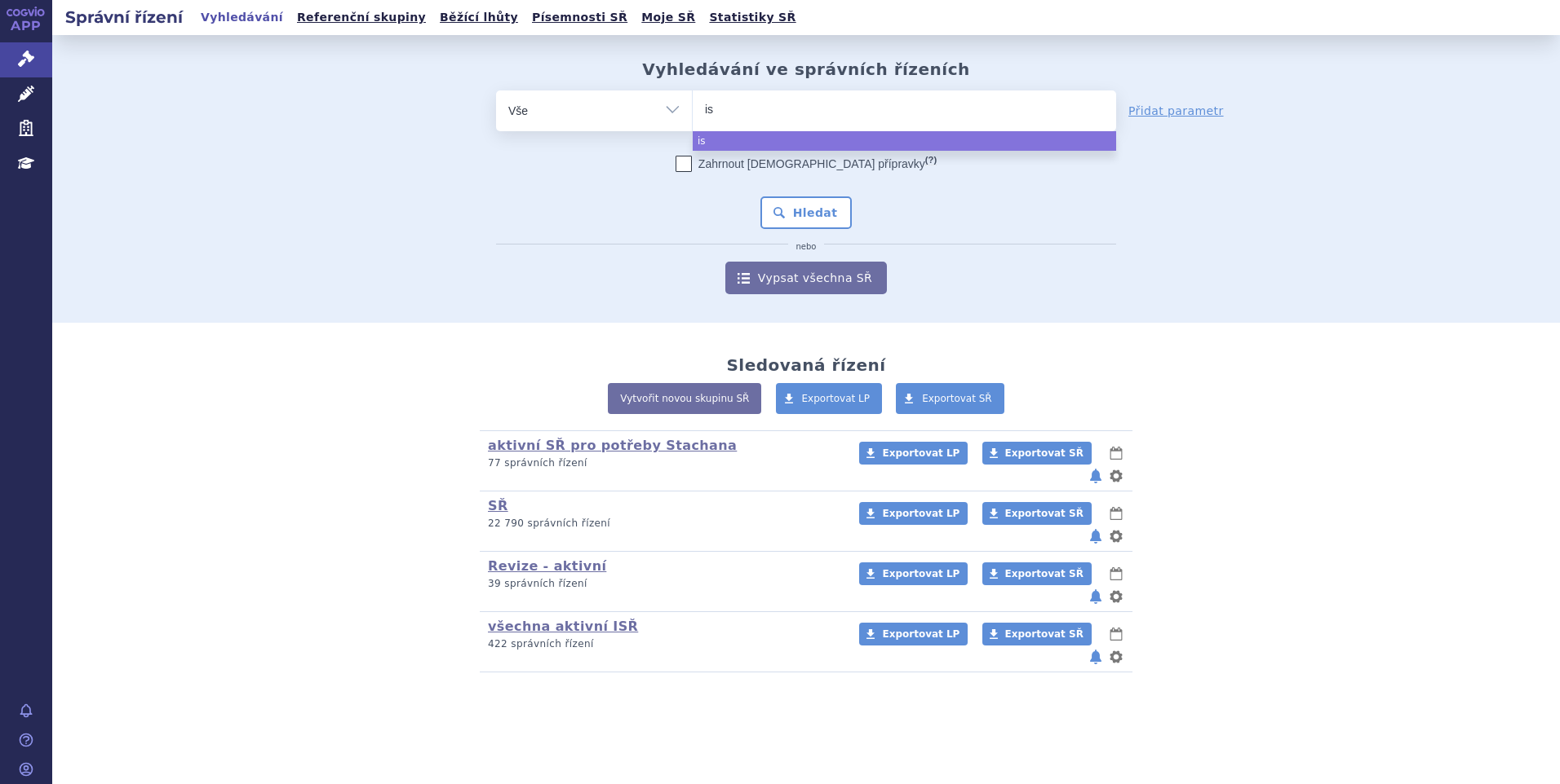
type input "iso"
type input "is"
type input "iso"
type input "isop"
type input "isopro"
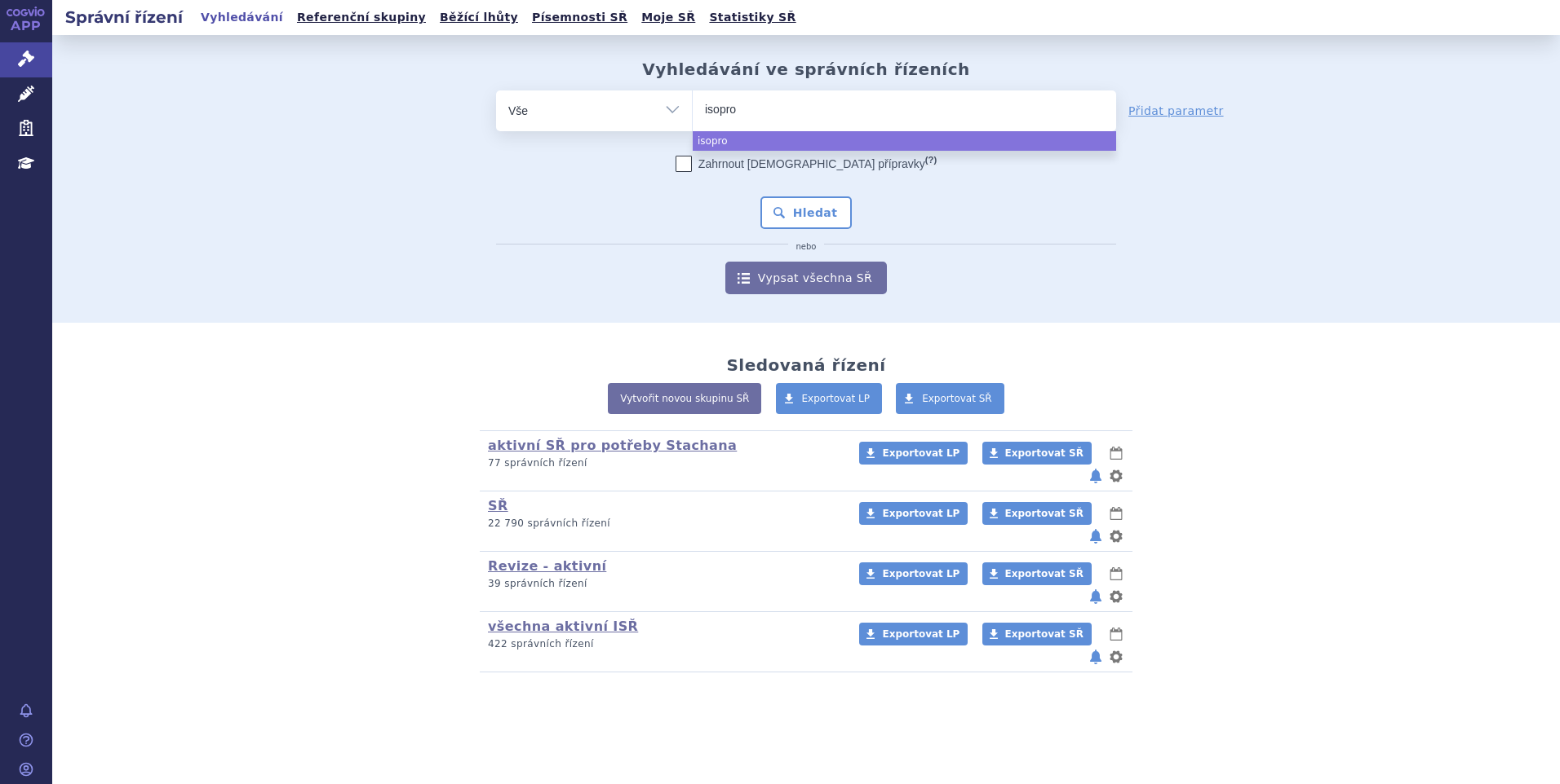
type input "isoproi"
type input "isopro"
type input "isopr"
type input "isopri"
type input "isoprin"
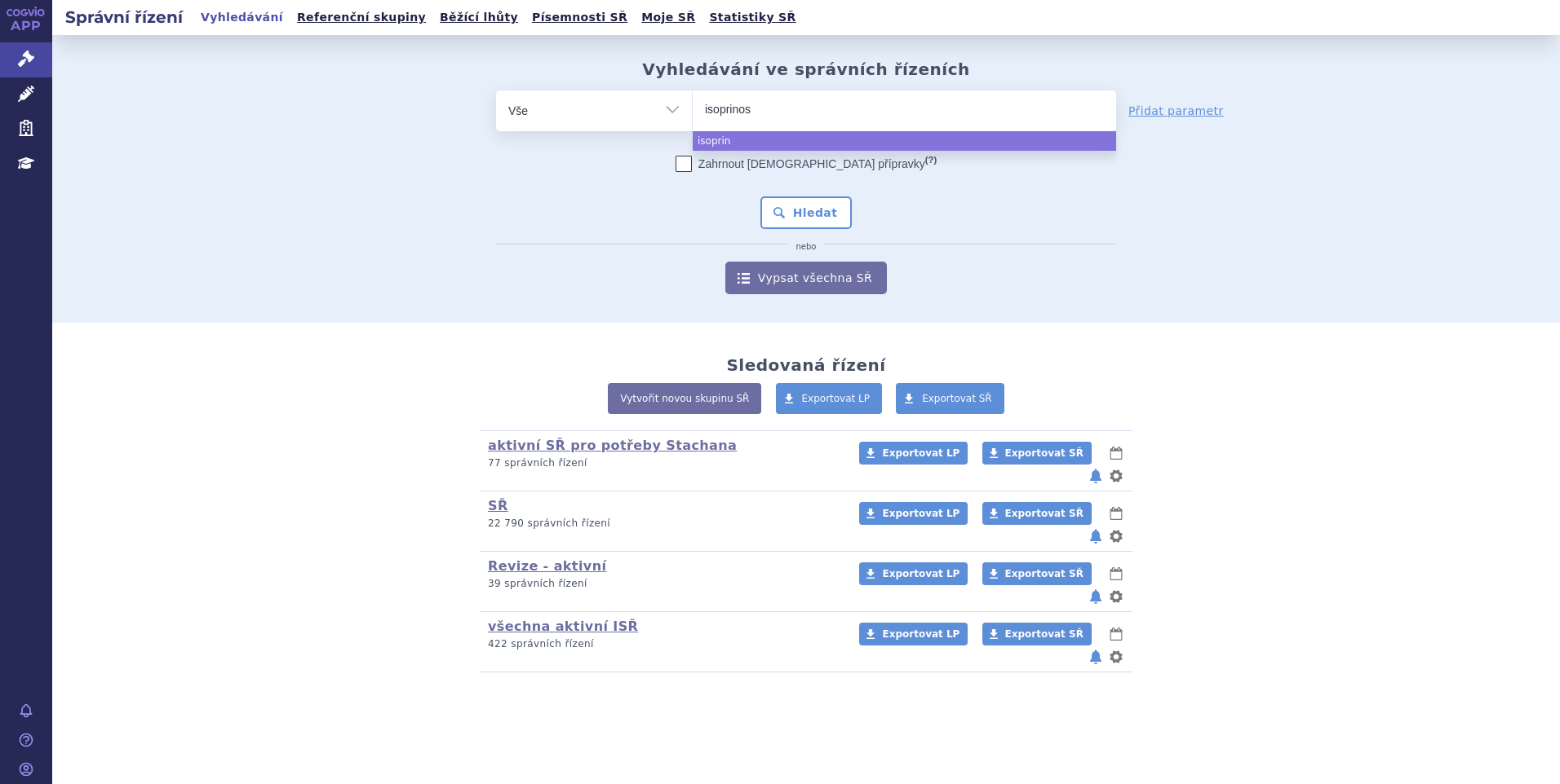
type input "isoprinosi"
type input "isoprinosin"
type input "isoprinosine"
select select "isoprinosine"
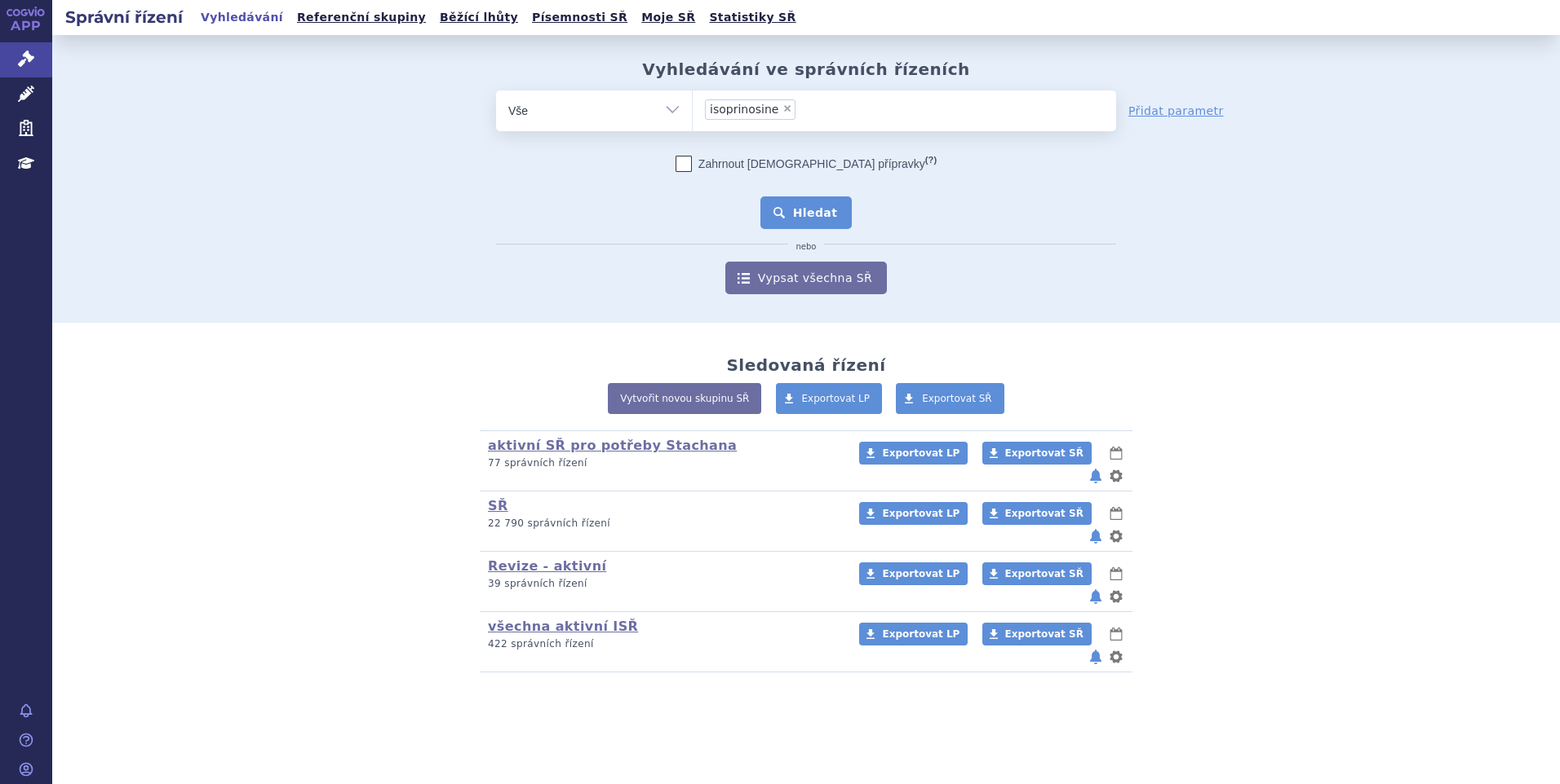
click at [835, 211] on button "Hledat" at bounding box center [806, 213] width 92 height 33
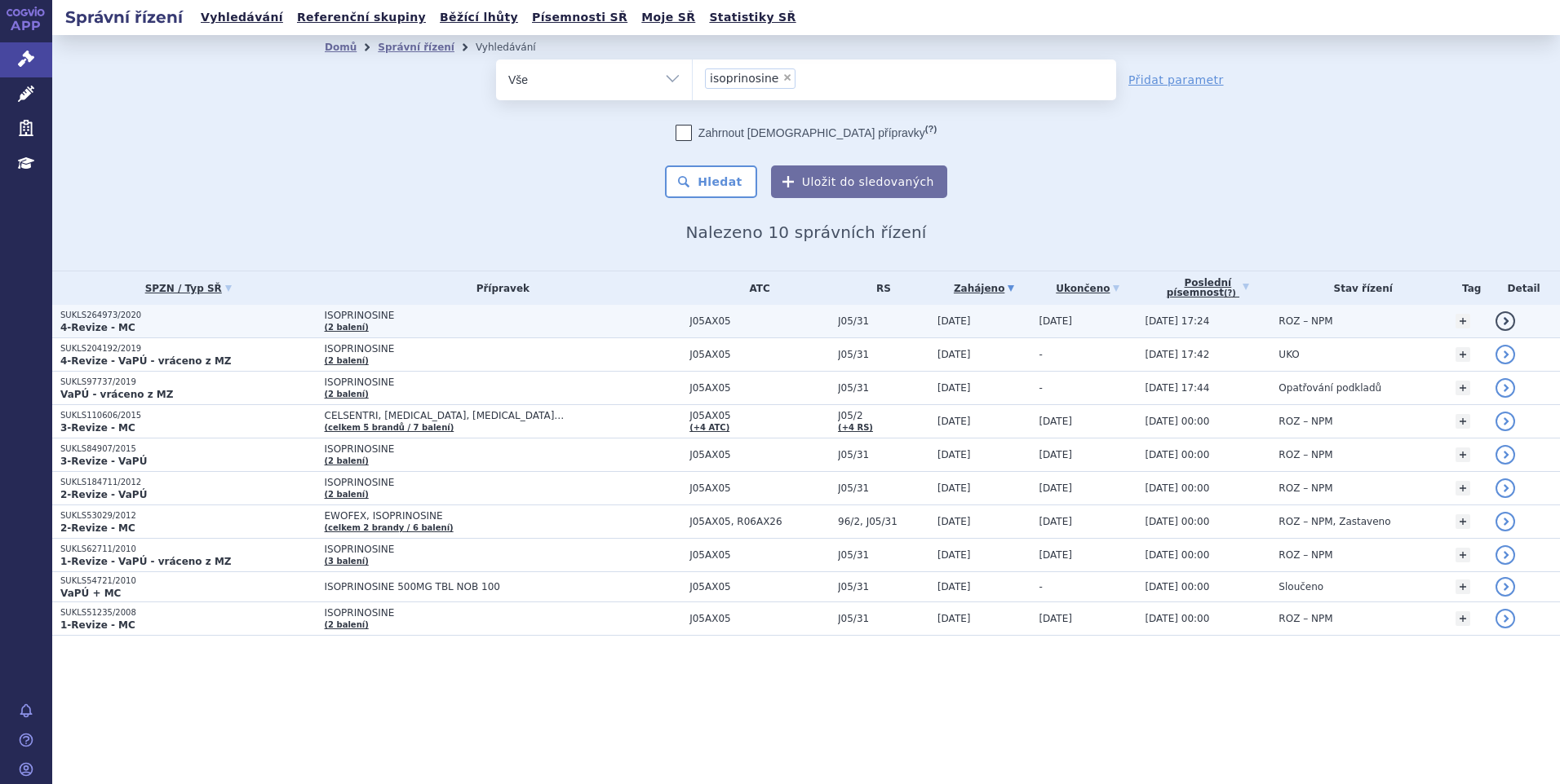
click at [541, 320] on span "ISOPRINOSINE" at bounding box center [503, 315] width 357 height 11
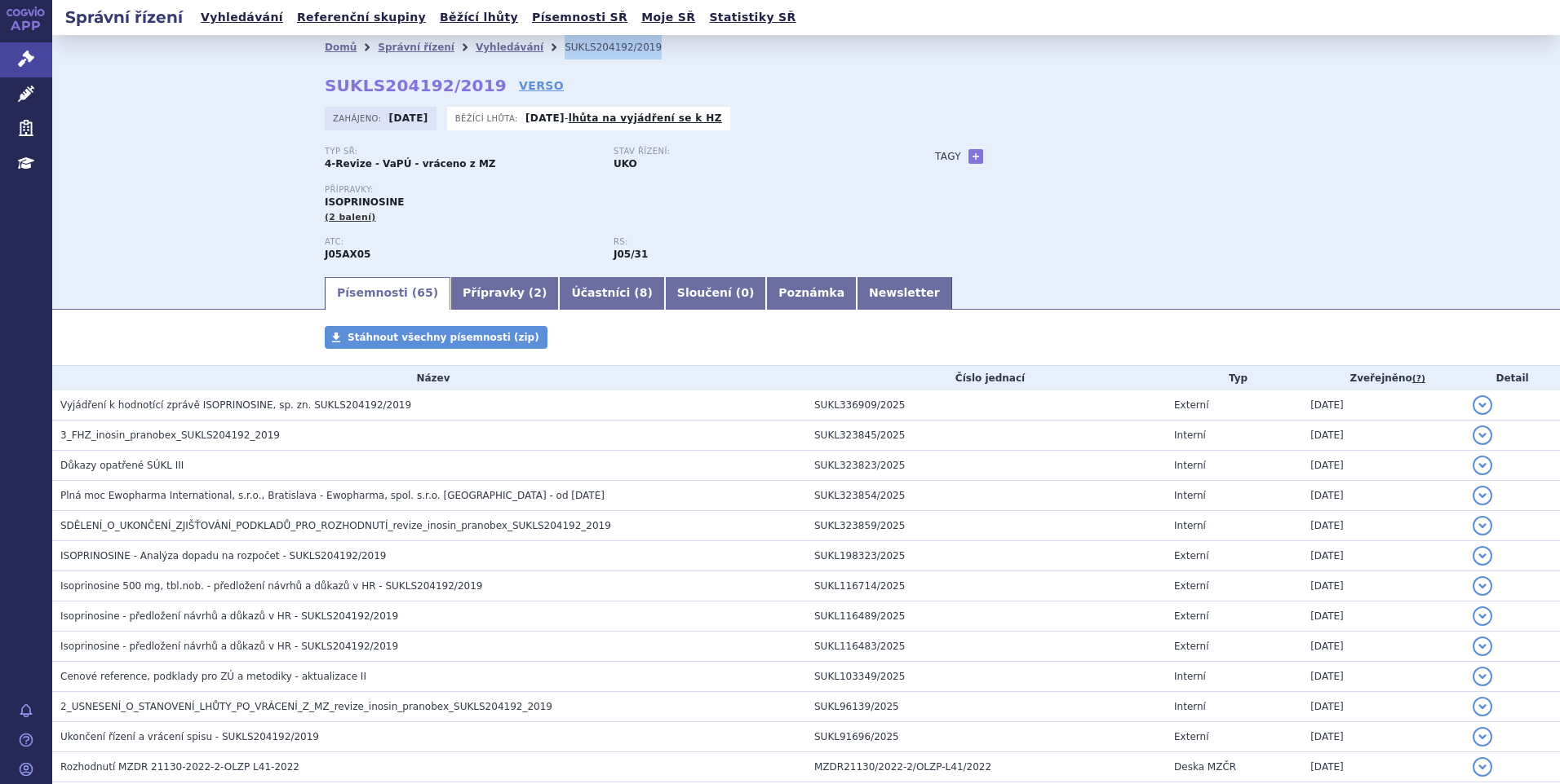
drag, startPoint x: 633, startPoint y: 55, endPoint x: 529, endPoint y: 50, distance: 104.1
click at [529, 50] on ul "Domů Správní řízení Vyhledávání SUKLS204192/2019" at bounding box center [806, 47] width 962 height 25
copy li "SUKLS204192/2019"
drag, startPoint x: 254, startPoint y: 414, endPoint x: 259, endPoint y: 429, distance: 15.8
click at [254, 414] on td "Vyjádření k hodnotící zprávě ISOPRINOSINE, sp. zn. SUKLS204192/2019" at bounding box center [430, 405] width 754 height 30
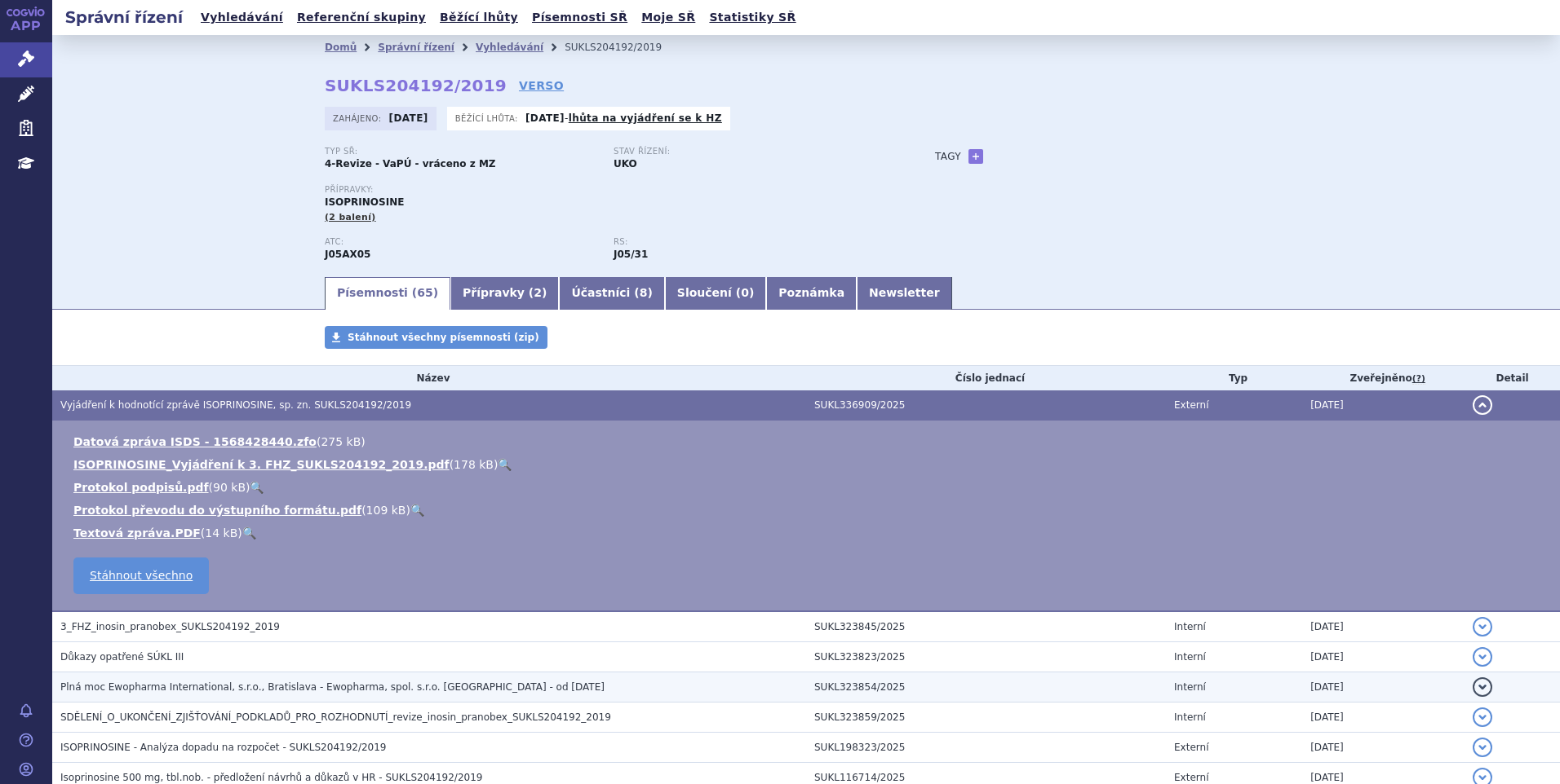
click at [138, 629] on span "3_FHZ_inosin_pranobex_SUKLS204192_2019" at bounding box center [170, 626] width 220 height 11
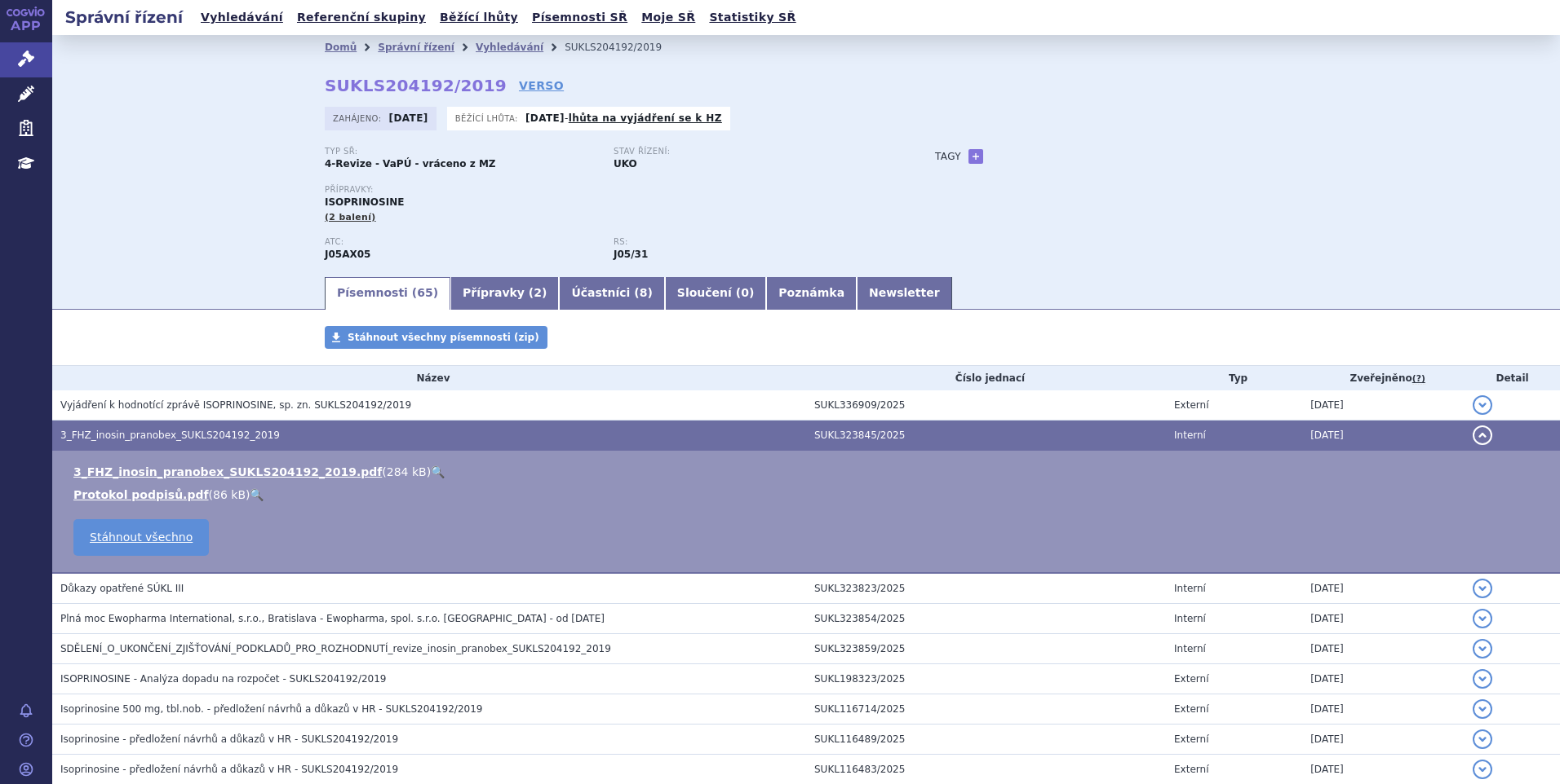
click at [431, 471] on link "🔍" at bounding box center [437, 471] width 14 height 13
